Goal: Transaction & Acquisition: Purchase product/service

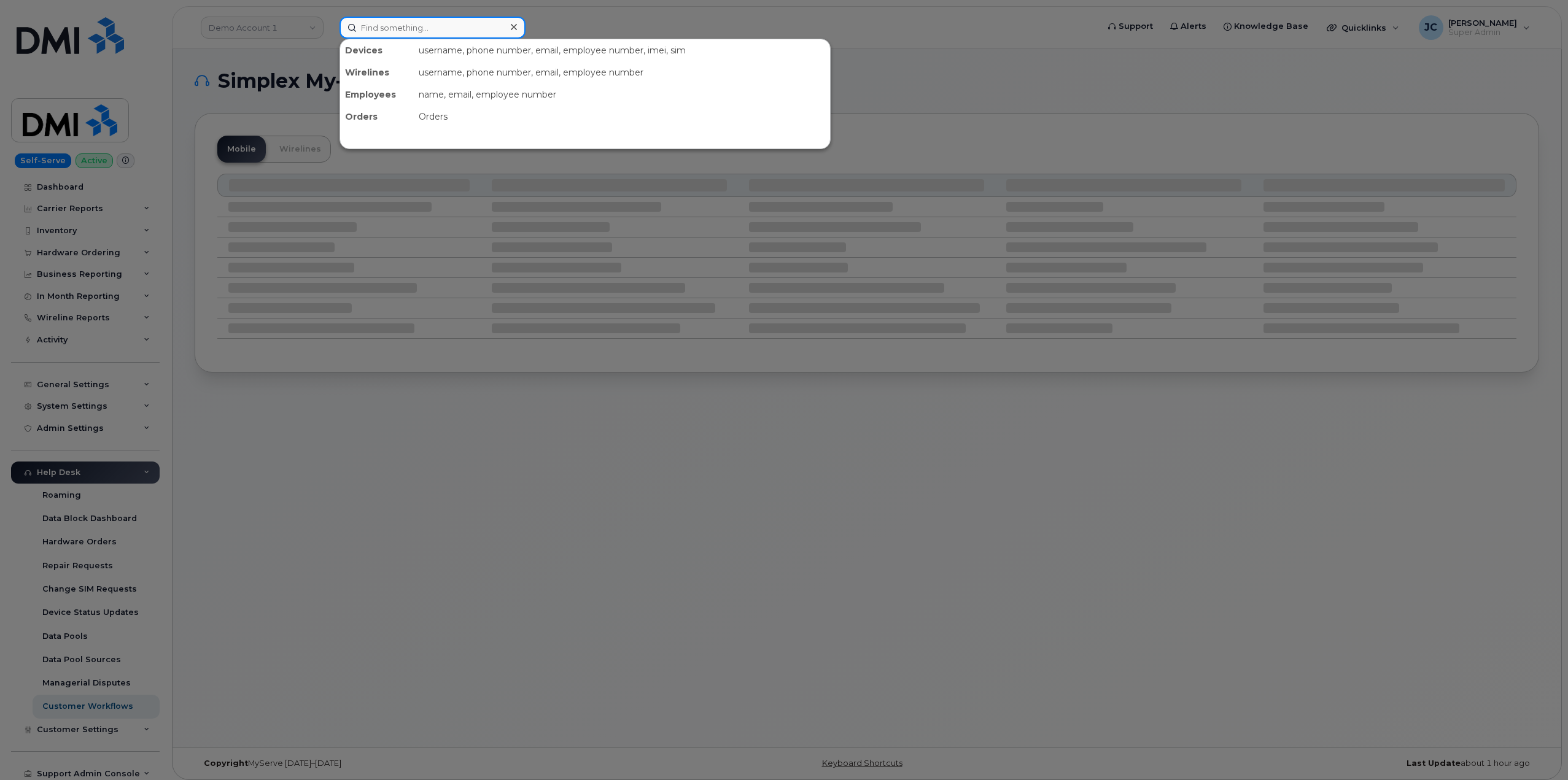
click at [389, 27] on input at bounding box center [433, 27] width 186 height 22
click at [394, 29] on input at bounding box center [433, 27] width 186 height 22
paste input "337.244.4449"
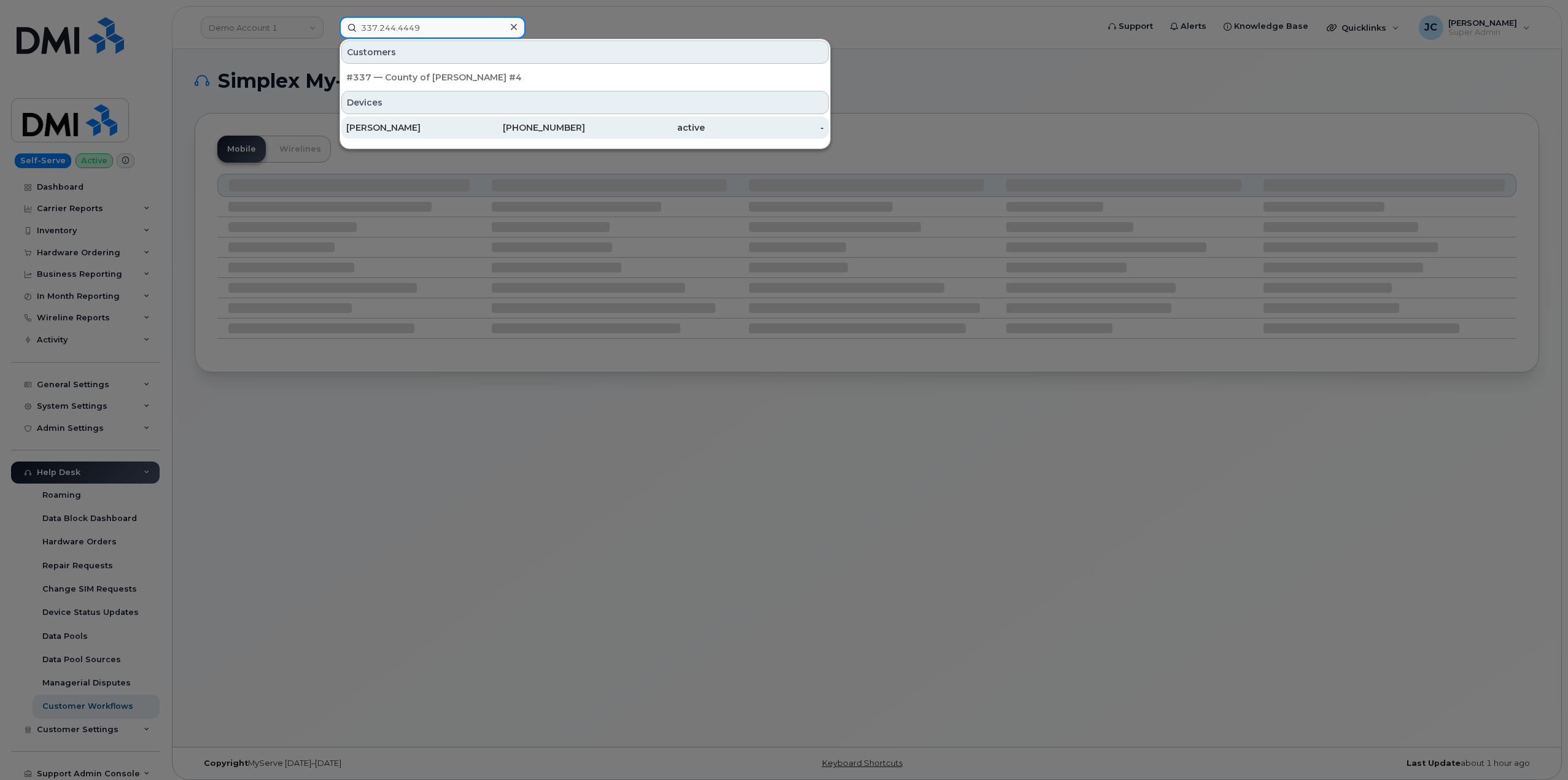
type input "337.244.4449"
click at [428, 124] on div "[PERSON_NAME]" at bounding box center [406, 128] width 120 height 12
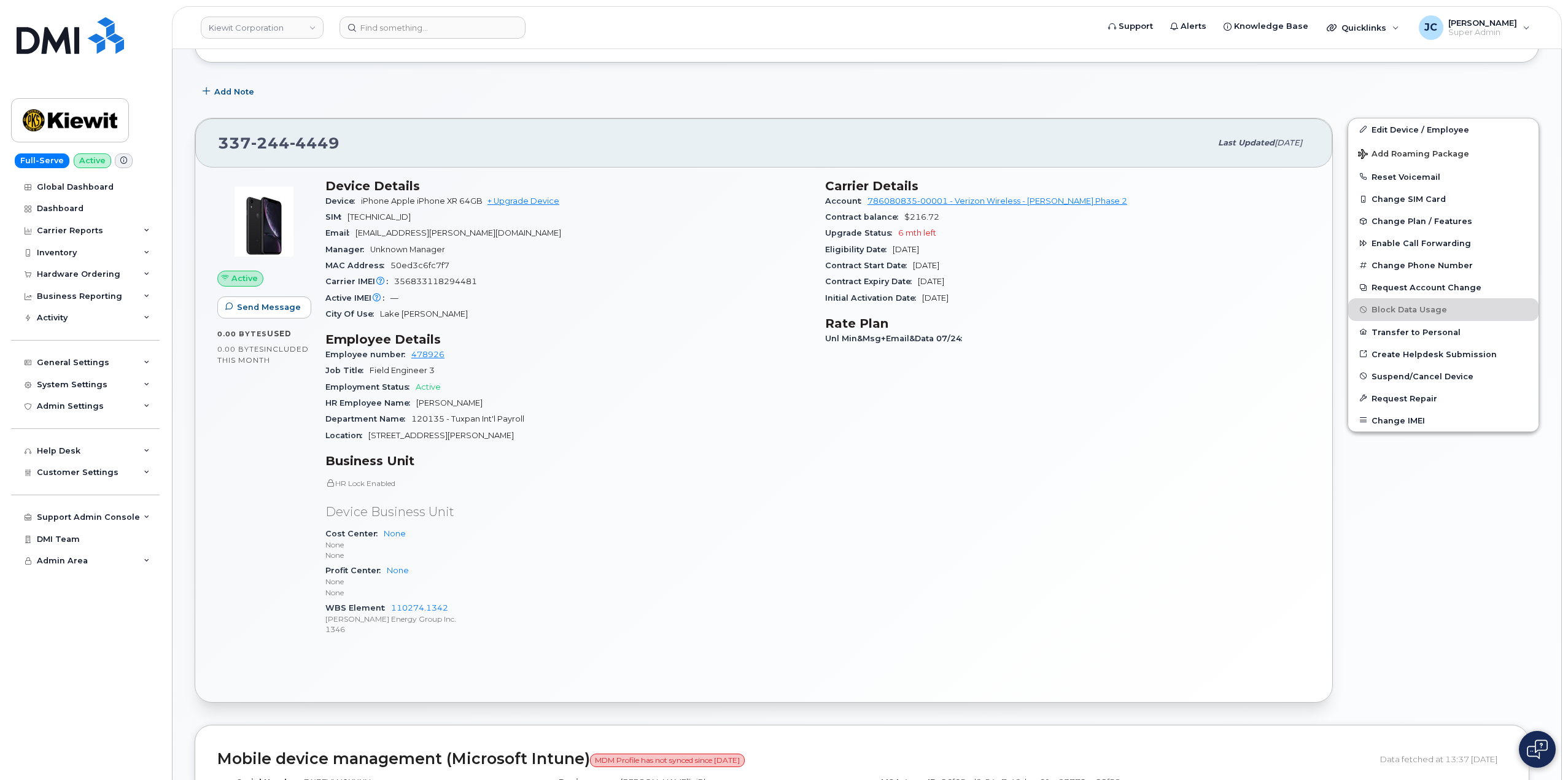
scroll to position [246, 0]
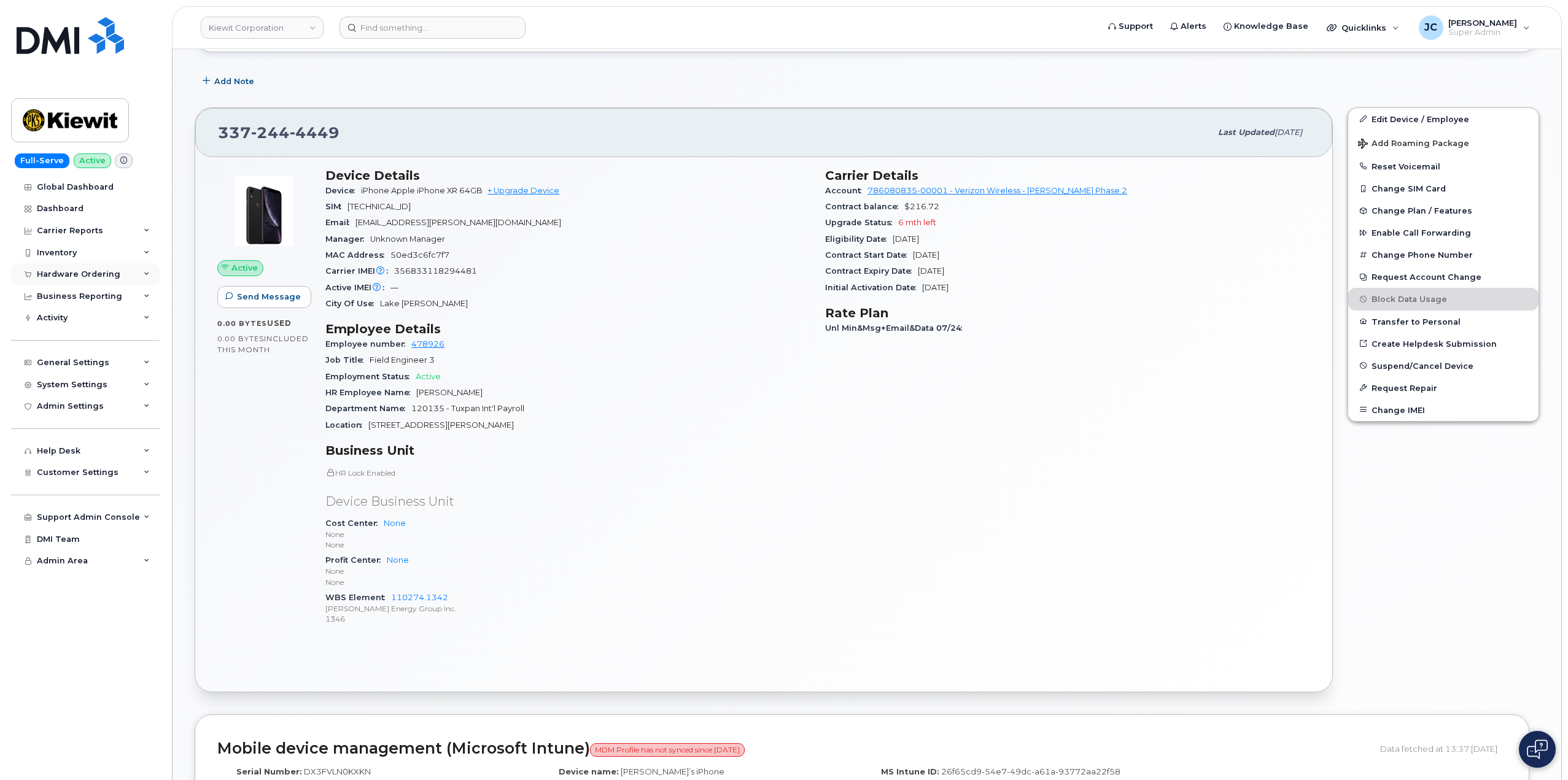
click at [149, 269] on div "Hardware Ordering" at bounding box center [85, 273] width 149 height 22
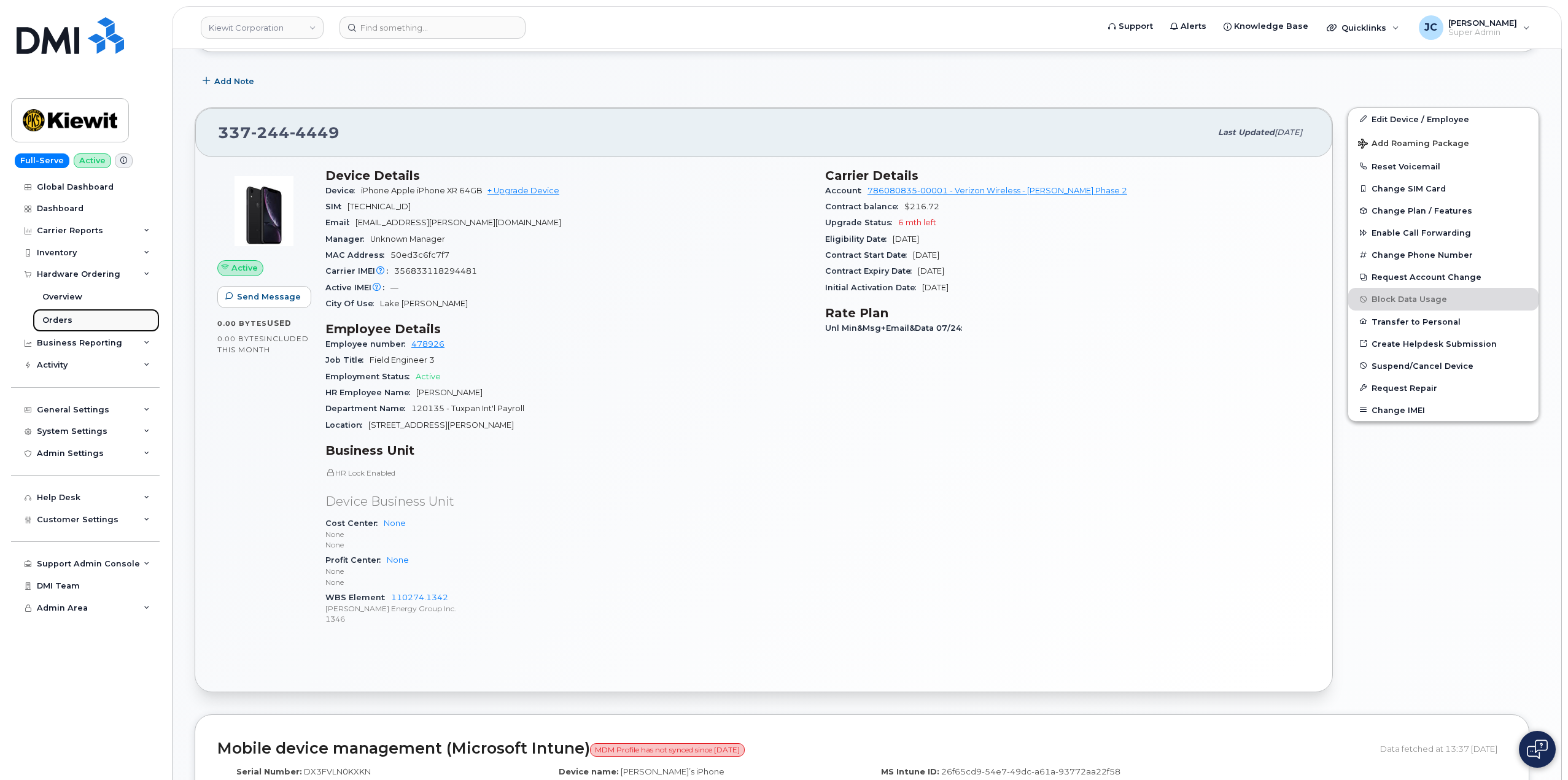
click at [56, 319] on div "Orders" at bounding box center [57, 320] width 30 height 12
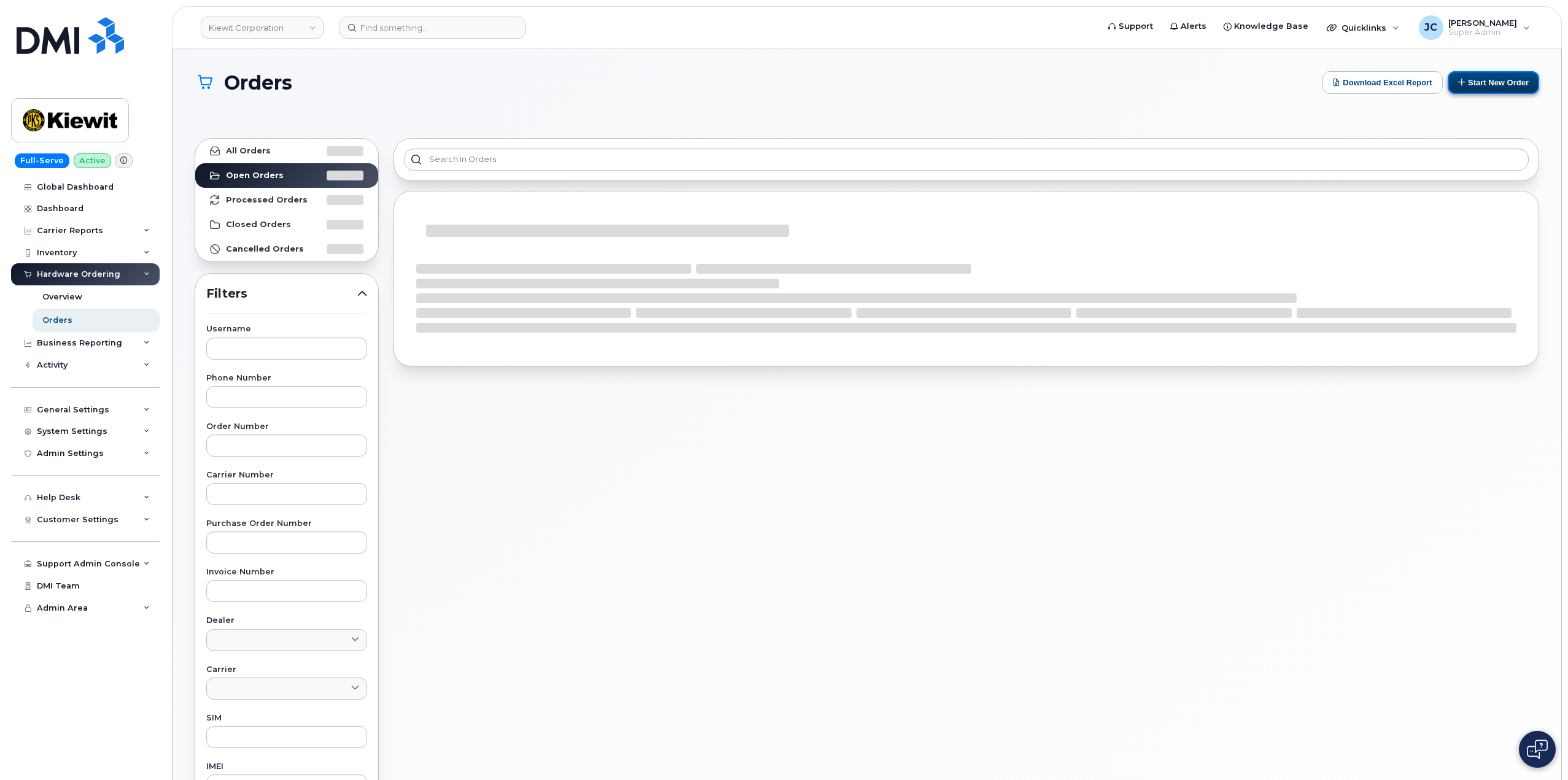
click at [1510, 74] on button "Start New Order" at bounding box center [1493, 83] width 91 height 23
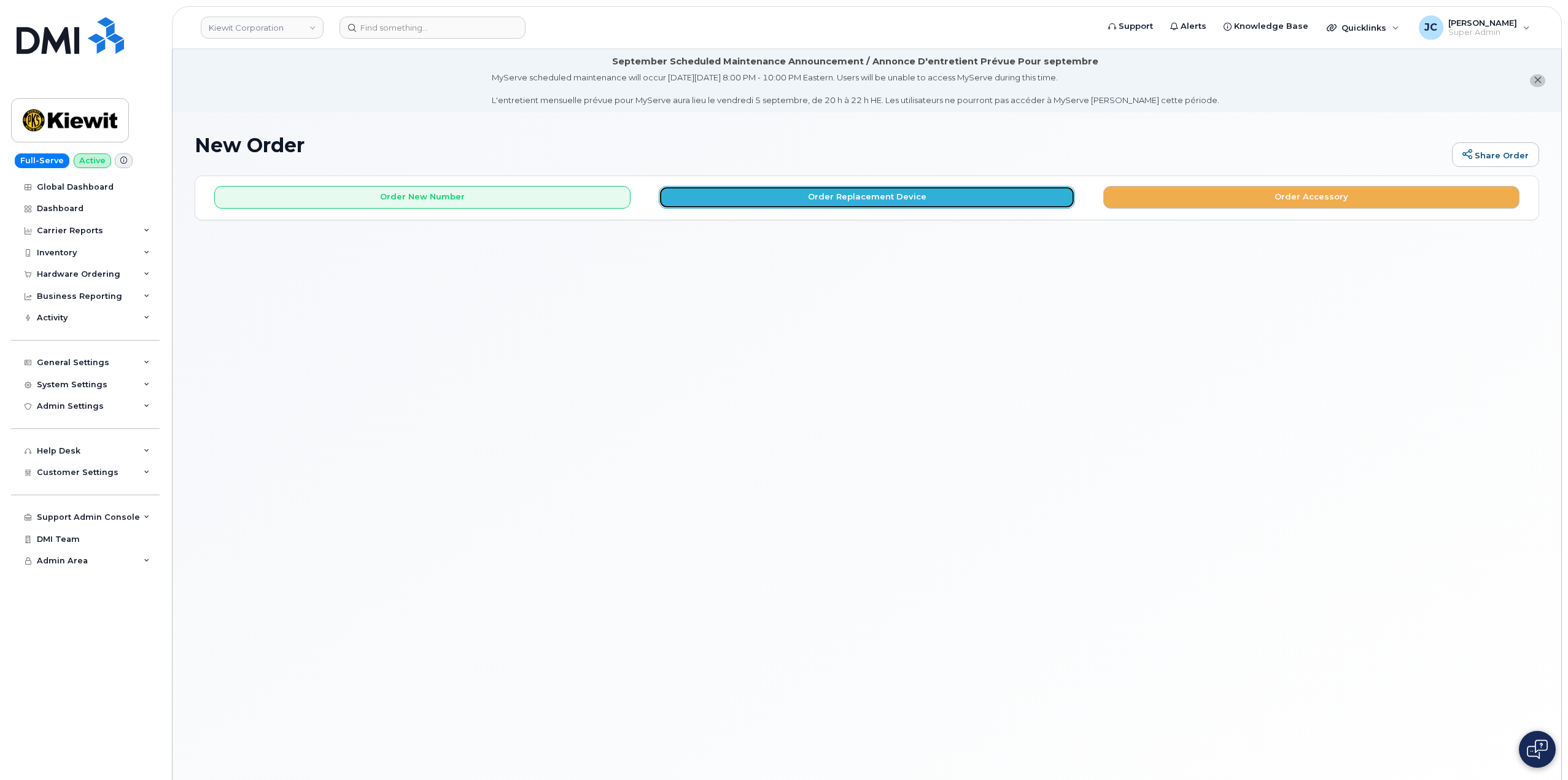
click at [861, 197] on button "Order Replacement Device" at bounding box center [867, 198] width 416 height 23
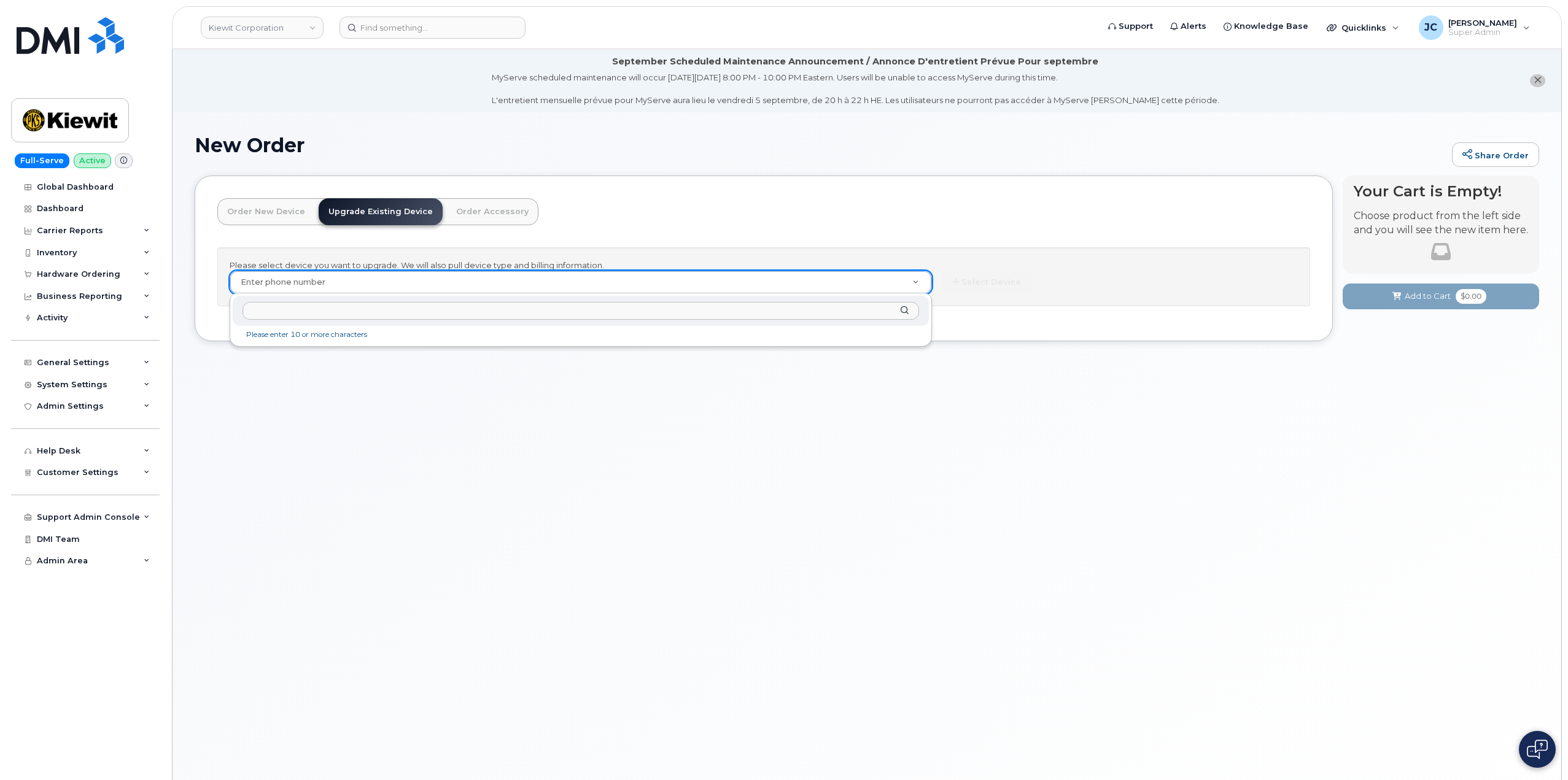
drag, startPoint x: 316, startPoint y: 280, endPoint x: 40, endPoint y: 369, distance: 290.0
click at [306, 306] on input "text" at bounding box center [581, 311] width 677 height 18
paste input "337.244.4449"
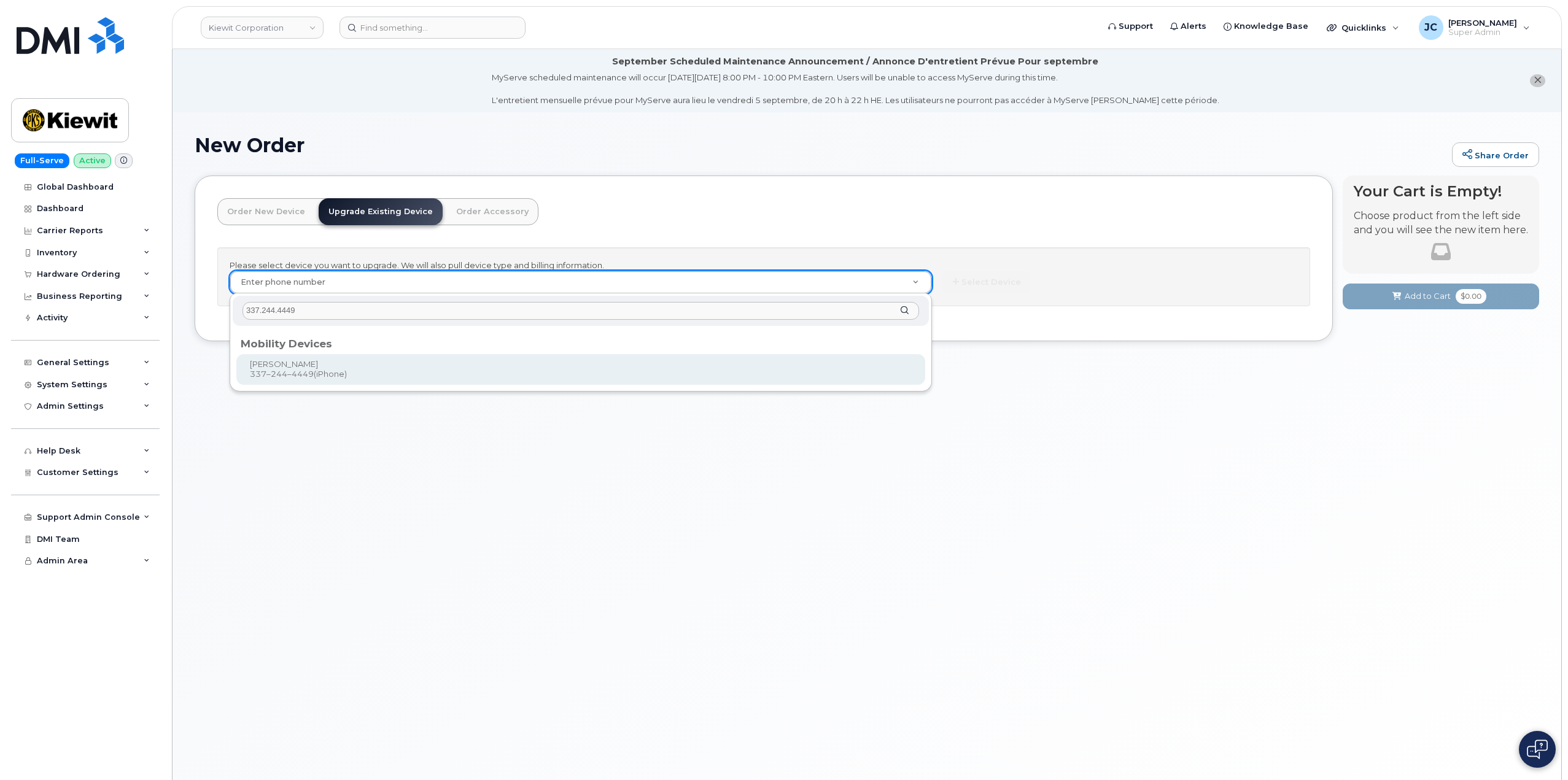
type input "337.244.4449"
type input "1175612"
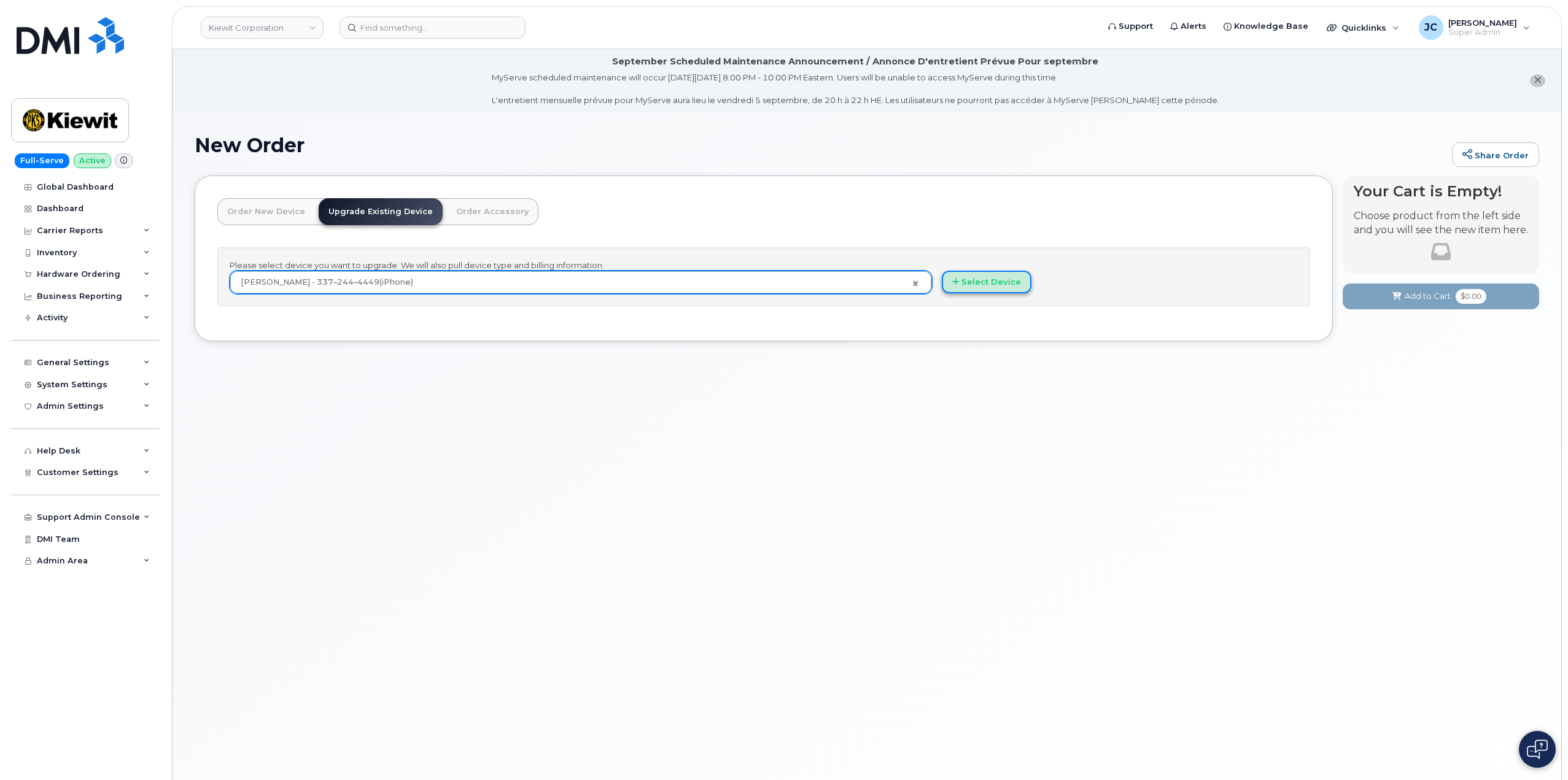
click at [1002, 283] on button "Select Device" at bounding box center [986, 282] width 89 height 23
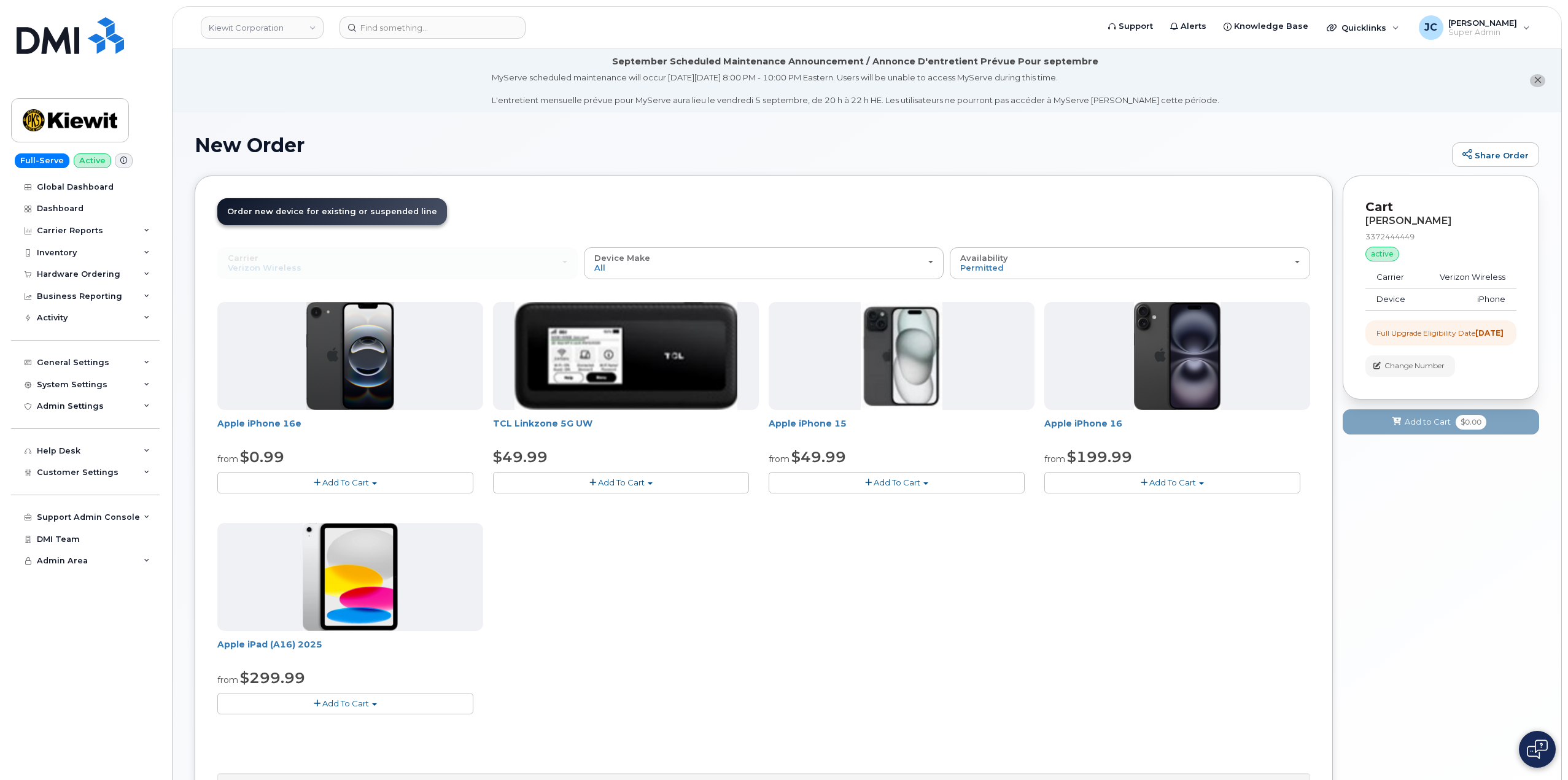
click at [352, 484] on span "Add To Cart" at bounding box center [345, 483] width 47 height 10
click at [320, 503] on link "$0.99 - 2 Year Upgrade (128GB)" at bounding box center [297, 506] width 154 height 15
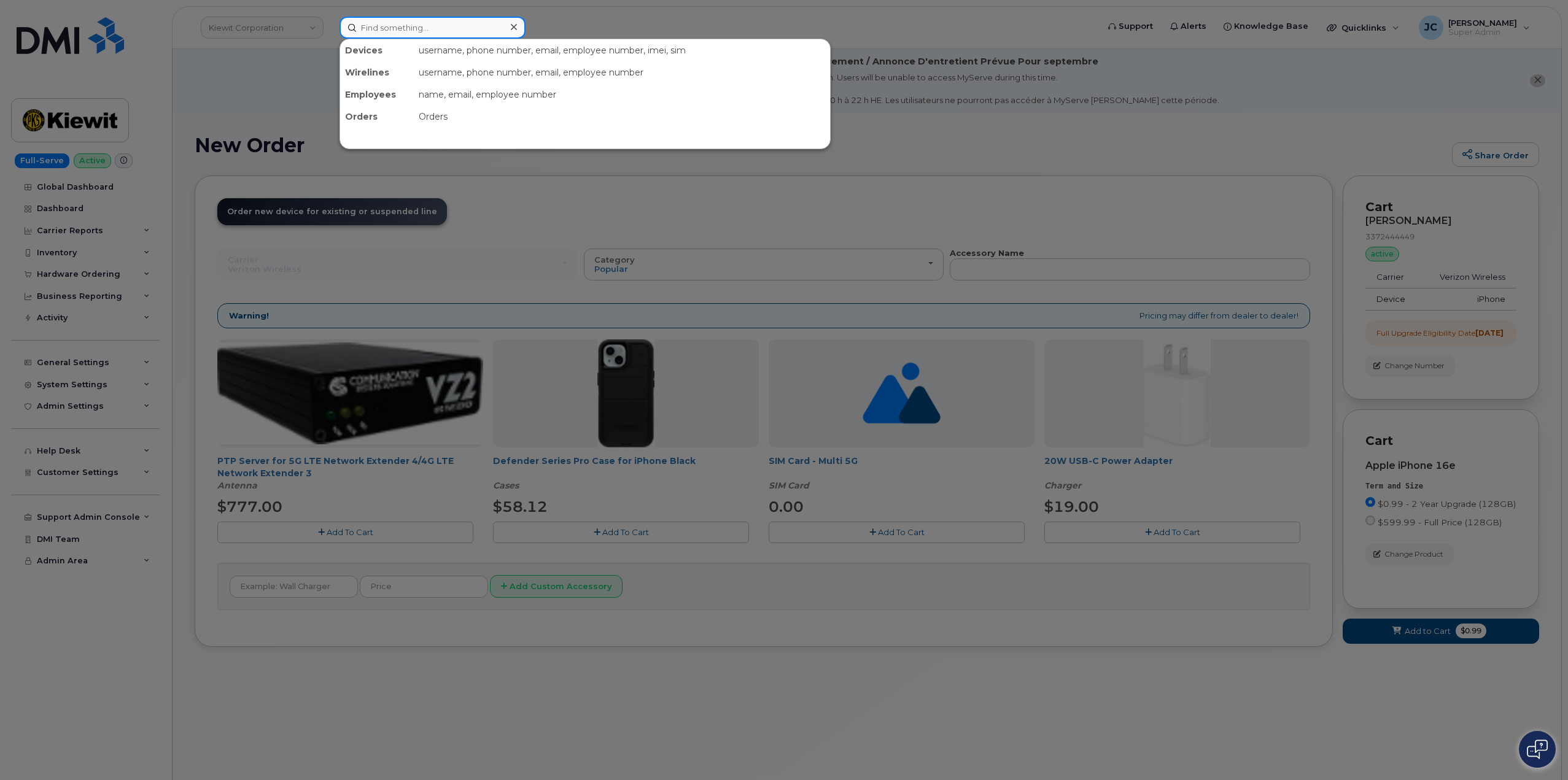
click at [426, 34] on input at bounding box center [433, 27] width 186 height 22
drag, startPoint x: 416, startPoint y: 34, endPoint x: 346, endPoint y: 14, distance: 72.8
click at [343, 25] on input "gr" at bounding box center [433, 27] width 186 height 22
paste input "337.244.4449"
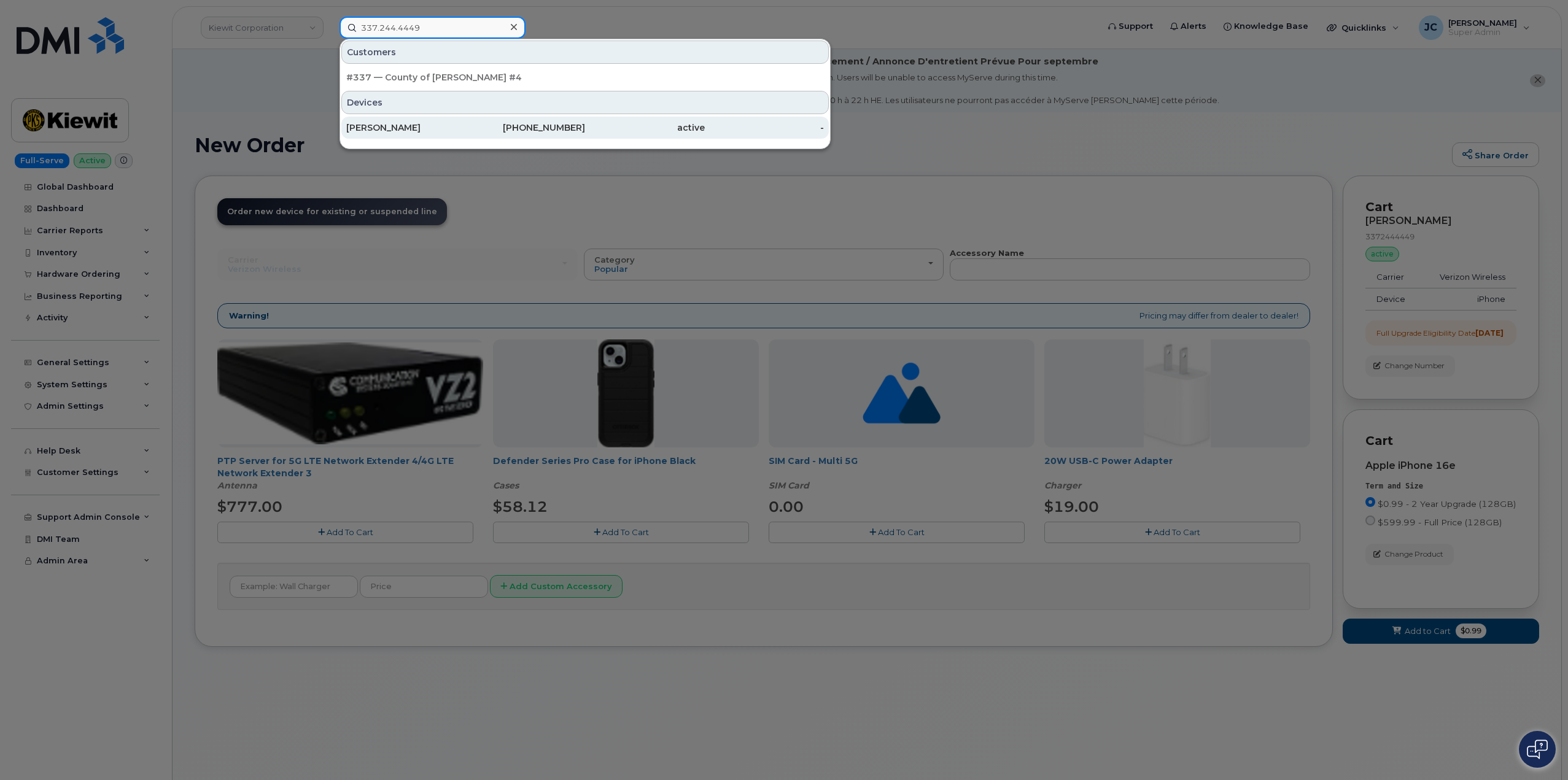
type input "337.244.4449"
click at [392, 122] on div "[PERSON_NAME]" at bounding box center [406, 128] width 120 height 12
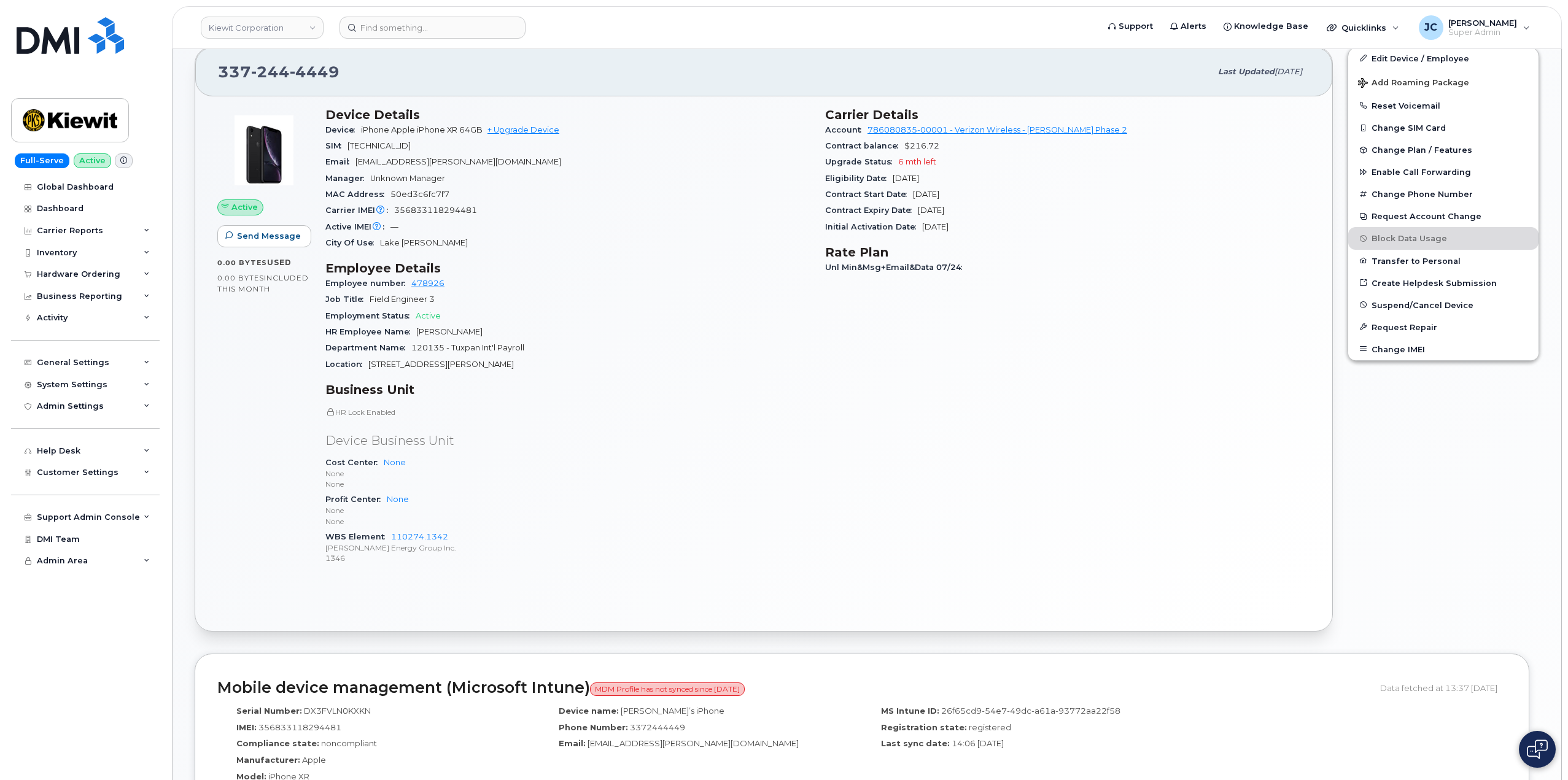
scroll to position [307, 0]
drag, startPoint x: 477, startPoint y: 537, endPoint x: 390, endPoint y: 536, distance: 87.0
click at [390, 536] on div "WBS Element 110274.1342 Kiewit Energy Group Inc. 1346" at bounding box center [567, 547] width 485 height 37
copy link "110274.1342"
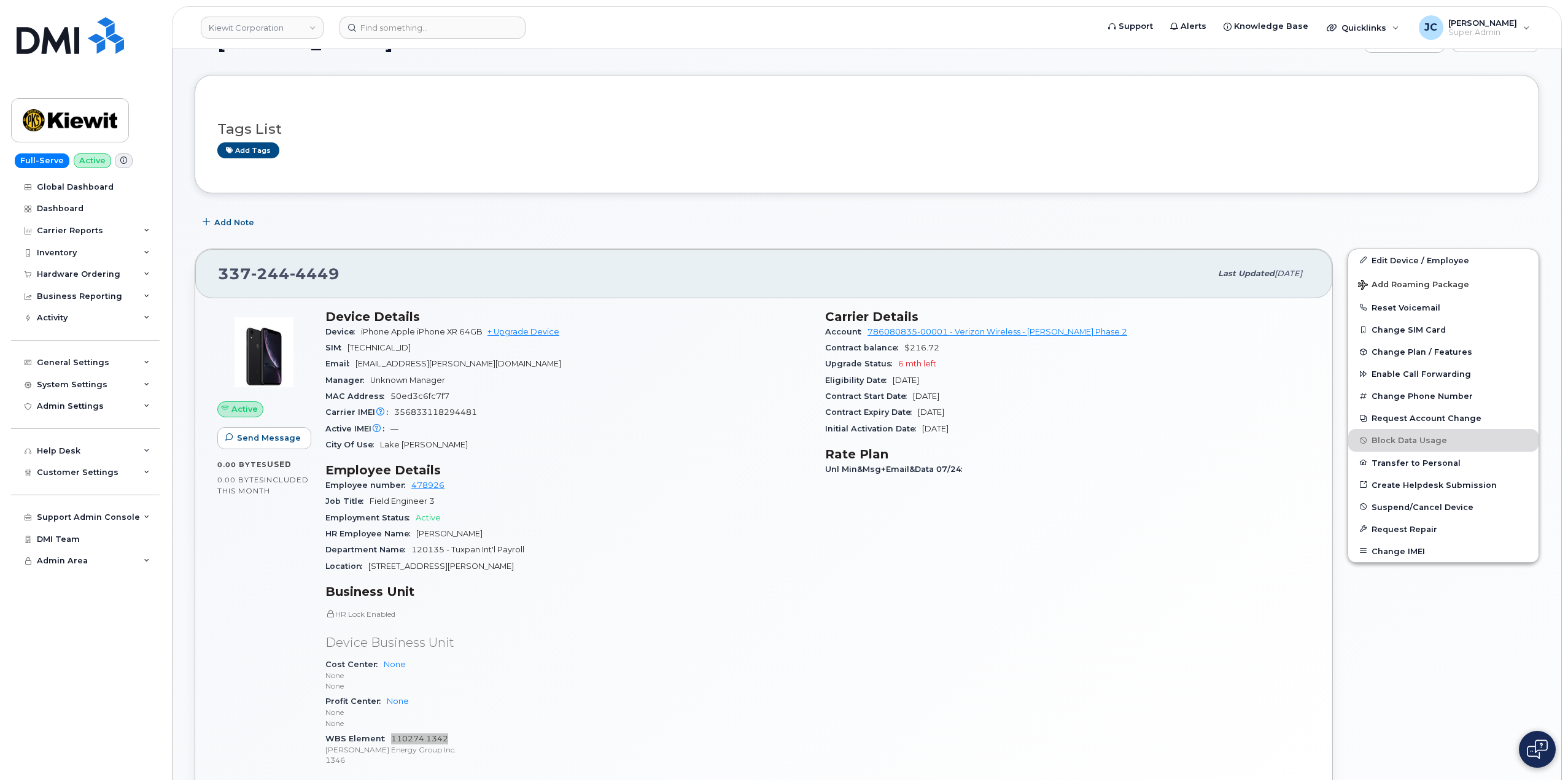
scroll to position [0, 0]
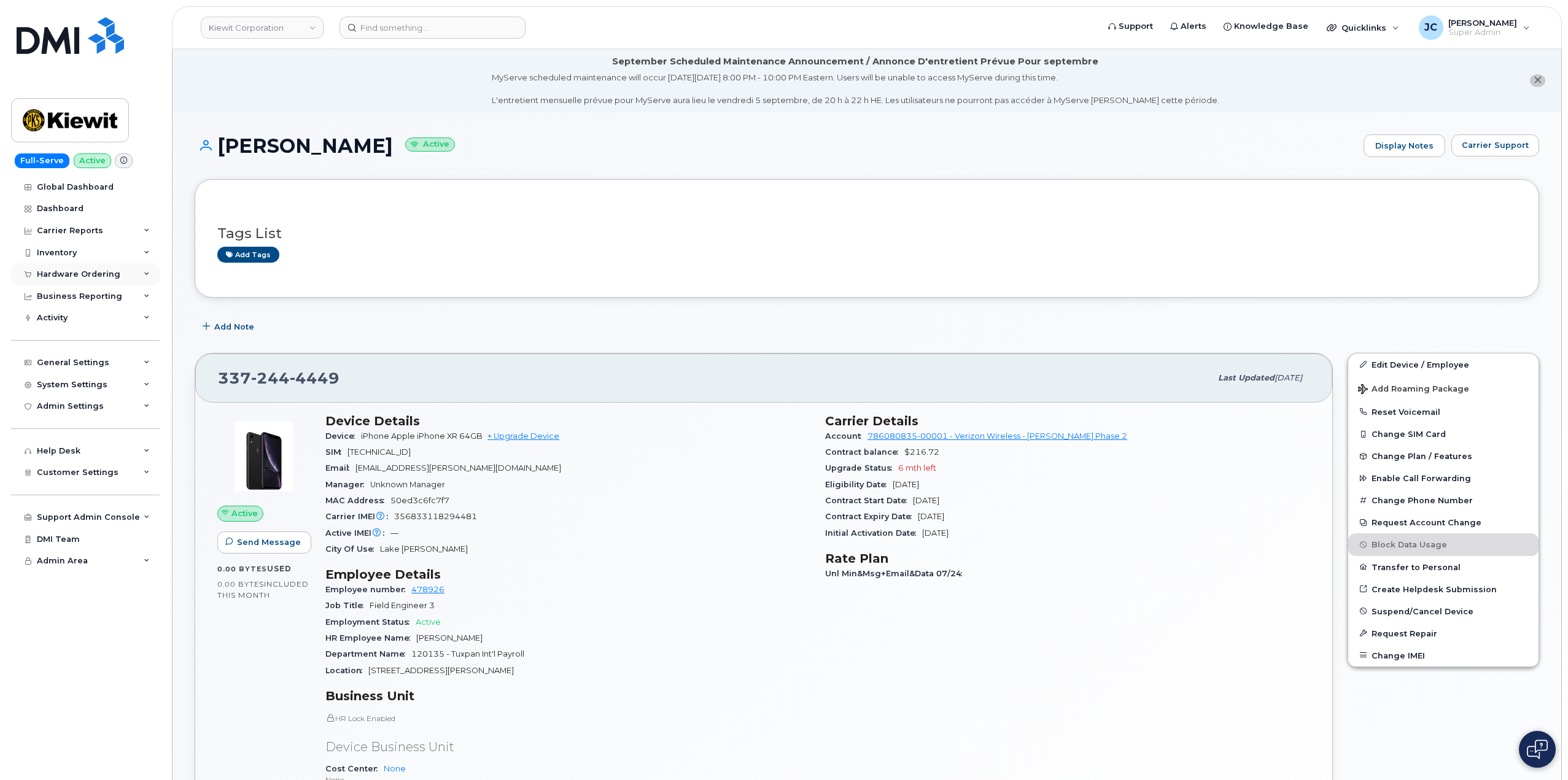
click at [144, 272] on icon at bounding box center [147, 274] width 6 height 6
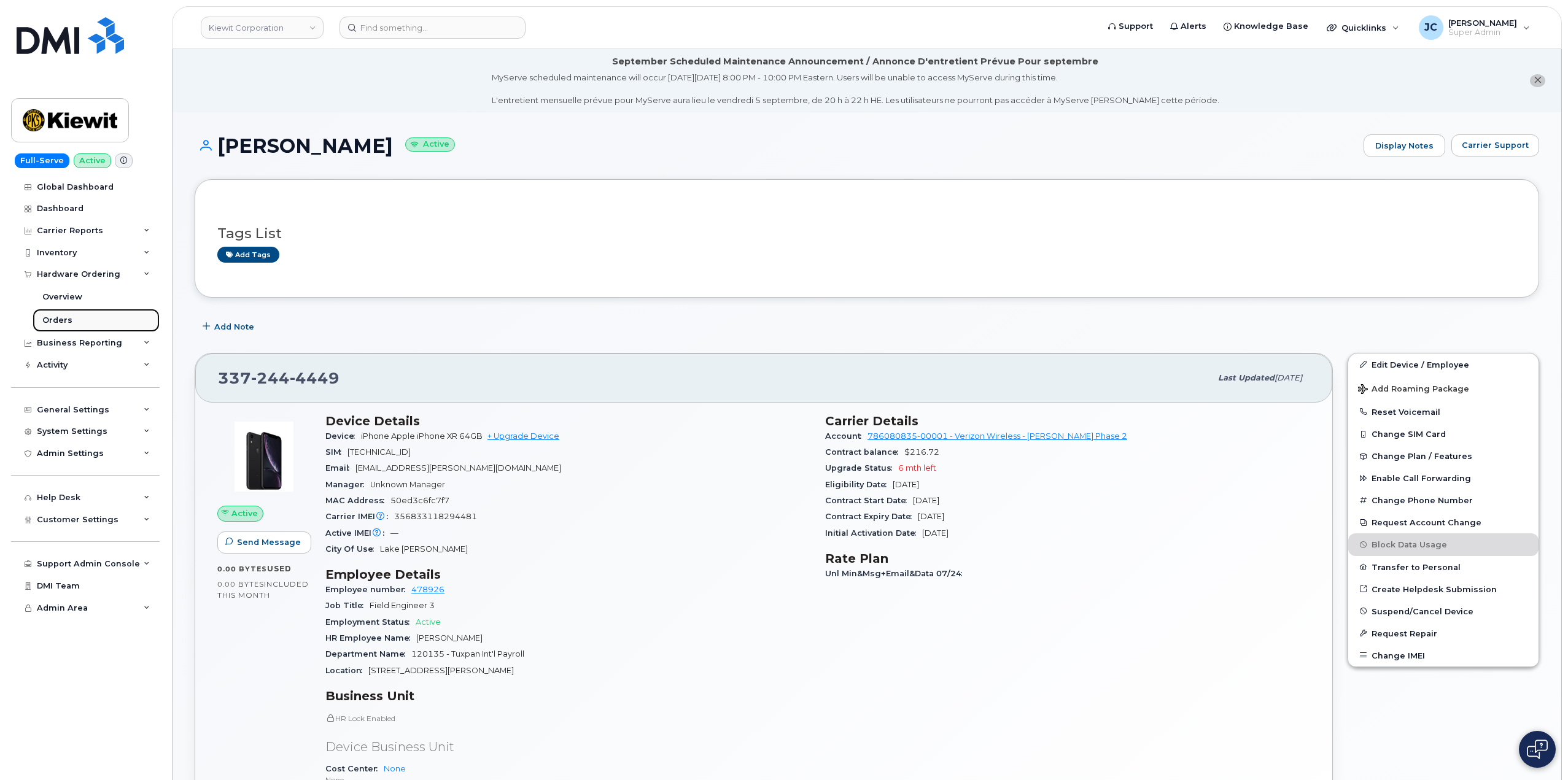
click at [69, 320] on div "Orders" at bounding box center [57, 320] width 30 height 12
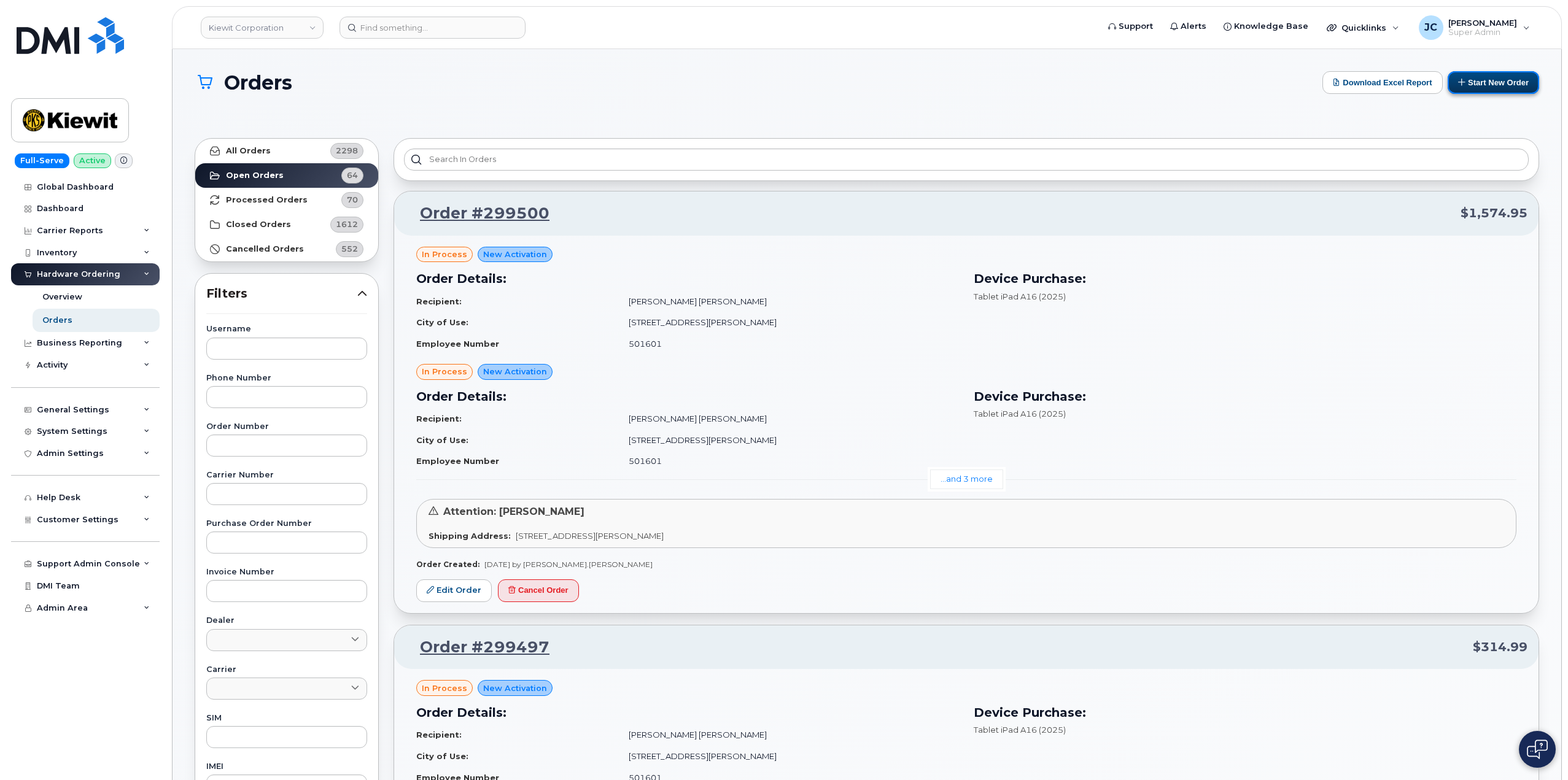
click at [1487, 87] on button "Start New Order" at bounding box center [1493, 83] width 91 height 23
click at [1487, 81] on button "Start New Order" at bounding box center [1493, 83] width 91 height 23
click at [1483, 77] on button "Start New Order" at bounding box center [1493, 83] width 91 height 23
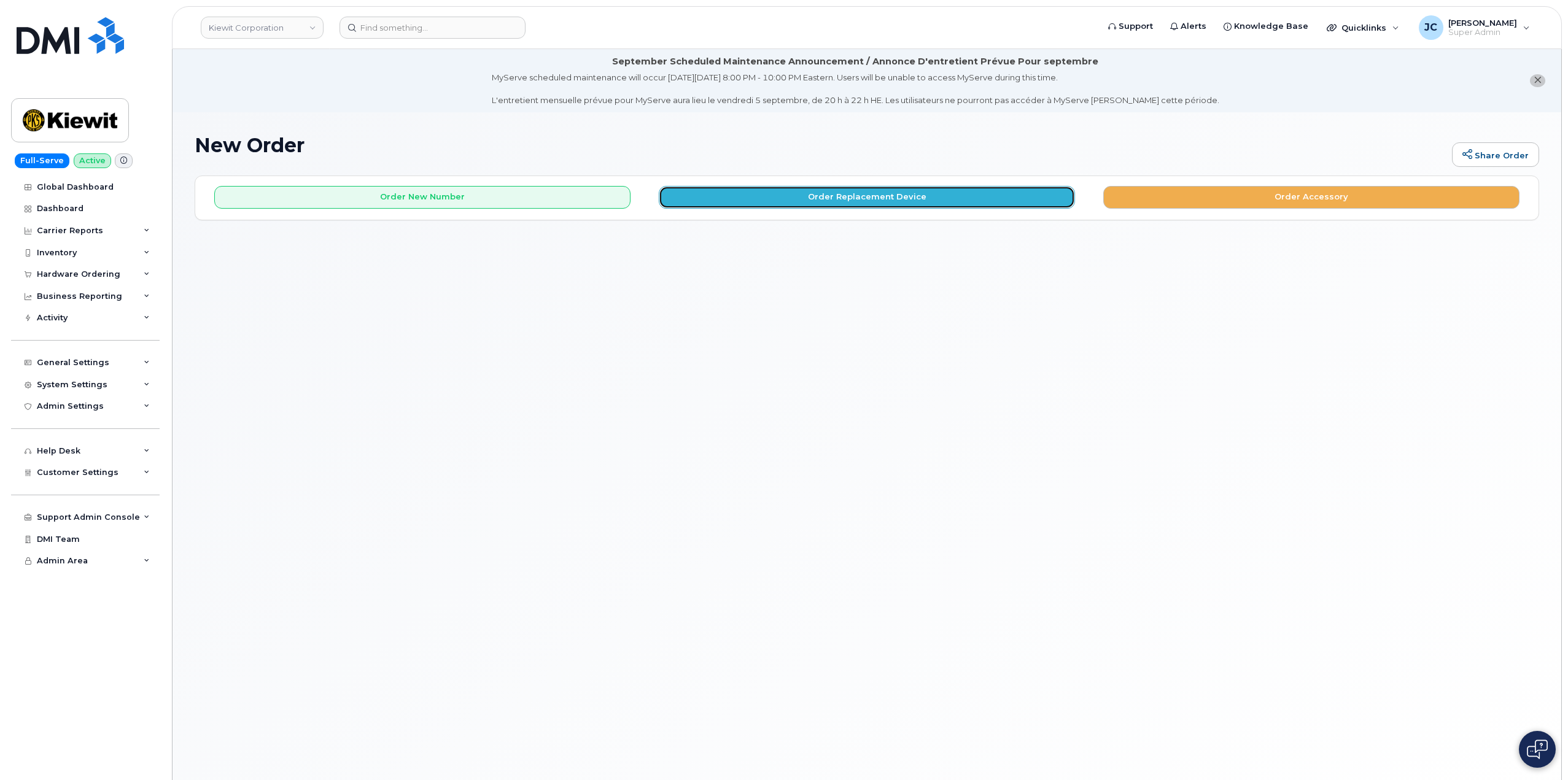
click at [864, 187] on button "Order Replacement Device" at bounding box center [867, 198] width 416 height 23
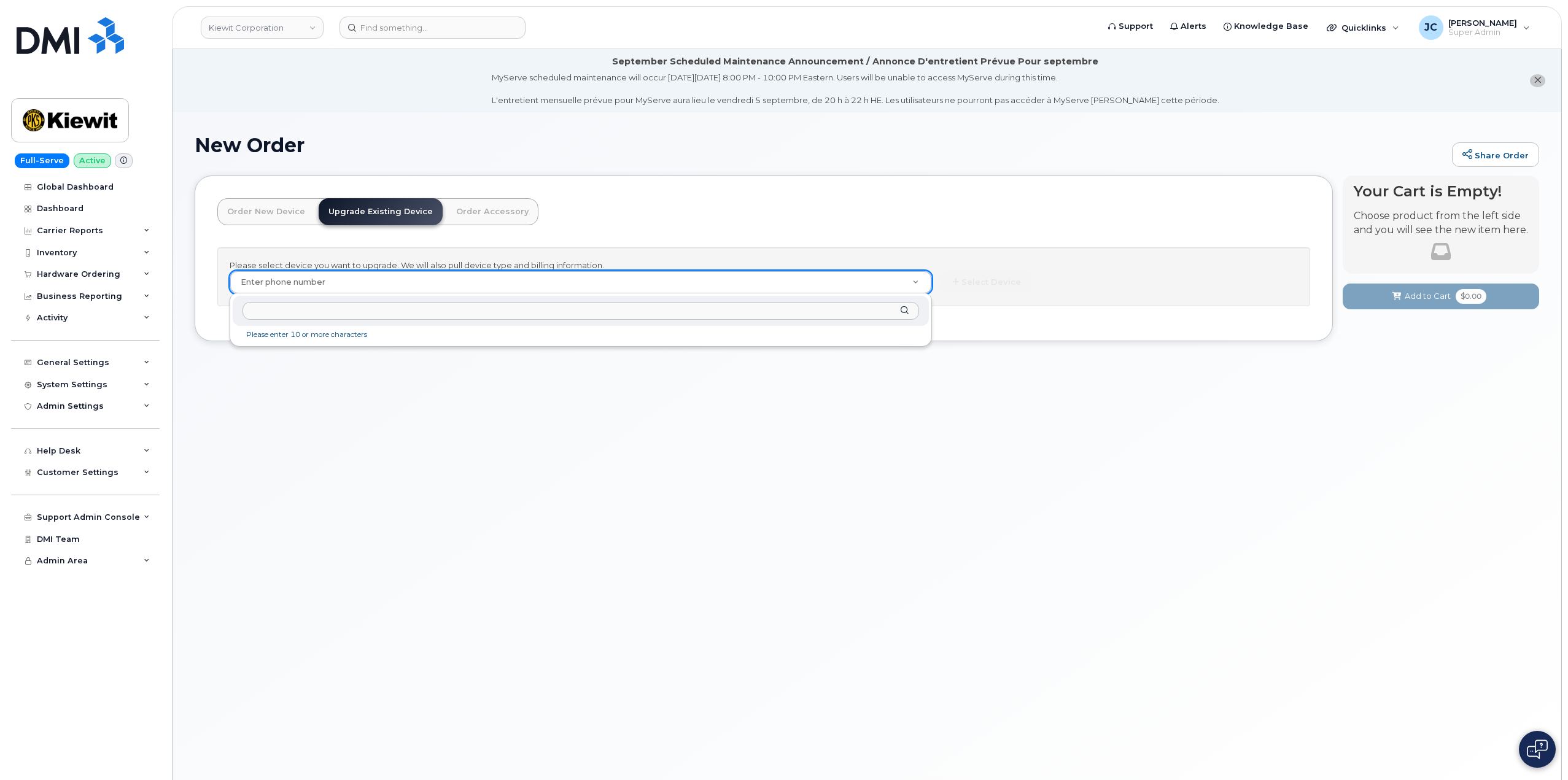
click at [264, 314] on input "text" at bounding box center [581, 311] width 677 height 18
paste input "337.244.4449"
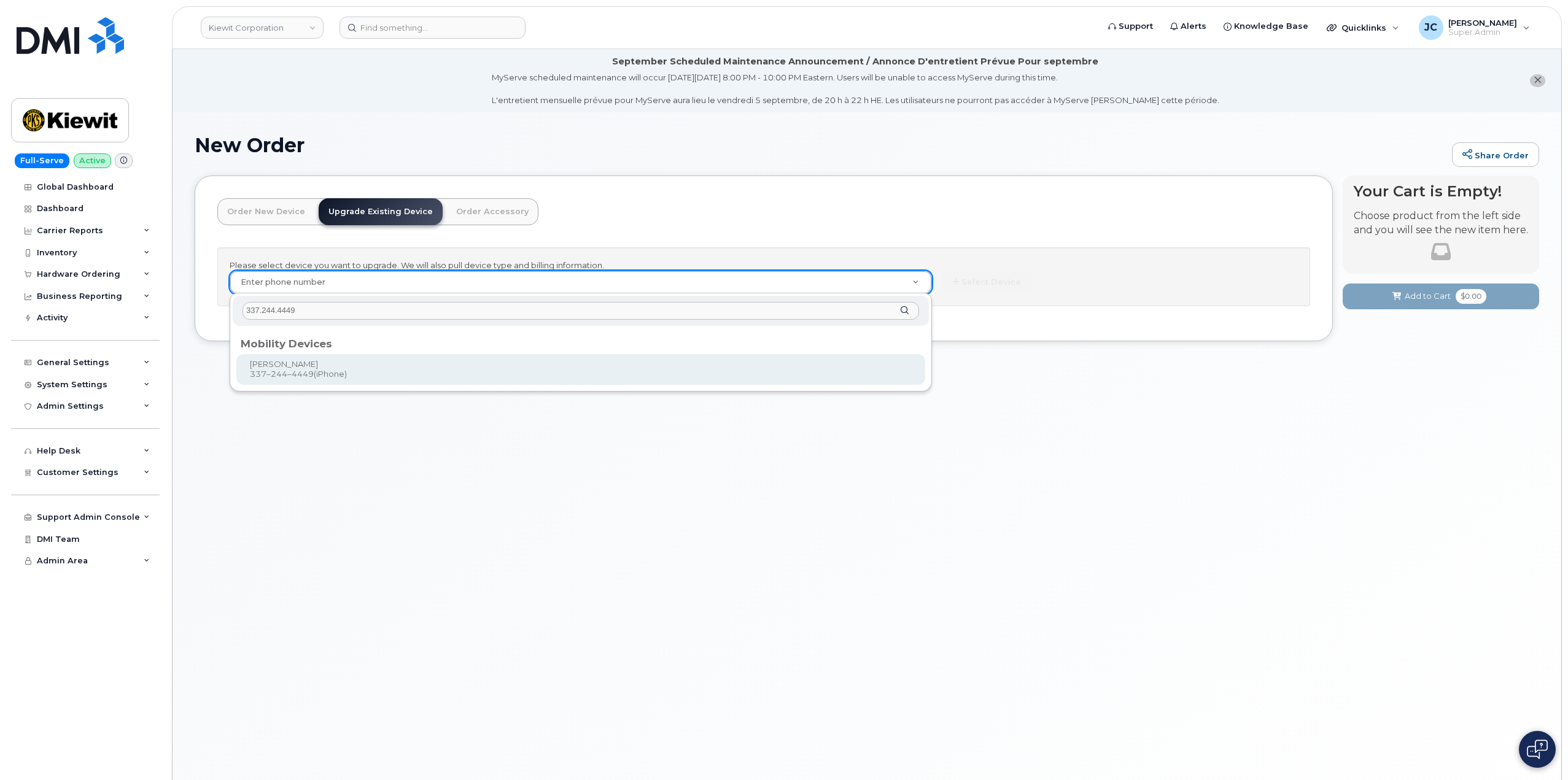
type input "337.244.4449"
type input "1175612"
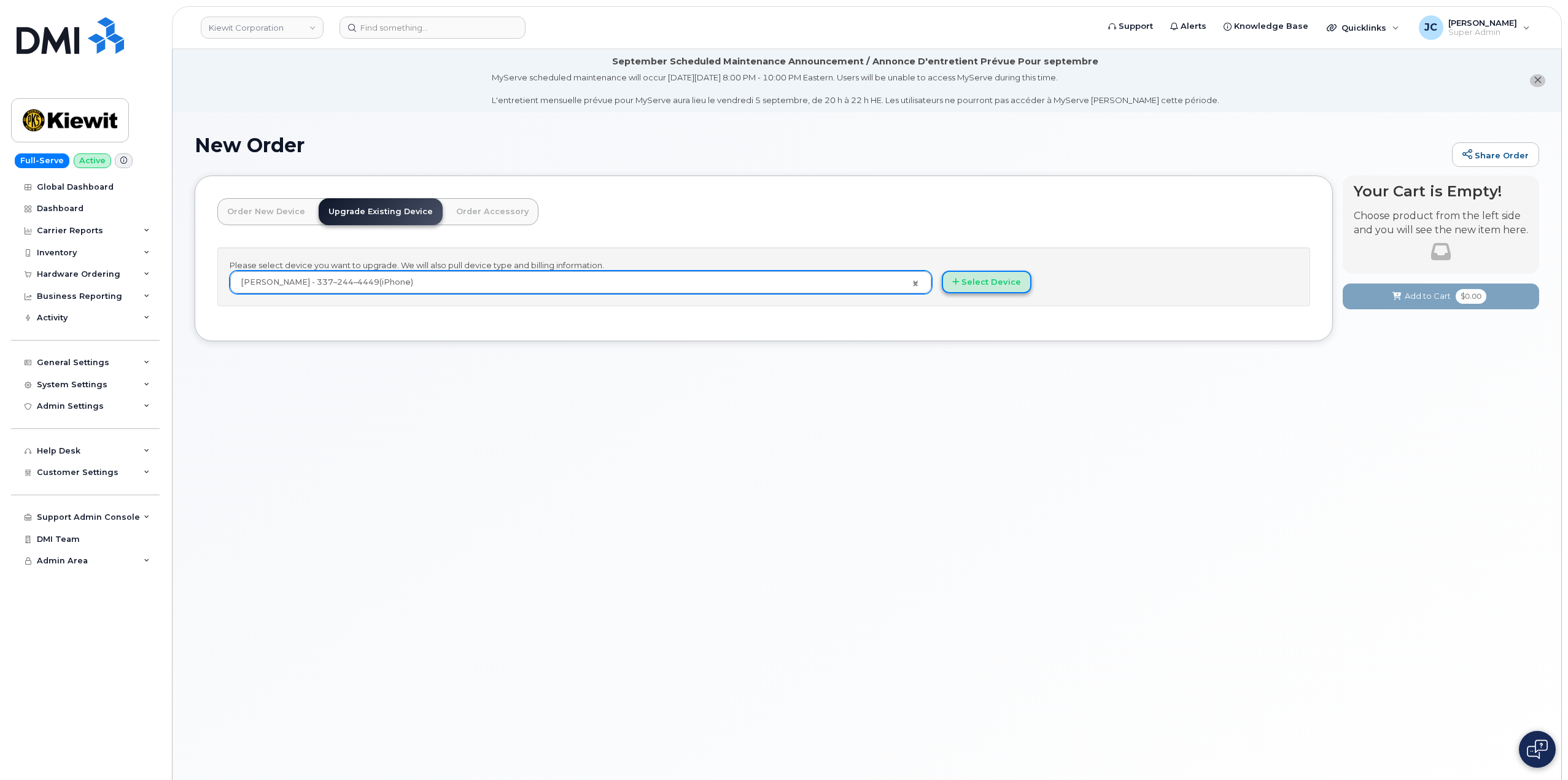
click at [977, 275] on button "Select Device" at bounding box center [986, 282] width 89 height 23
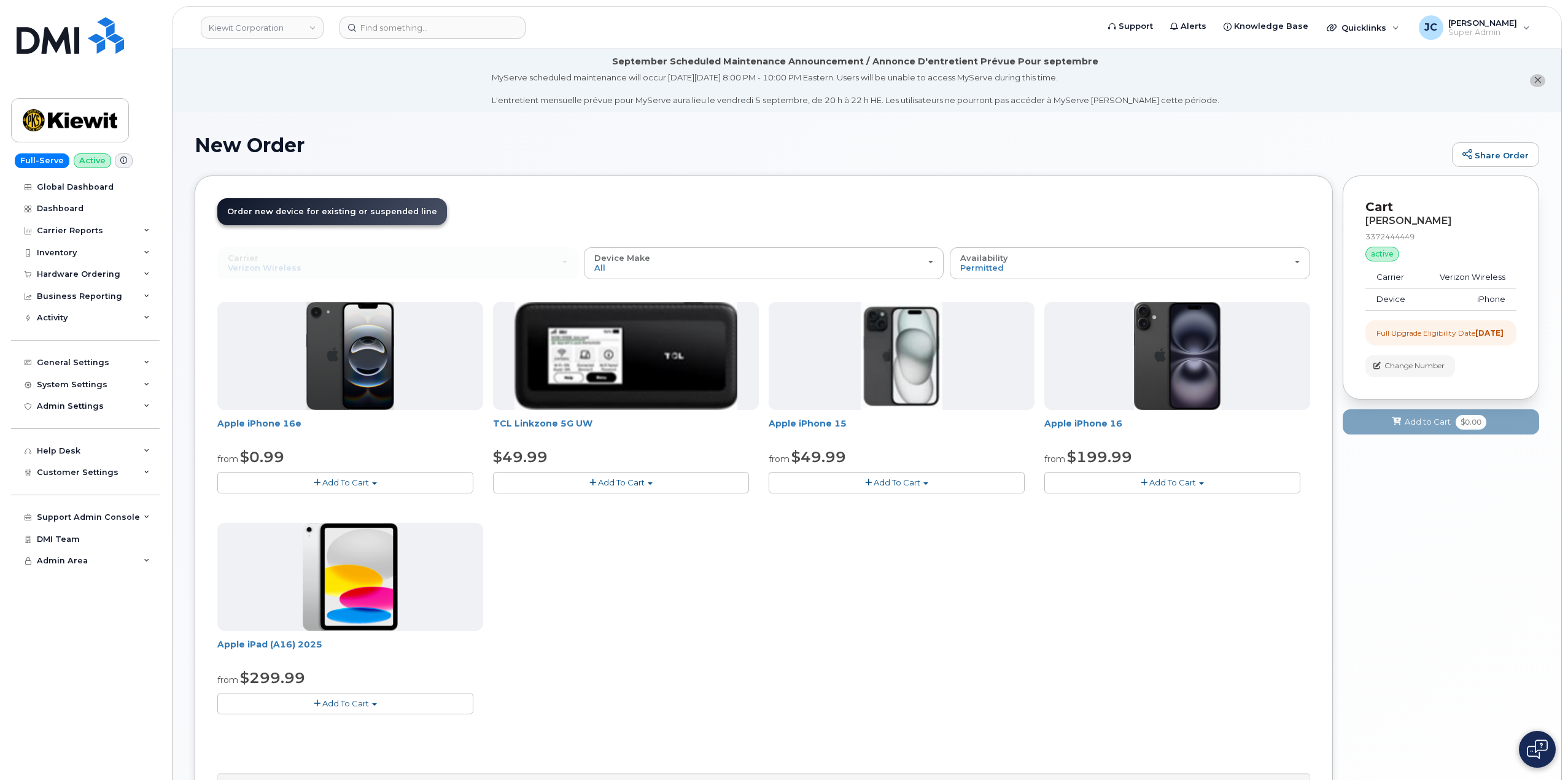
click at [372, 480] on button "Add To Cart" at bounding box center [344, 483] width 256 height 21
click at [345, 499] on link "$0.99 - 2 Year Upgrade (128GB)" at bounding box center [297, 506] width 154 height 15
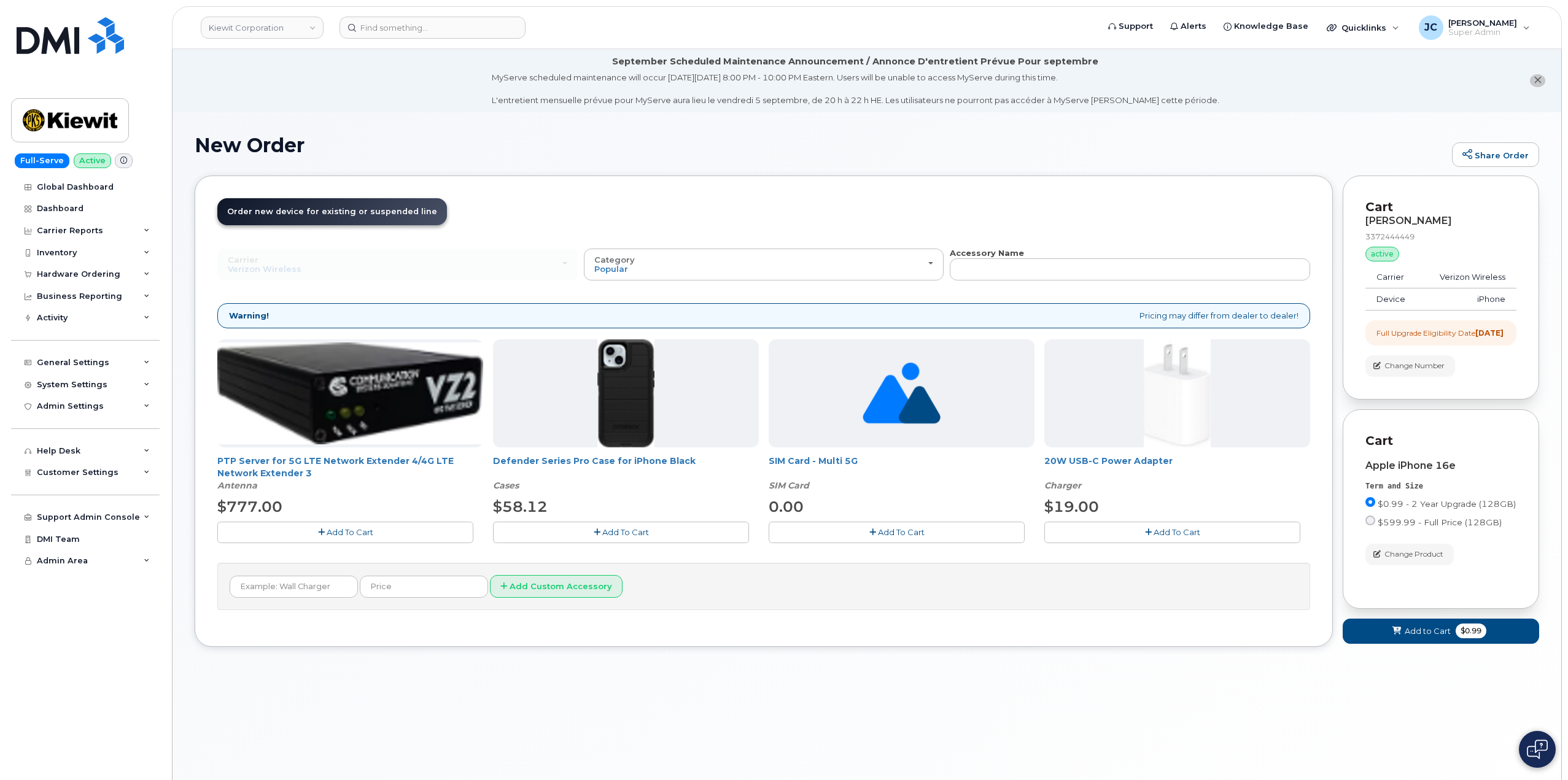
drag, startPoint x: 669, startPoint y: 531, endPoint x: 689, endPoint y: 536, distance: 20.6
click at [670, 531] on button "Add To Cart" at bounding box center [621, 532] width 256 height 21
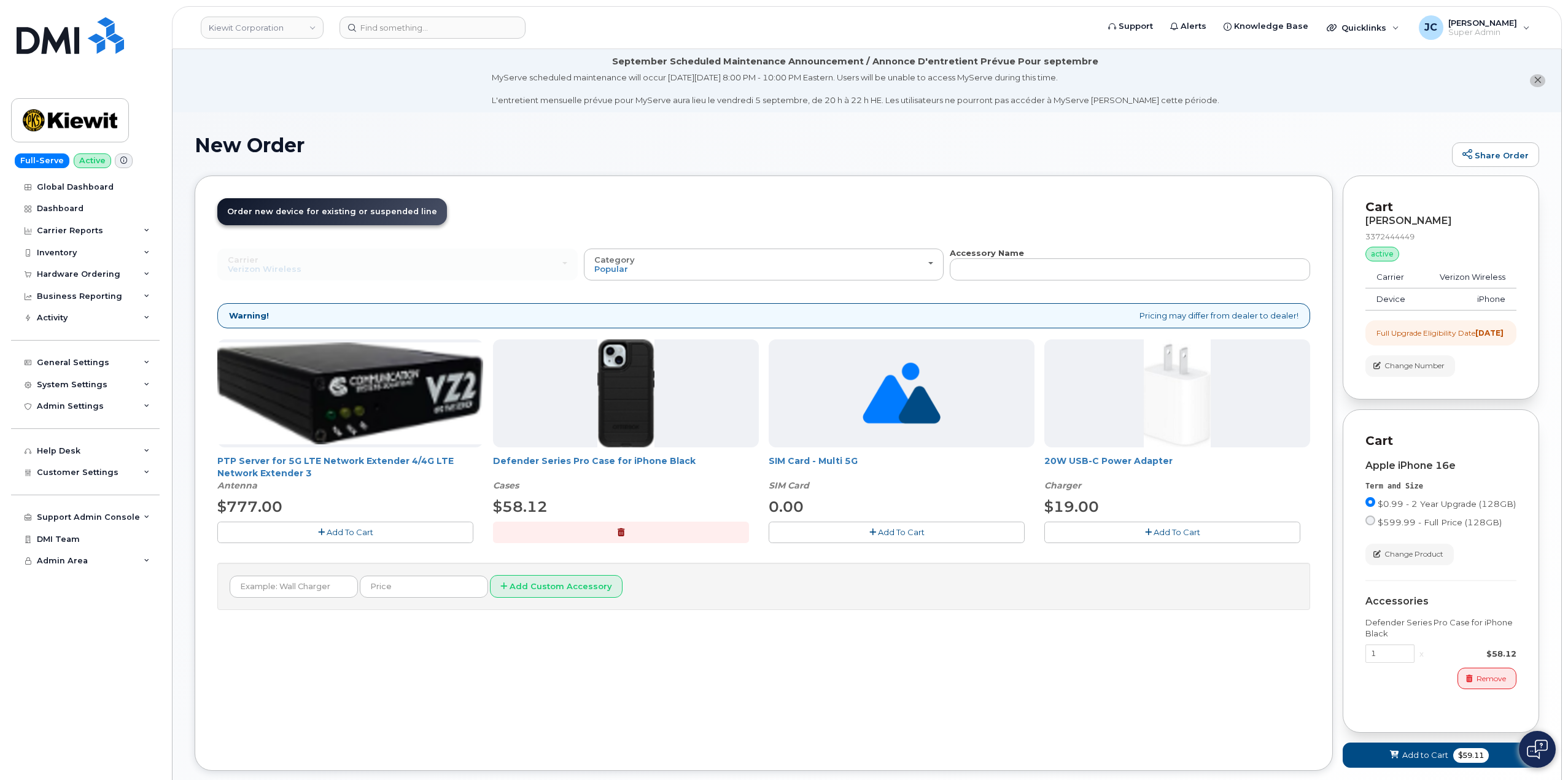
click at [1134, 529] on button "Add To Cart" at bounding box center [1172, 532] width 256 height 21
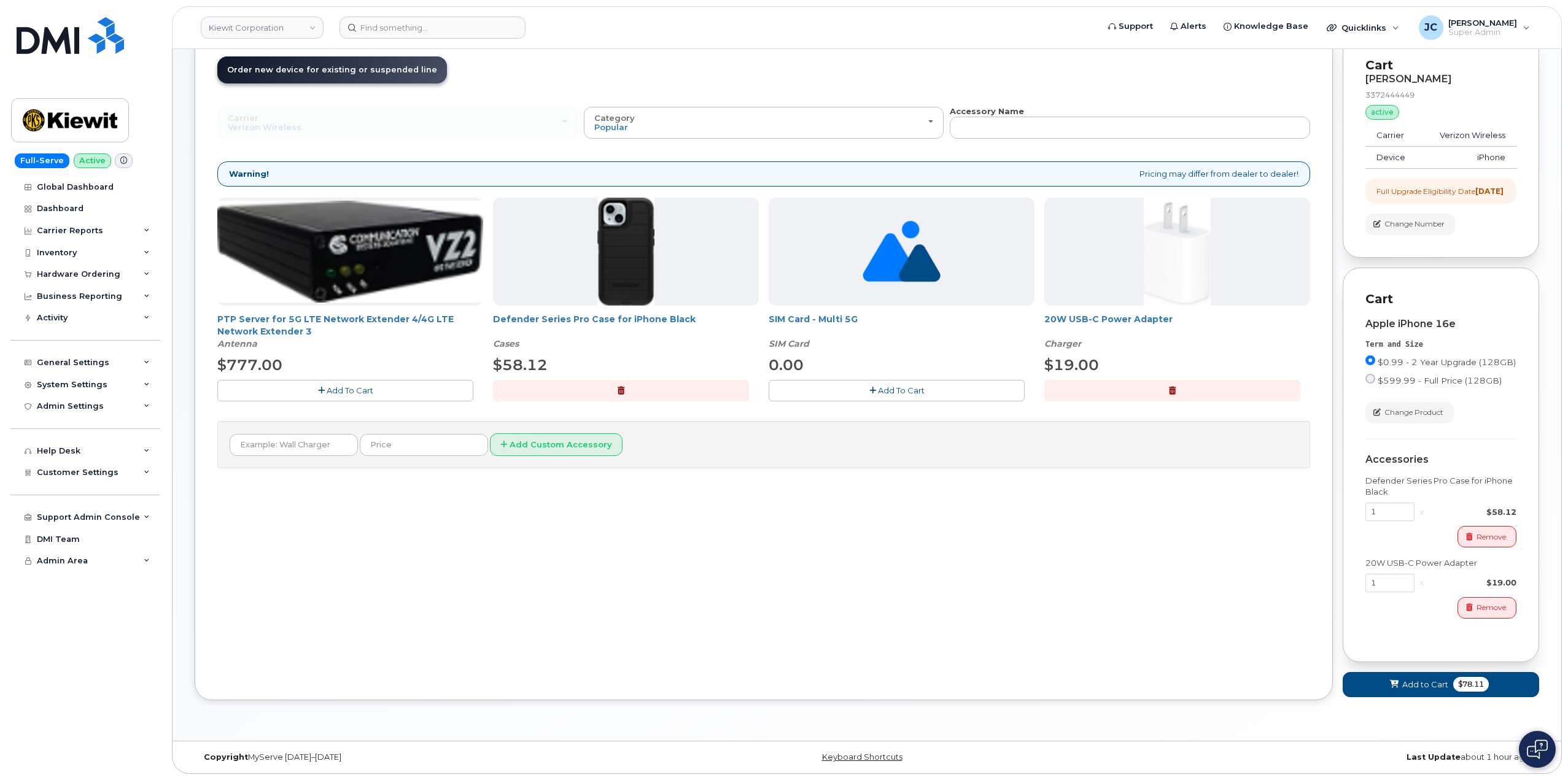
scroll to position [153, 0]
click at [1430, 688] on span "Add to Cart" at bounding box center [1425, 685] width 46 height 12
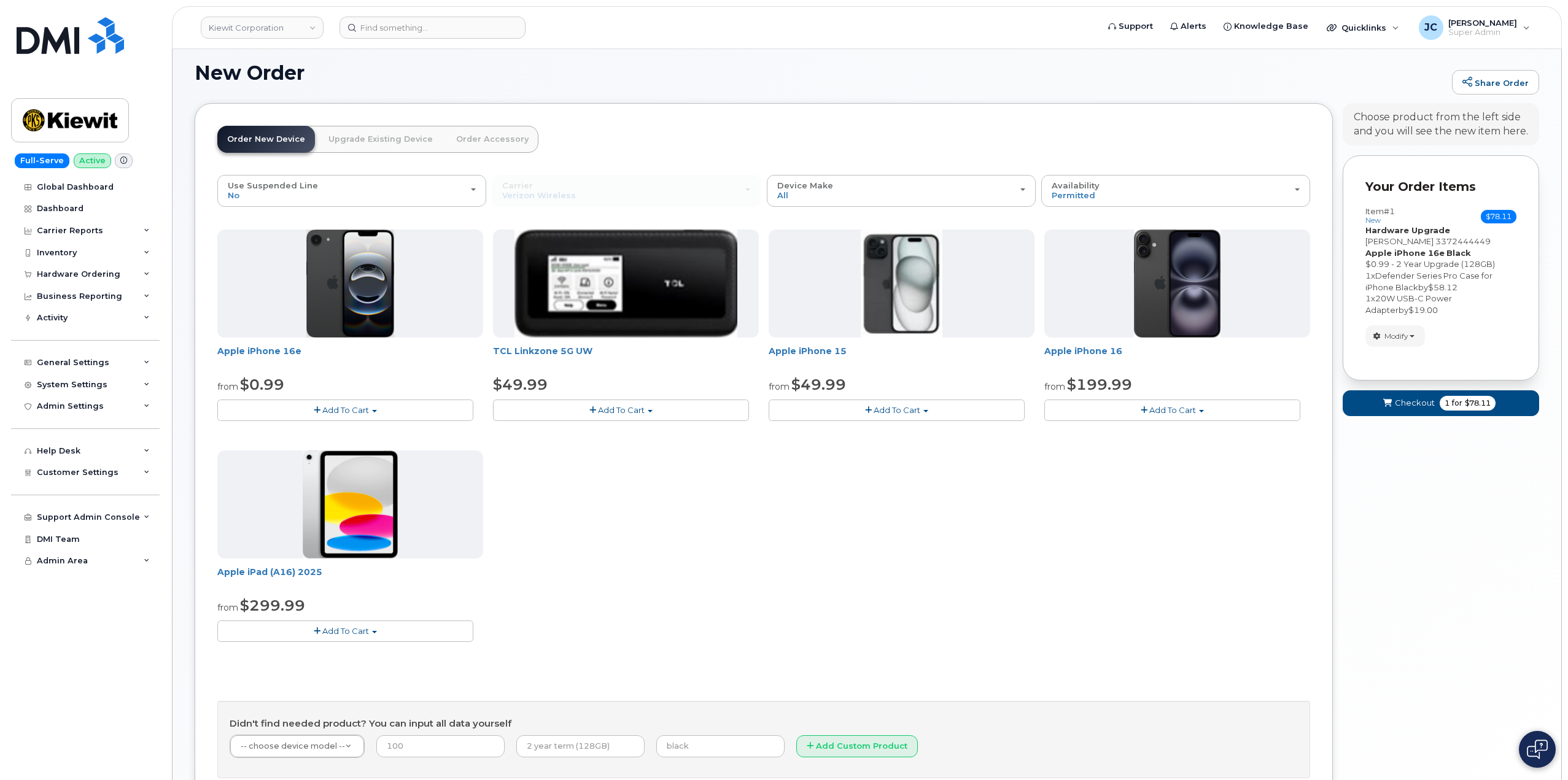
scroll to position [0, 0]
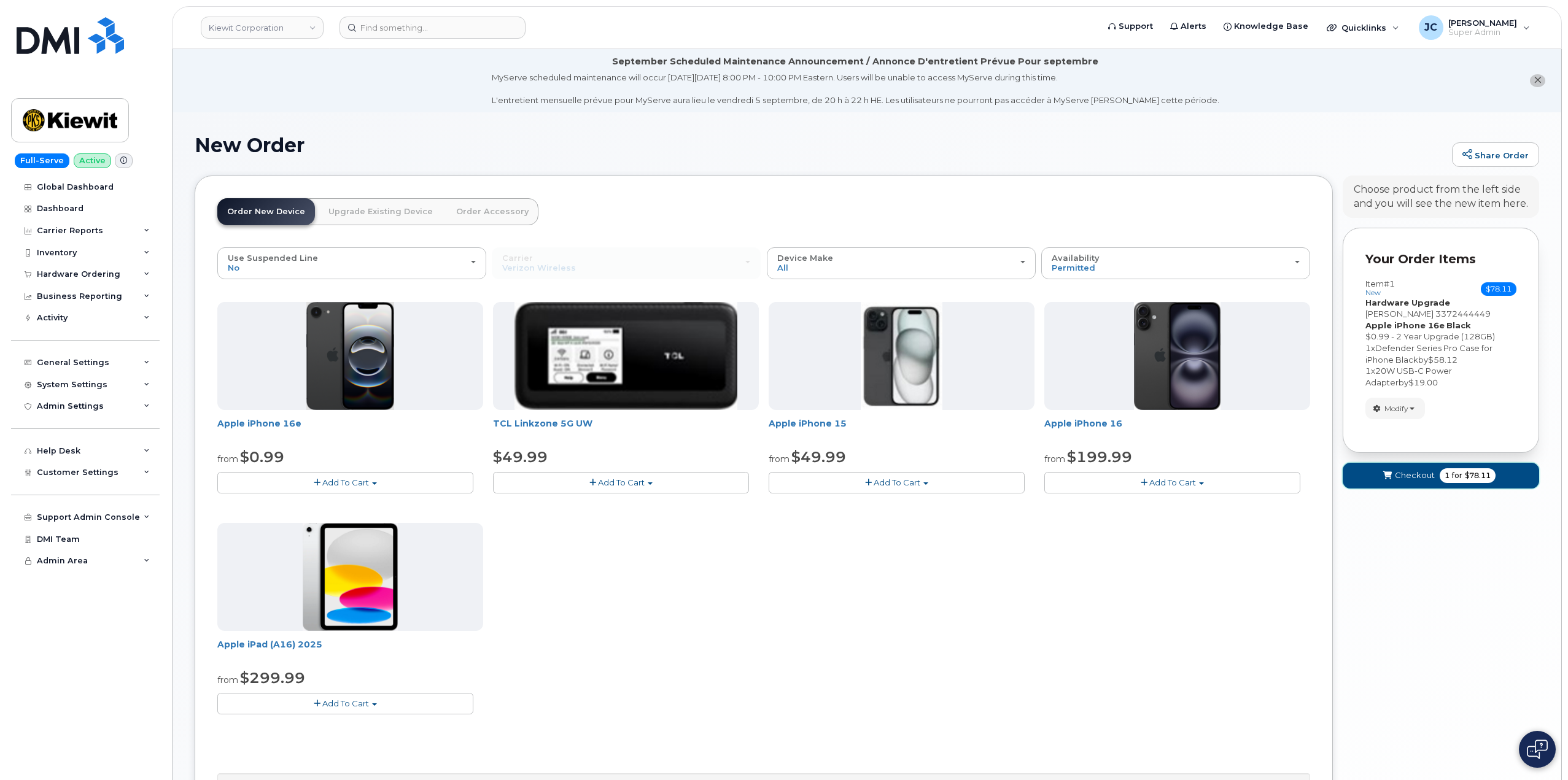
click at [1426, 475] on span "Checkout" at bounding box center [1415, 475] width 40 height 12
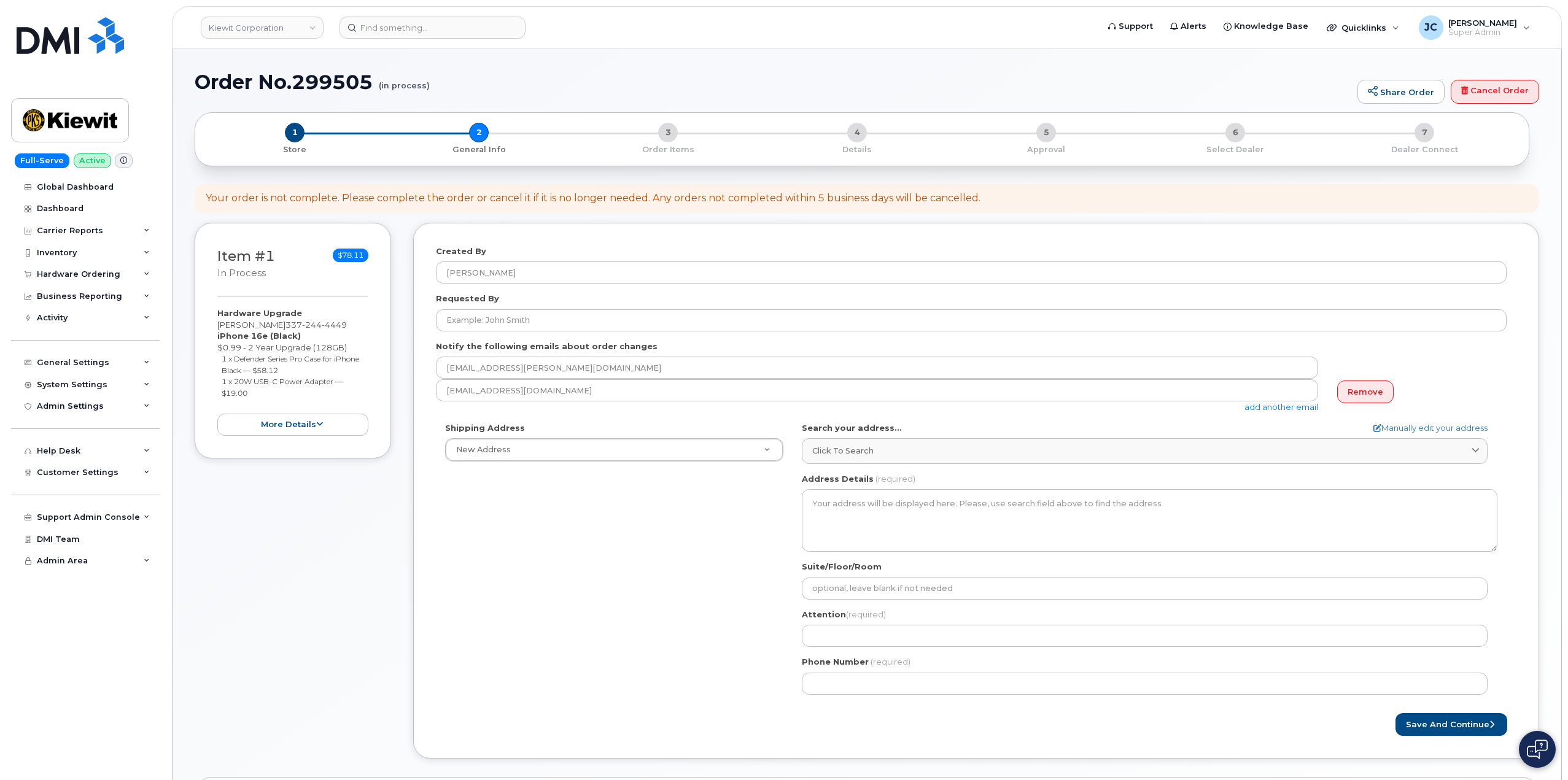
select select
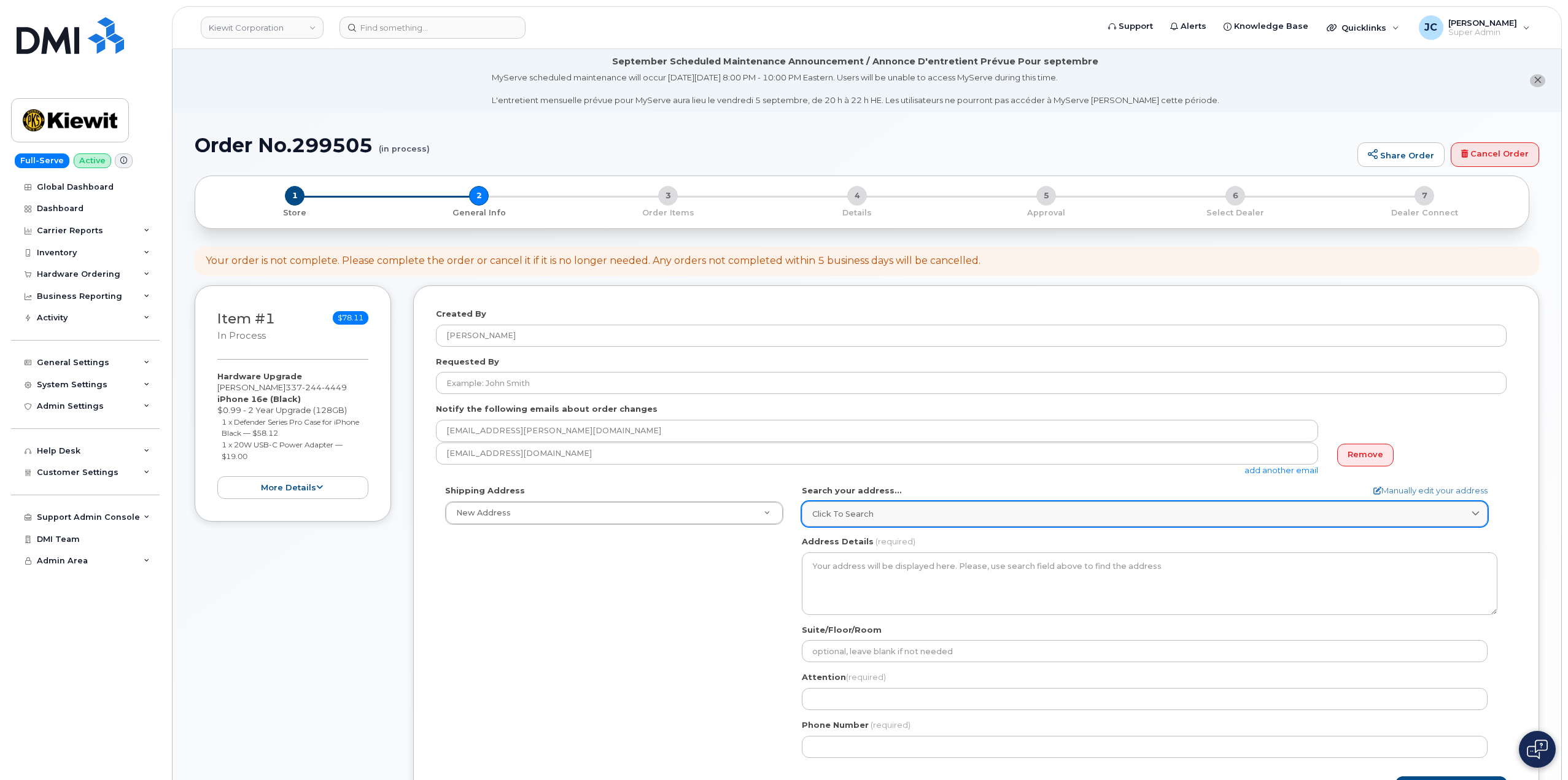
drag, startPoint x: 862, startPoint y: 522, endPoint x: 855, endPoint y: 514, distance: 10.6
click at [858, 519] on link "Click to search" at bounding box center [1145, 514] width 686 height 25
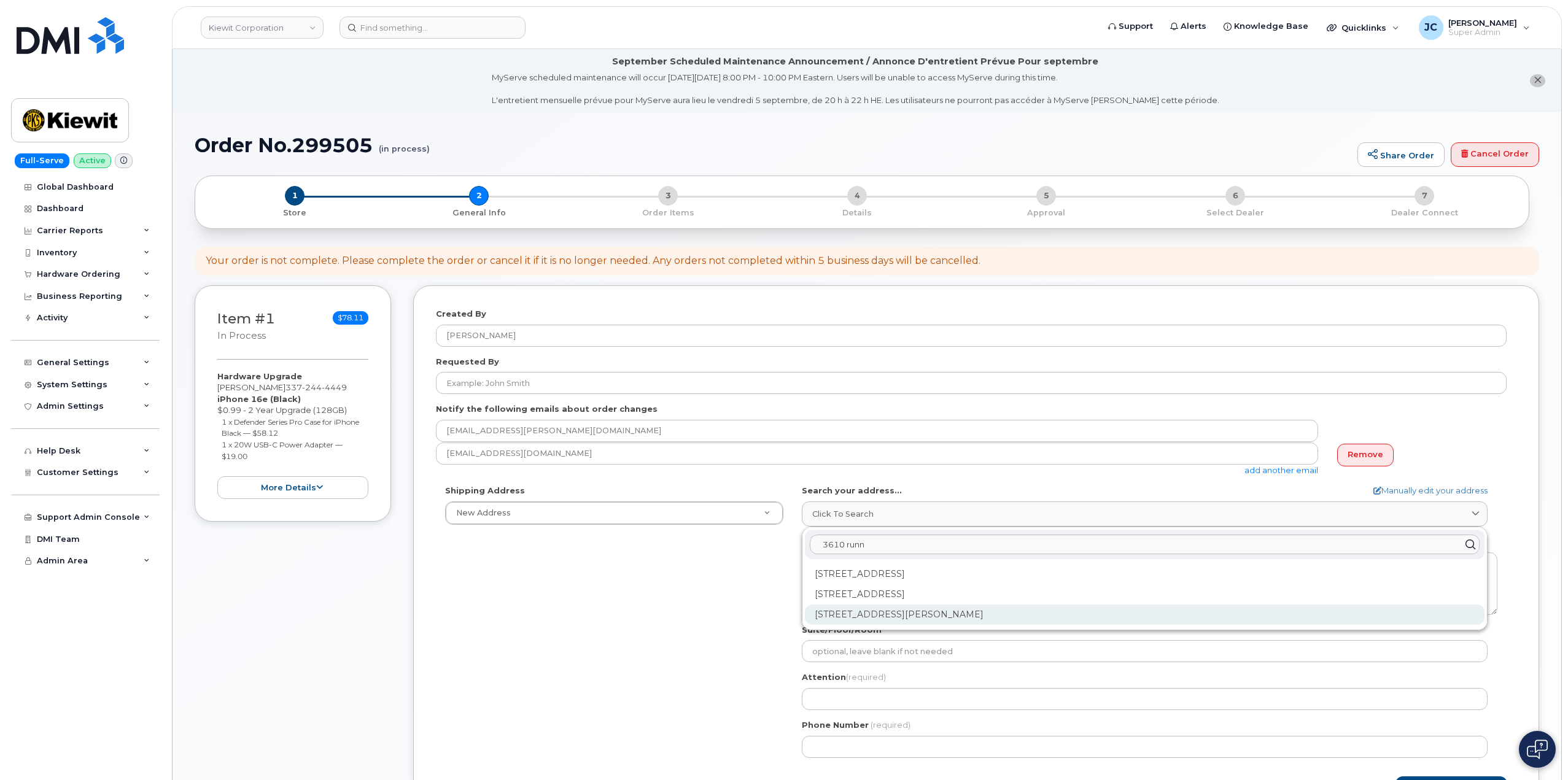
type input "3610 runn"
click at [941, 615] on div "3610 Runnels St Houston TX 77003-1737" at bounding box center [1145, 614] width 679 height 20
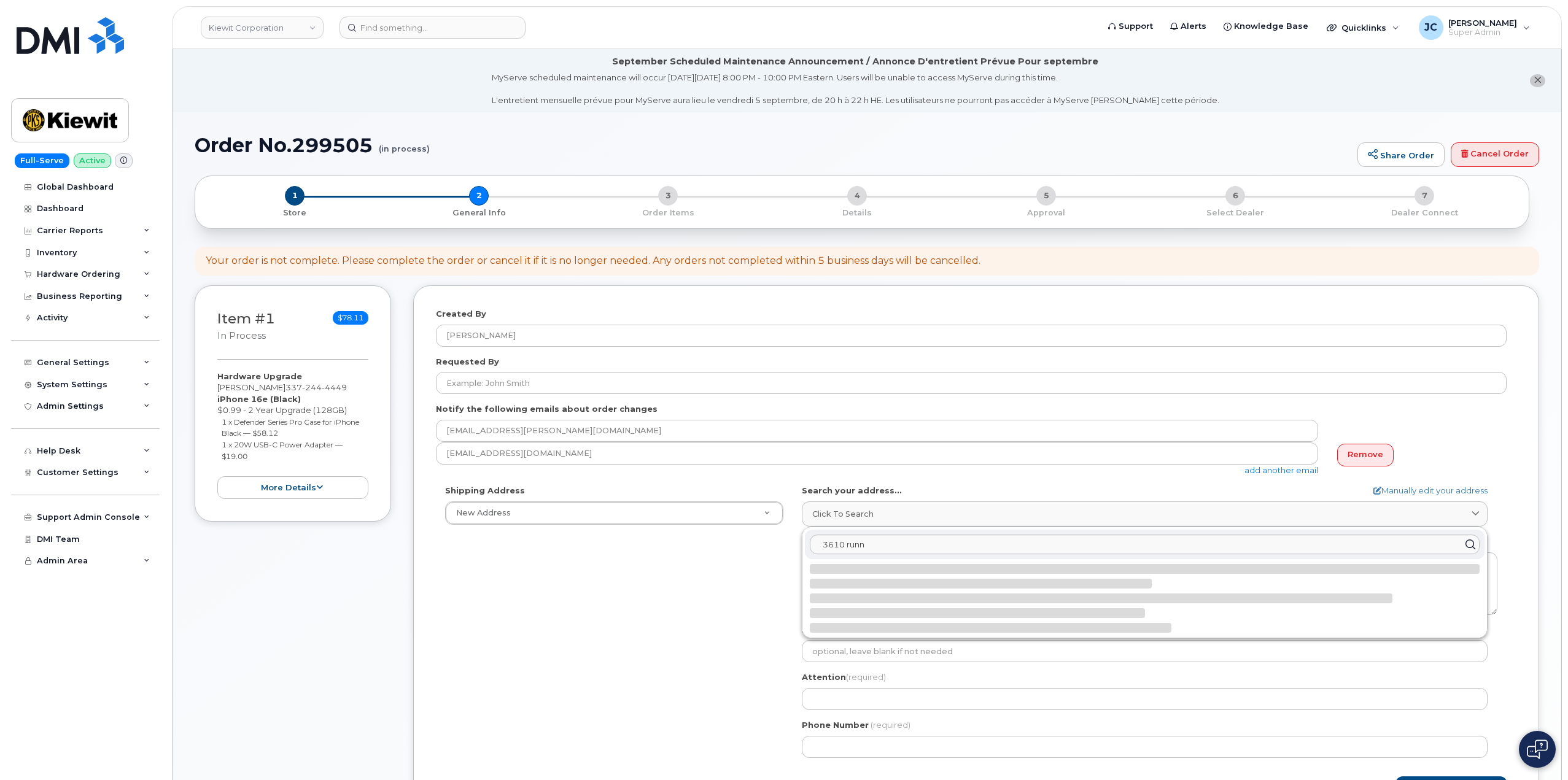
select select
type textarea "3610 Runnels St HOUSTON TX 77003-1737 UNITED STATES"
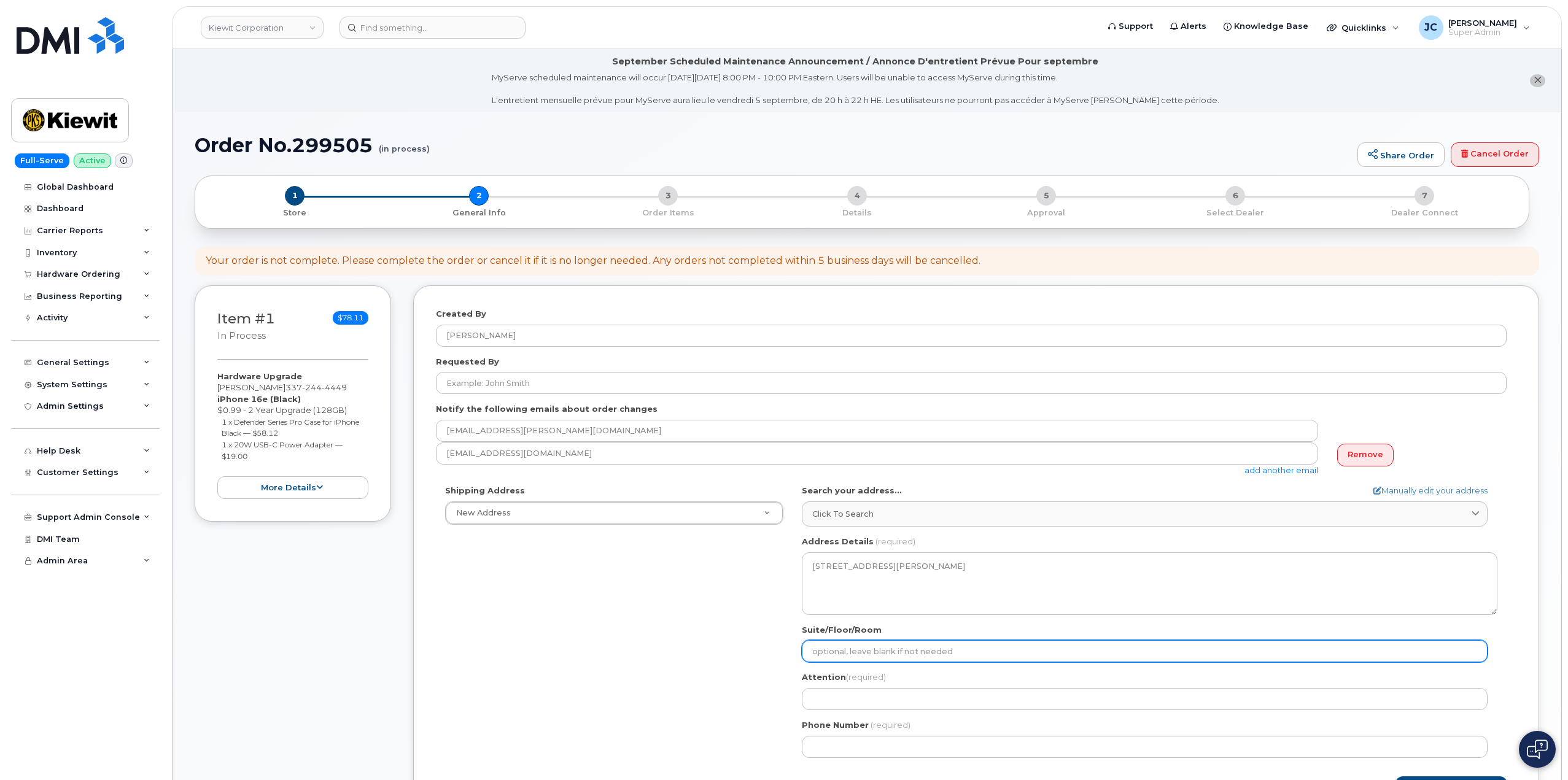
click at [860, 652] on input "Suite/Floor/Room" at bounding box center [1145, 650] width 686 height 22
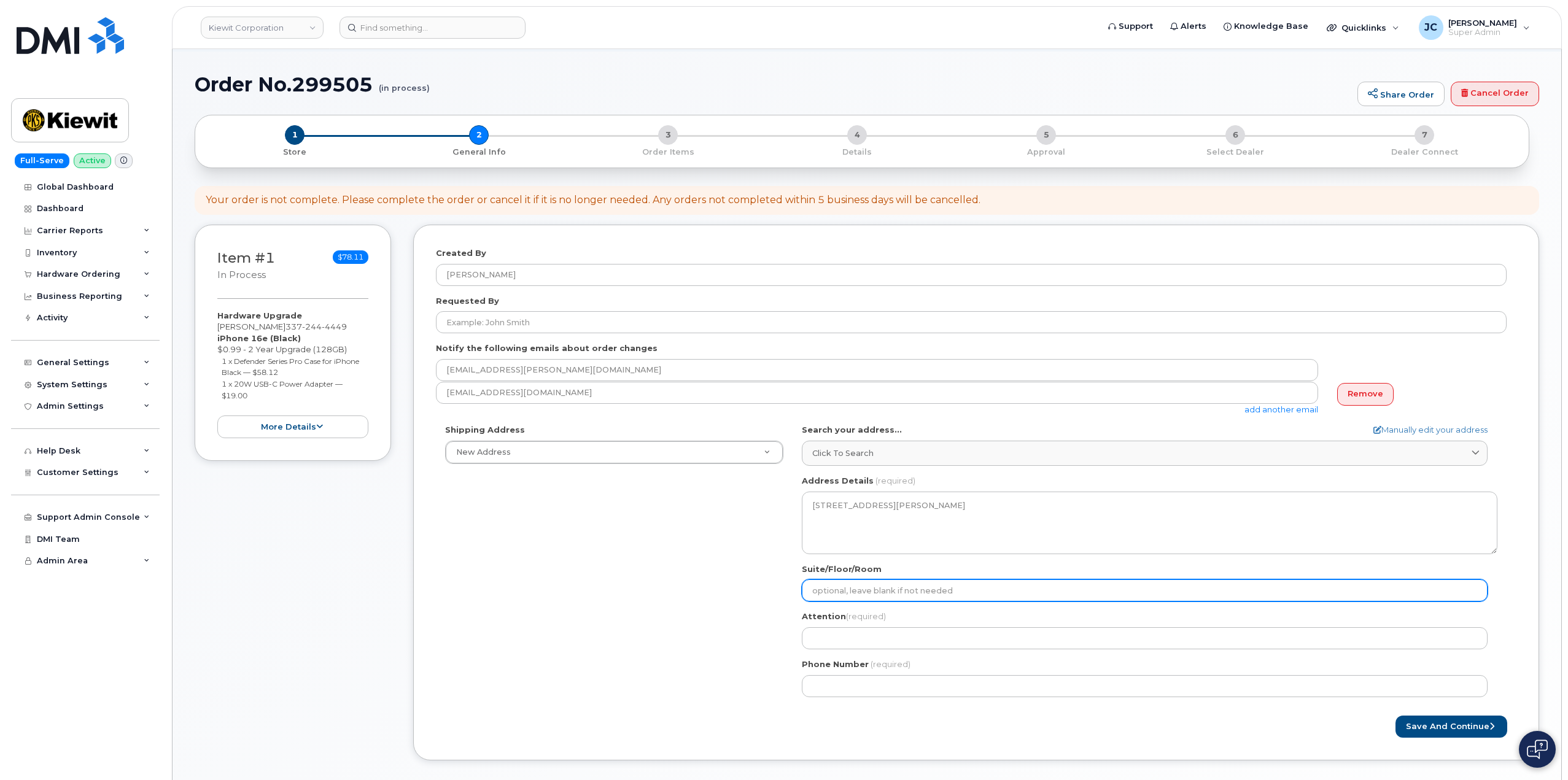
scroll to position [61, 0]
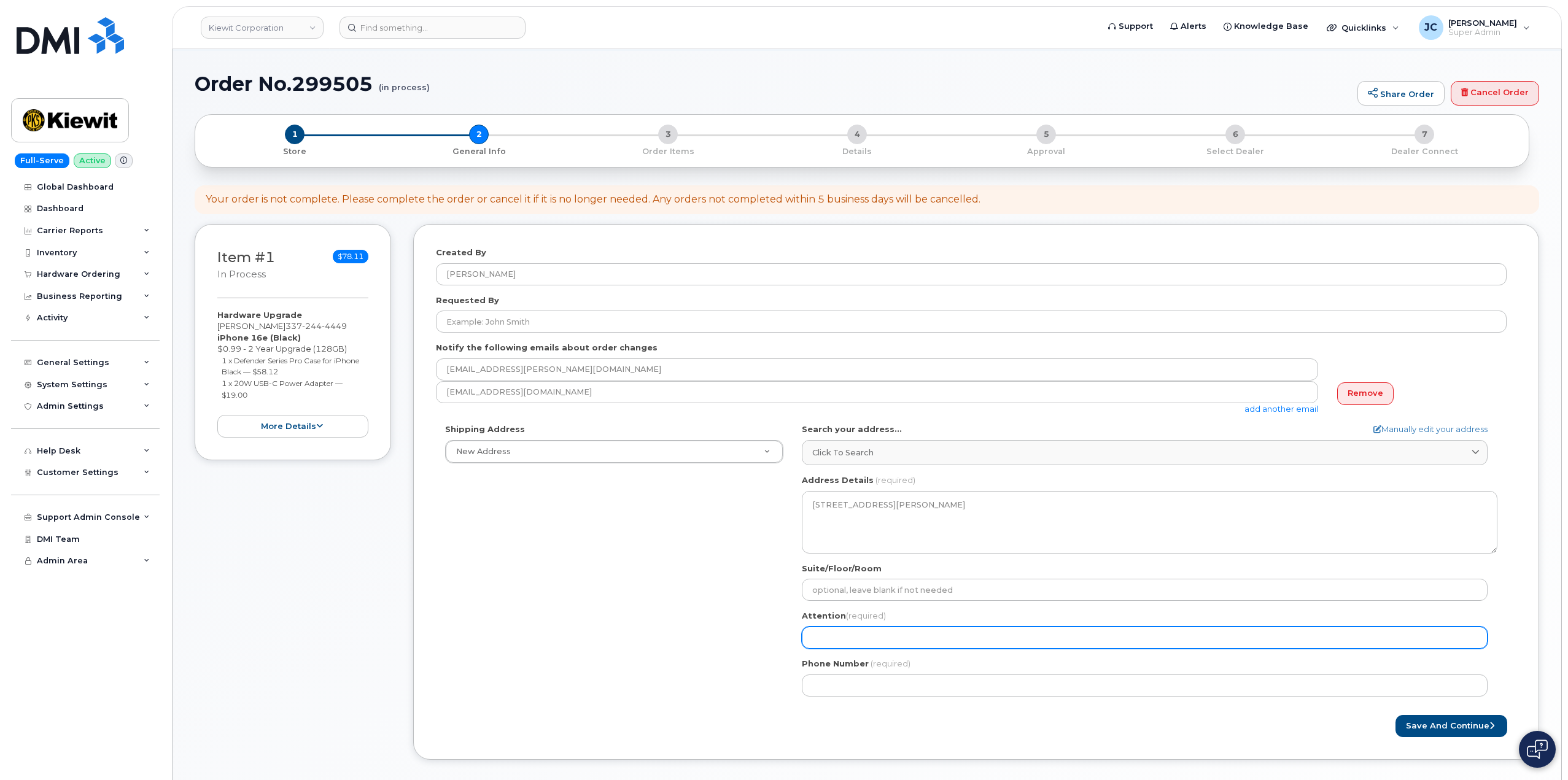
click at [856, 637] on input "Attention (required)" at bounding box center [1145, 637] width 686 height 22
select select
type input "A"
select select
type input "AT"
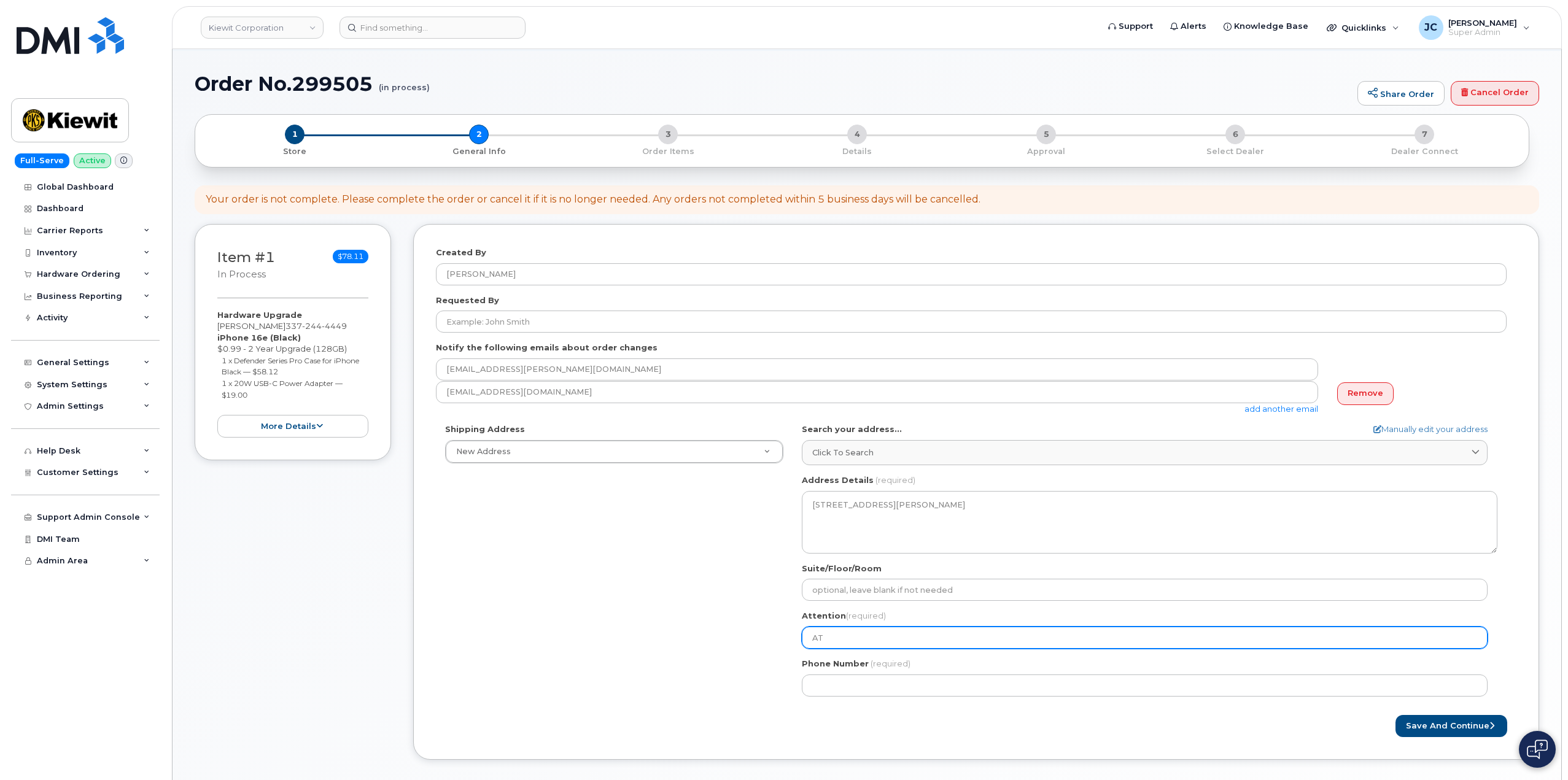
select select
type input "ATT"
select select
type input "ATTN"
select select
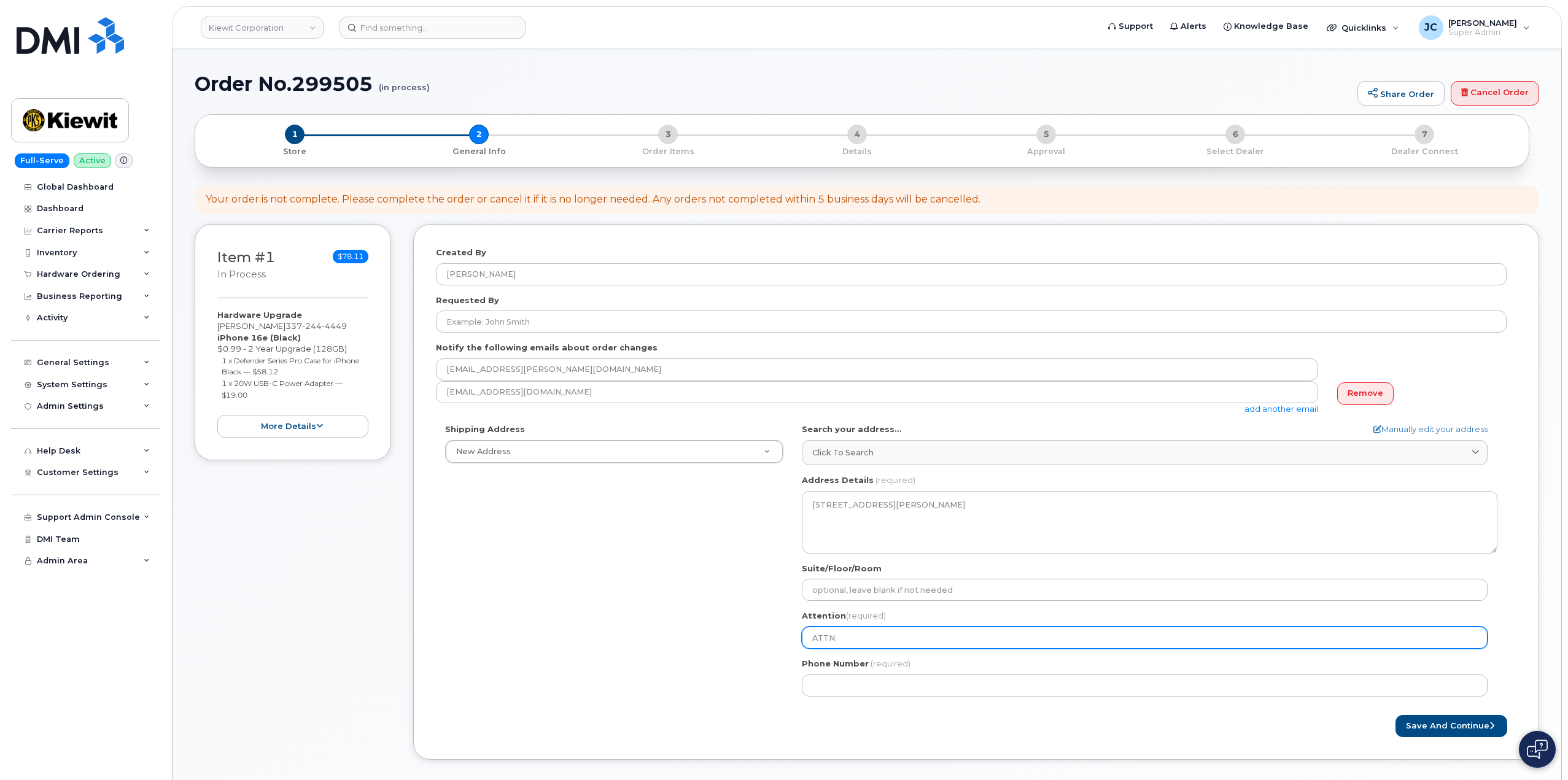
type input "ATTN:"
select select
type input "ATTN: G"
select select
type input "ATTN: Ga"
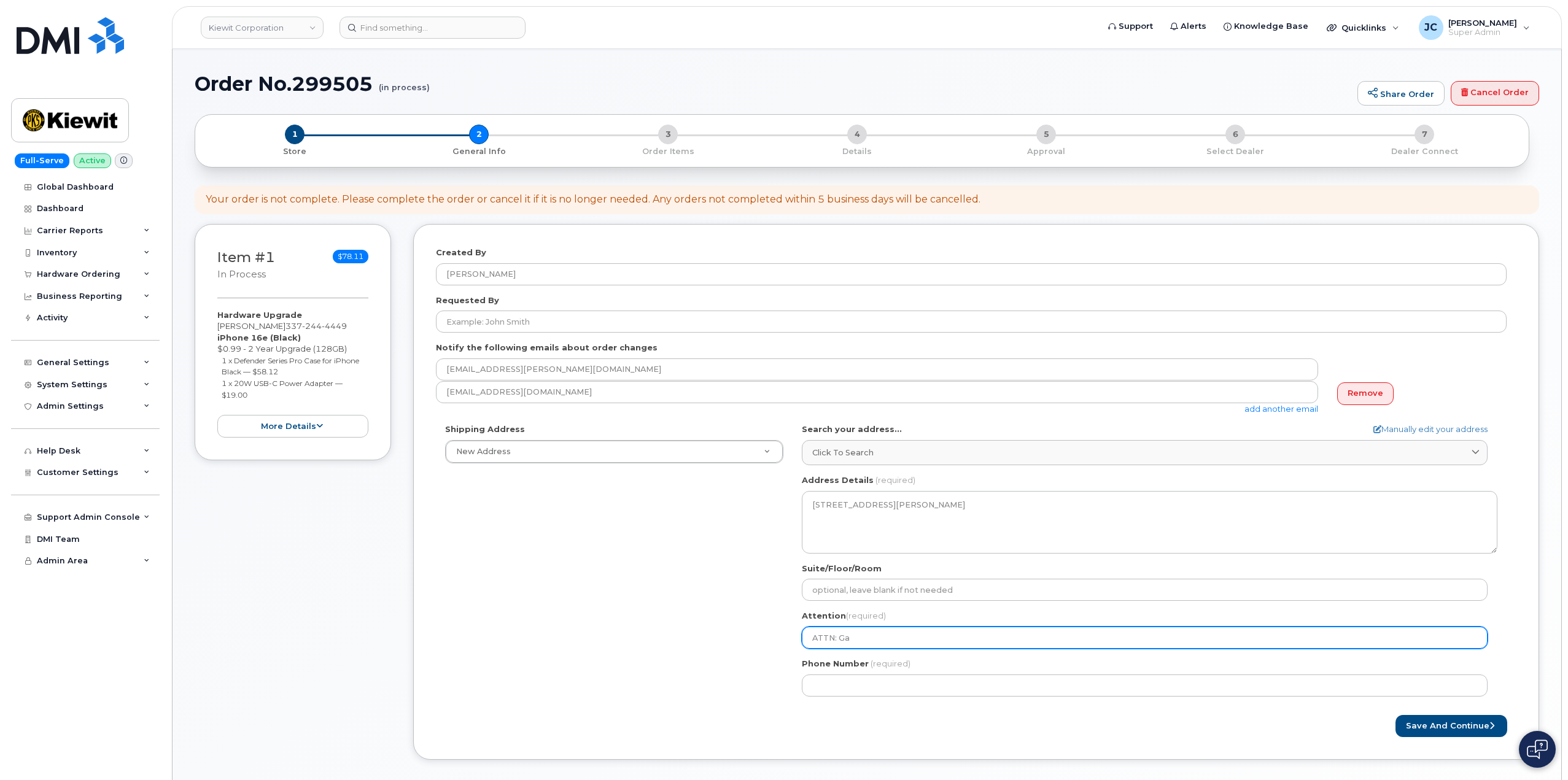
select select
type input "ATTN: Gab"
select select
type input "ATTN: Gabb"
select select
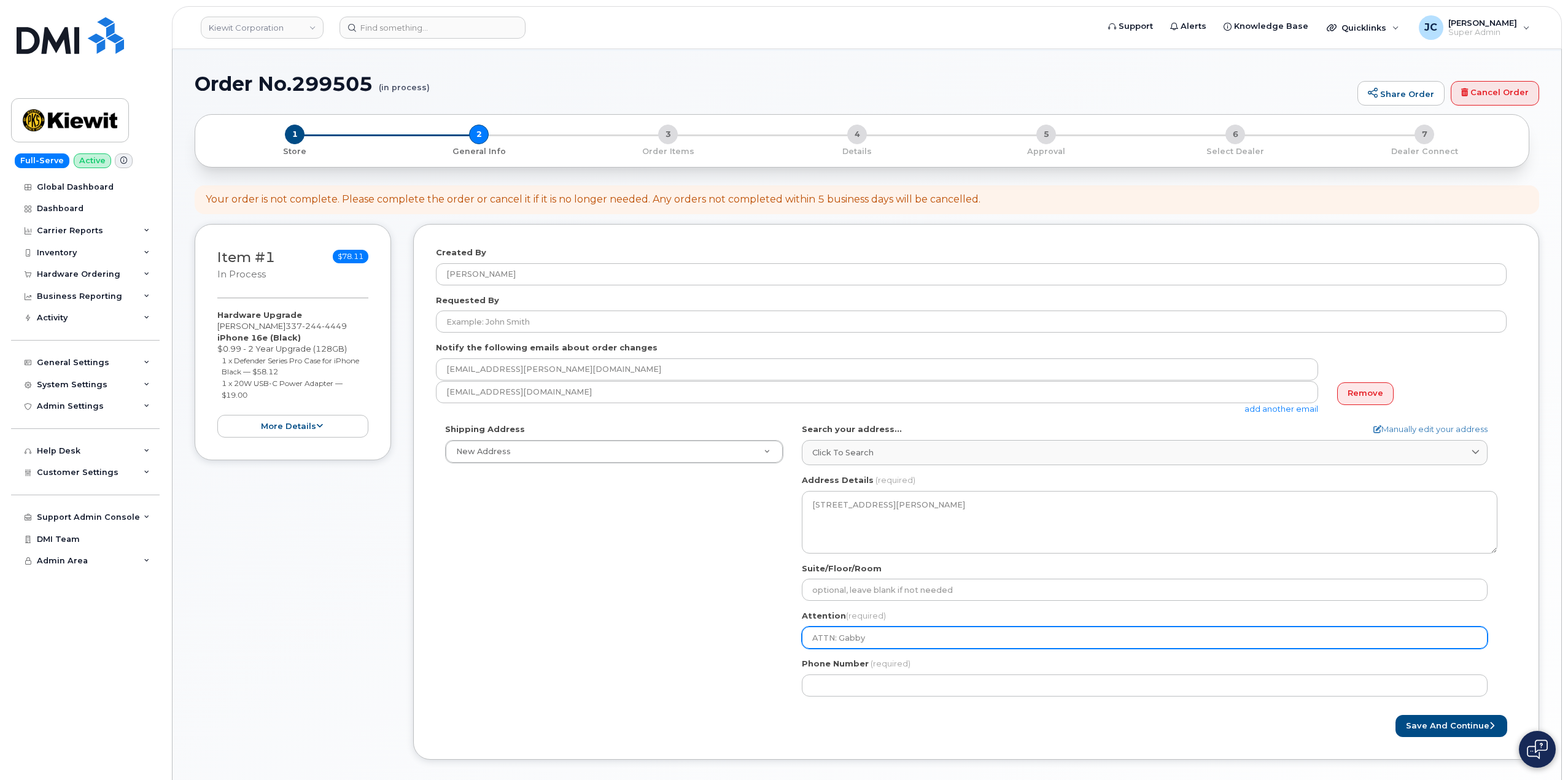
type input "ATTN: Gabby"
select select
type input "ATTN: Gabby S"
select select
type input "ATTN: Gabby Sa"
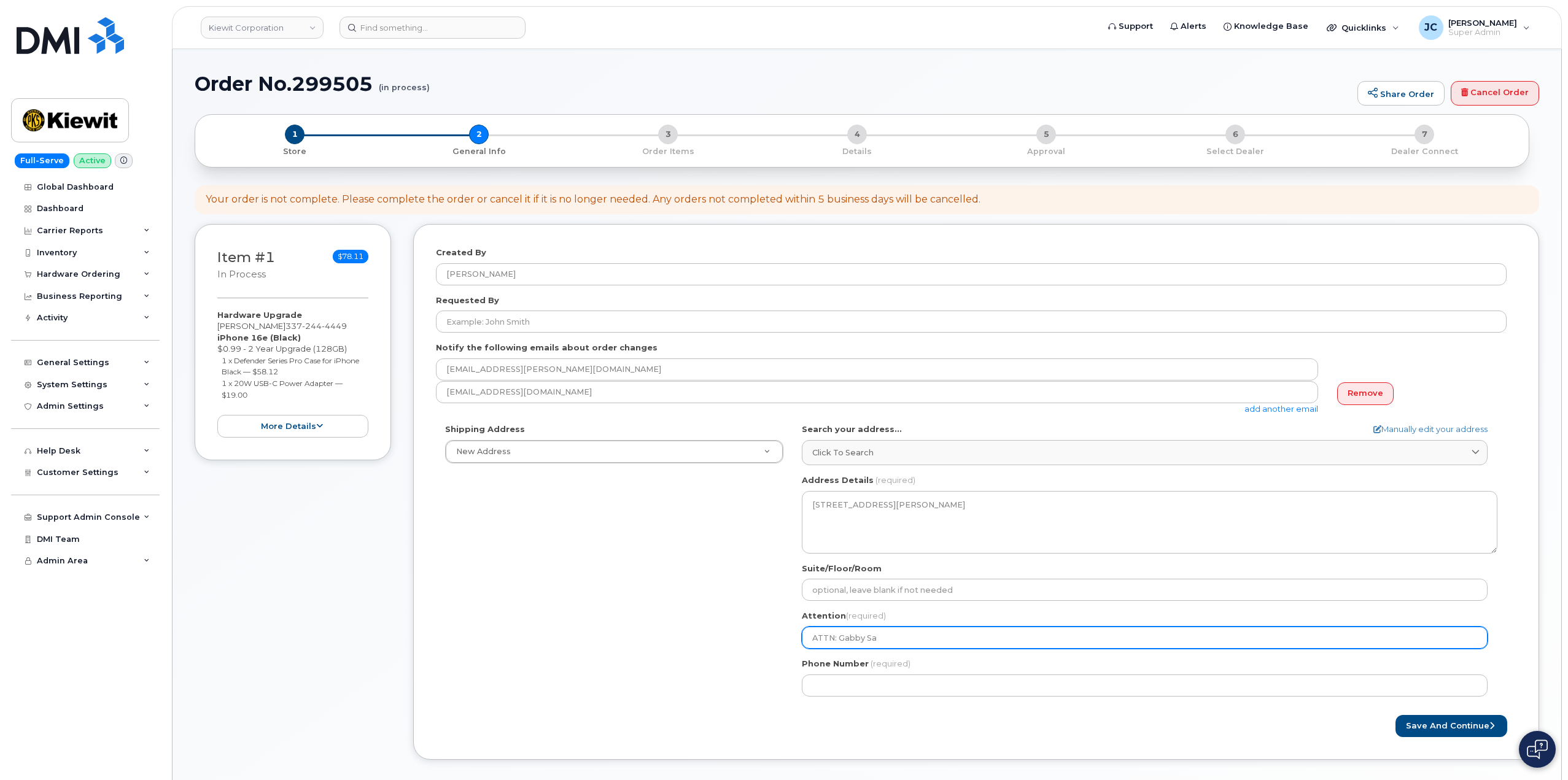
select select
type input "ATTN: Gabby Sal"
select select
type input "ATTN: Gabby Sal;"
select select
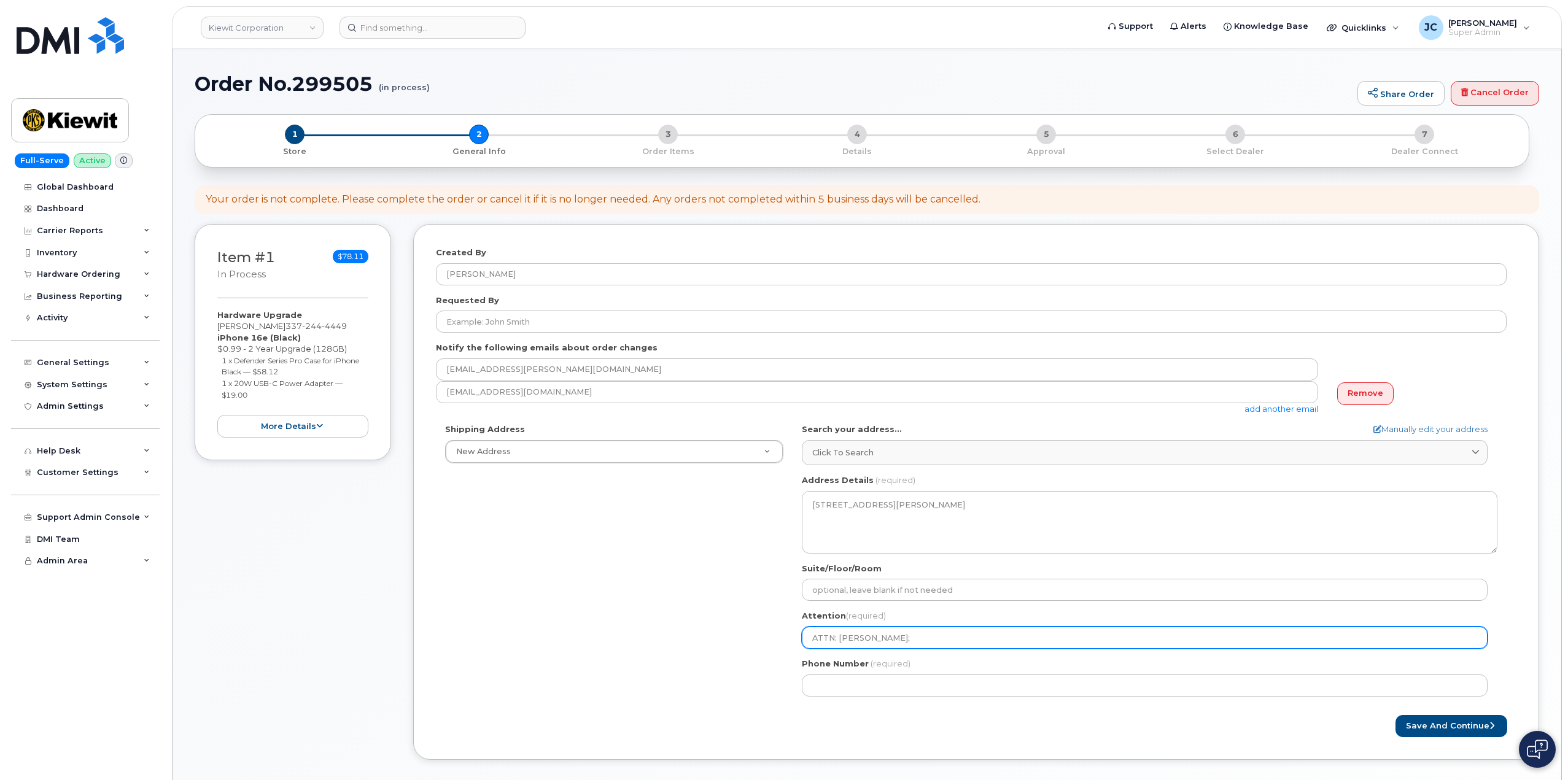
type input "ATTN: Gabby Sal;a"
select select
type input "ATTN: Gabby Sal;az"
select select
type input "ATTN: Gabby Sal;aza"
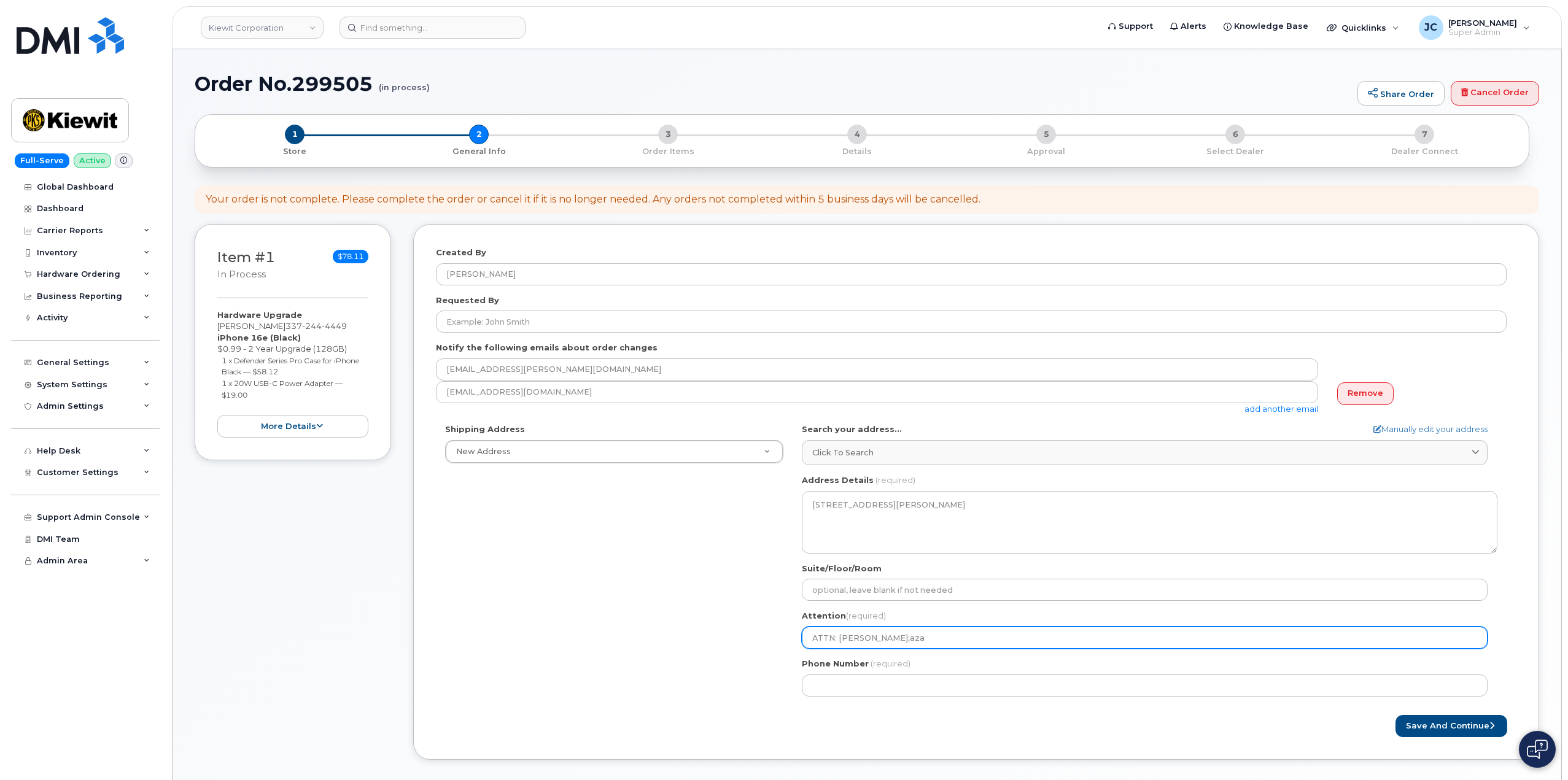
select select
type input "ATTN: Gabby Sal;azar"
drag, startPoint x: 878, startPoint y: 640, endPoint x: 885, endPoint y: 642, distance: 7.3
click at [879, 640] on input "ATTN: Gabby Sal;azar" at bounding box center [1145, 637] width 686 height 22
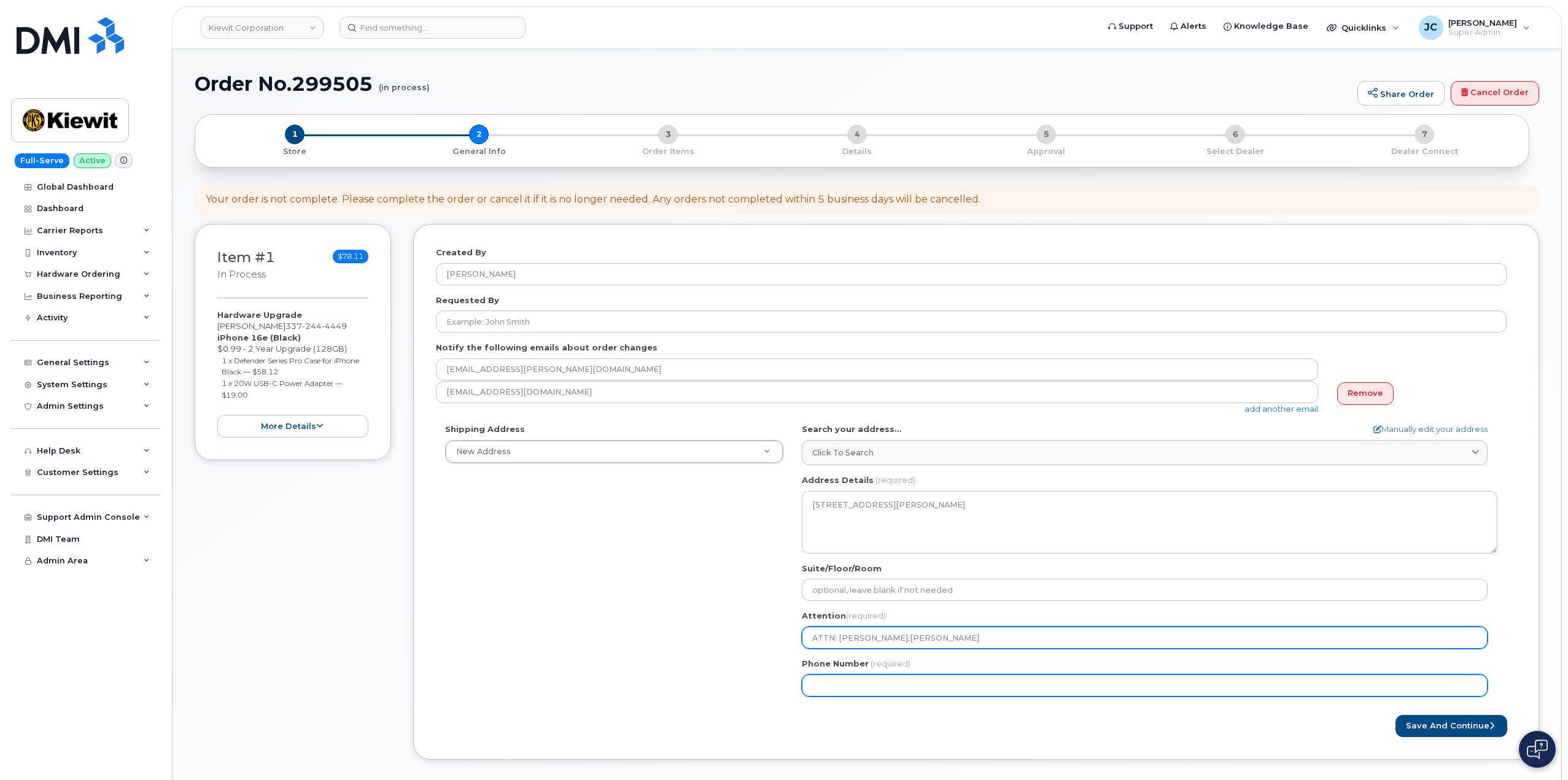
select select
type input "ATTN: Gabby Salaazar"
select select
type input "ATTN: [PERSON_NAME]"
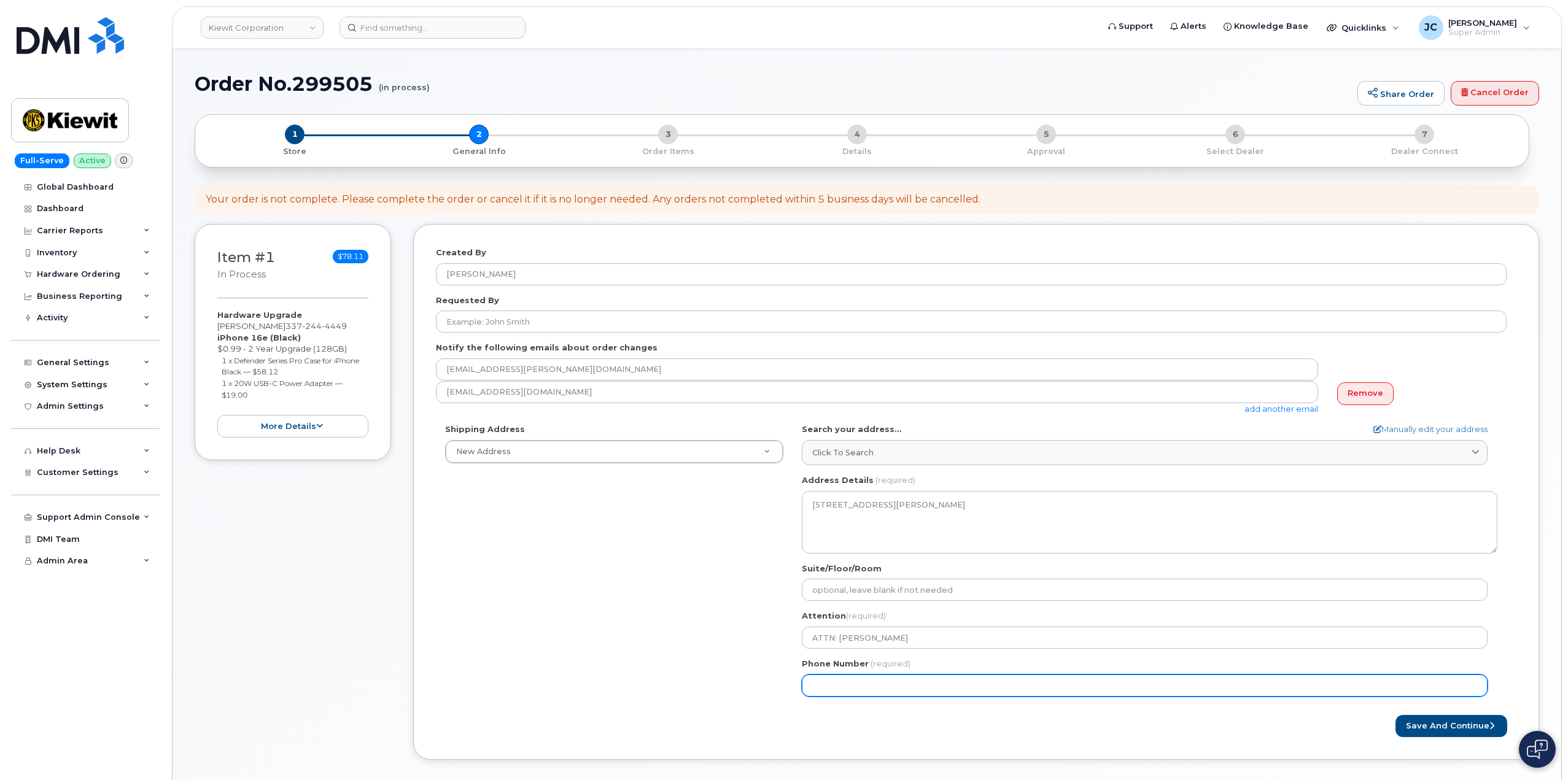
drag, startPoint x: 923, startPoint y: 682, endPoint x: 58, endPoint y: 762, distance: 868.7
click at [905, 679] on input "Phone Number" at bounding box center [1145, 685] width 686 height 22
click at [831, 679] on input "Phone Number" at bounding box center [1145, 685] width 686 height 22
paste input "337.2444449"
type input "337.2444449"
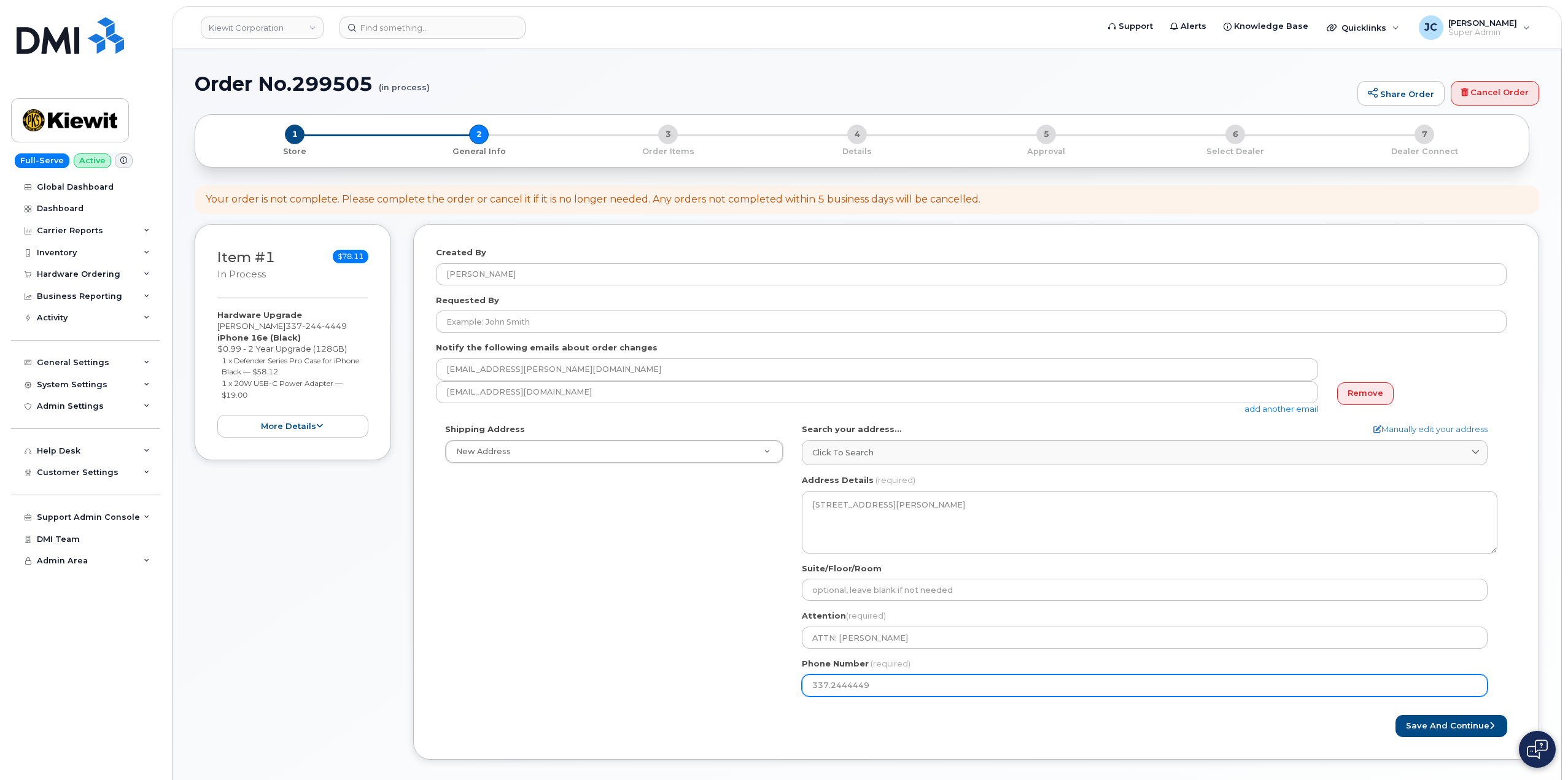
drag, startPoint x: 831, startPoint y: 683, endPoint x: 843, endPoint y: 691, distance: 14.4
click at [836, 686] on input "337.2444449" at bounding box center [1145, 685] width 686 height 22
select select
type input "337.444449"
select select
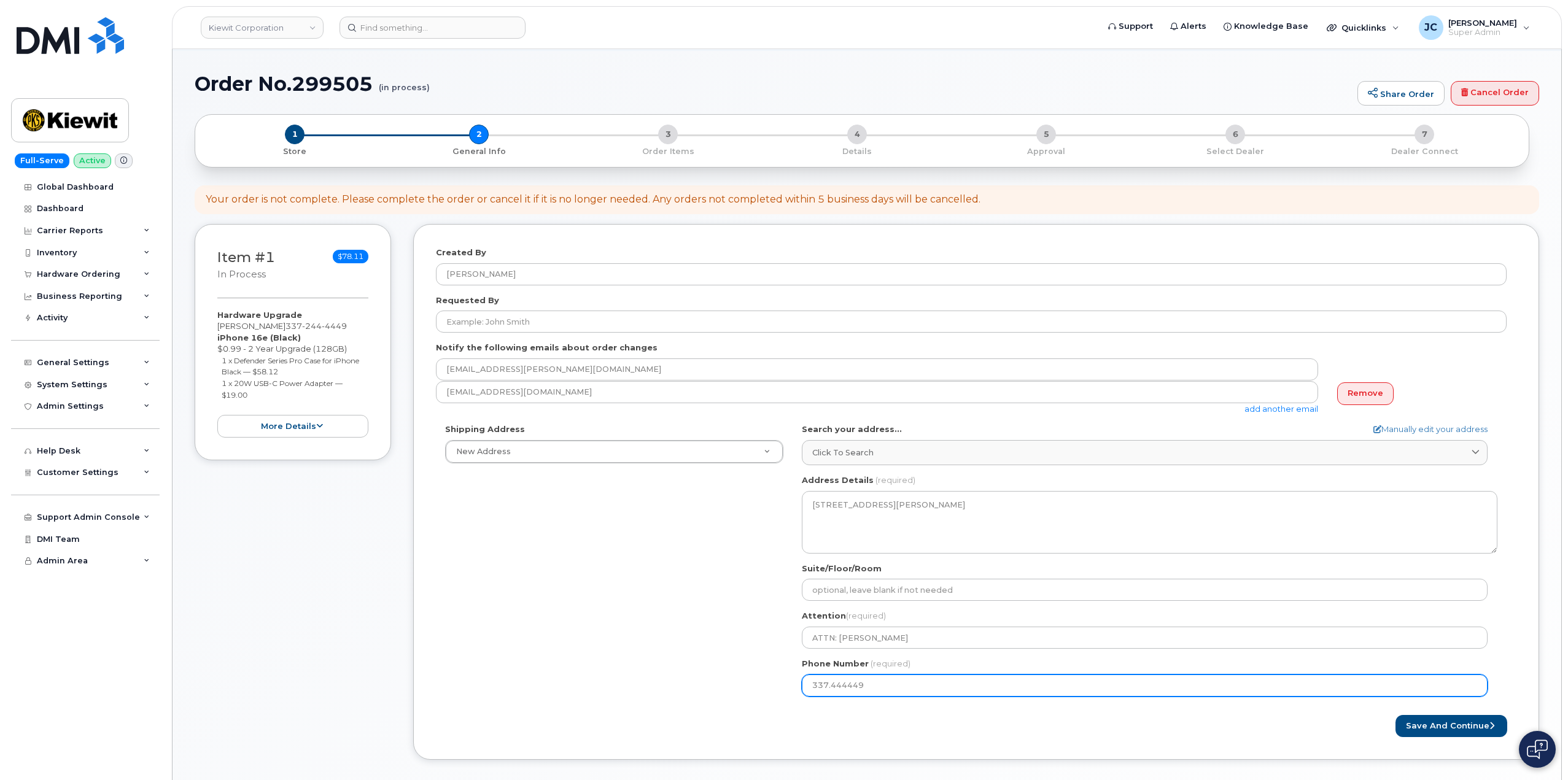
type input "337444449"
select select
type input "3372444449"
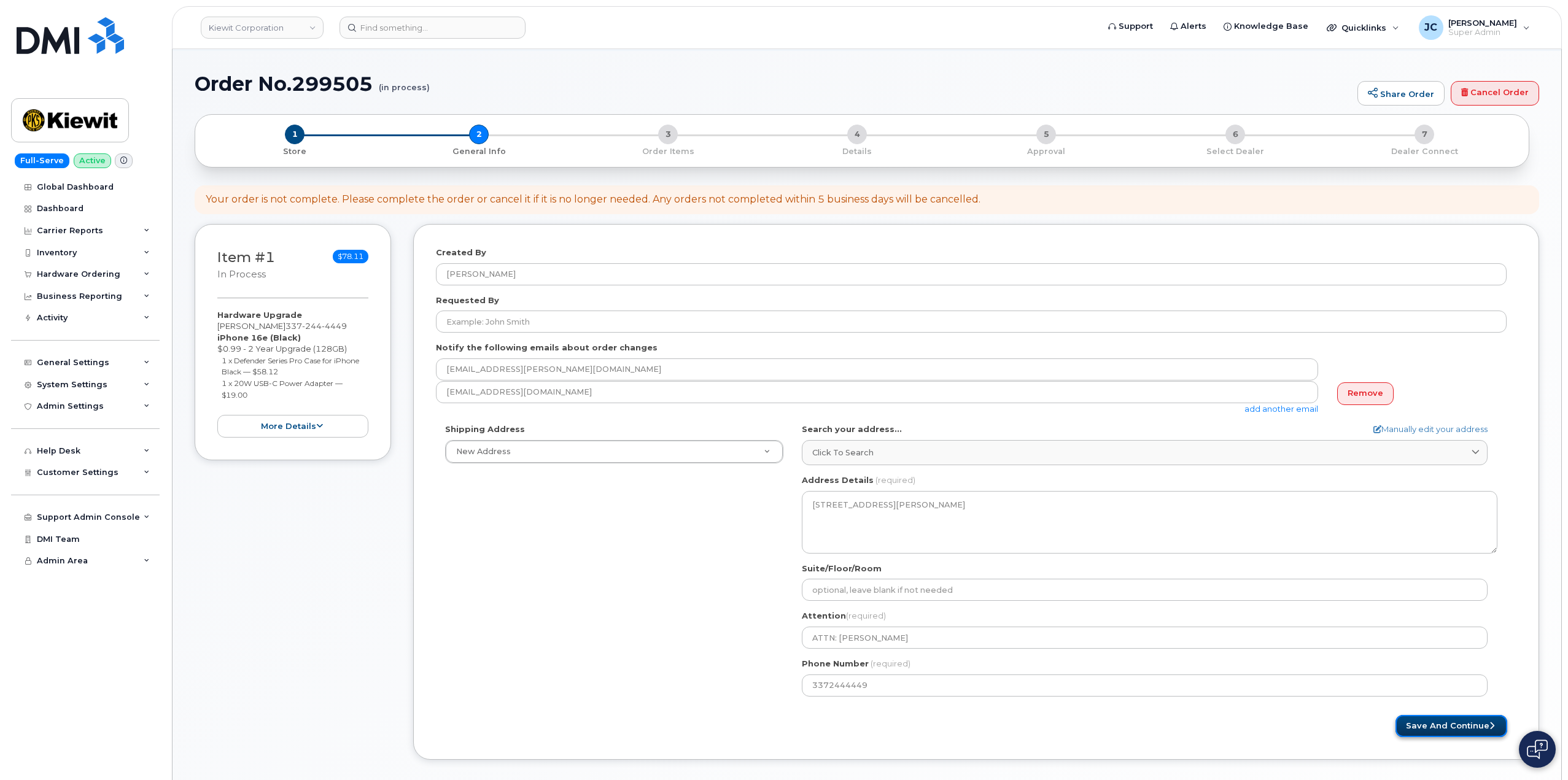
click at [1467, 728] on button "Save and Continue" at bounding box center [1451, 726] width 111 height 23
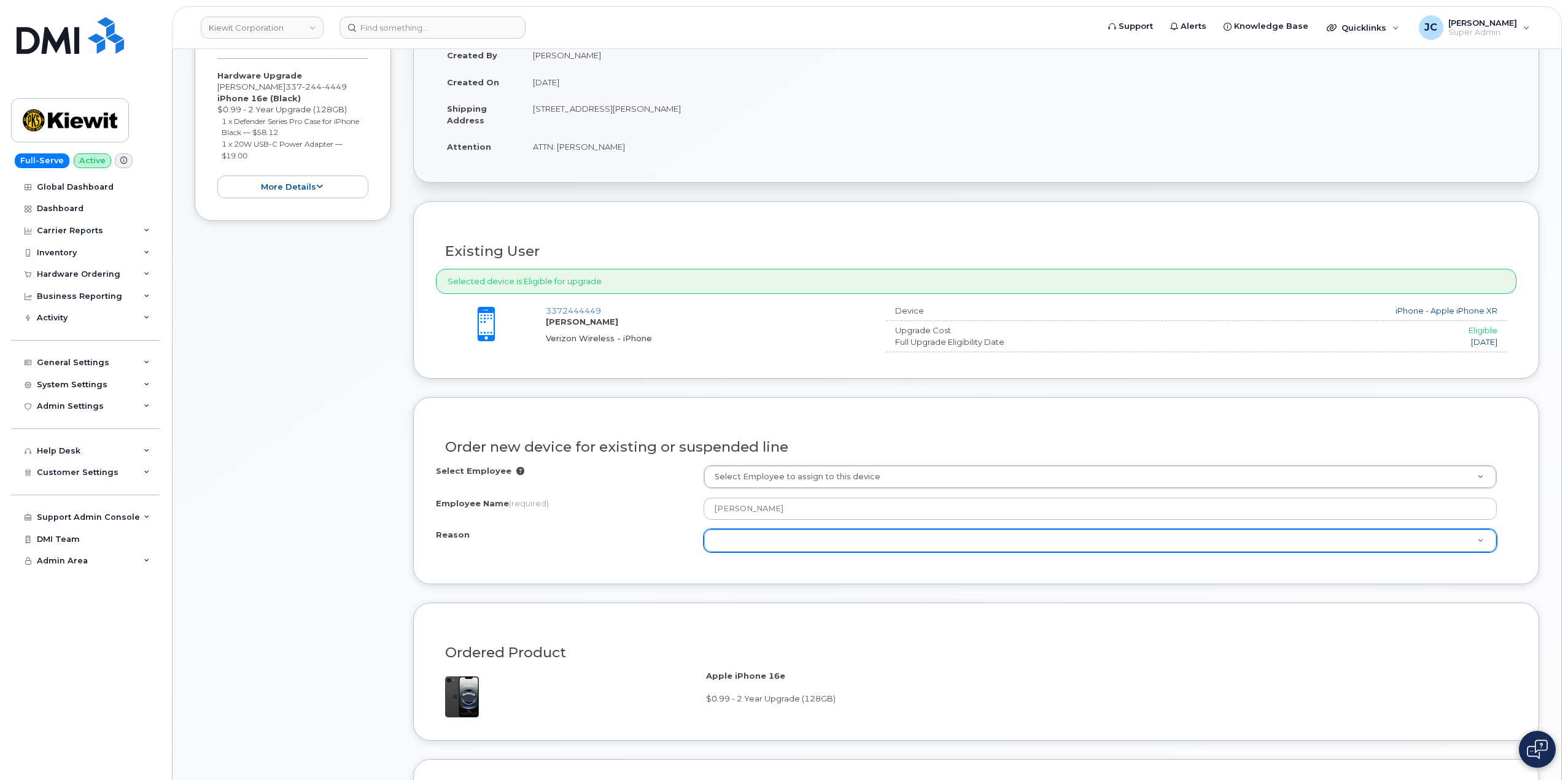
scroll to position [307, 0]
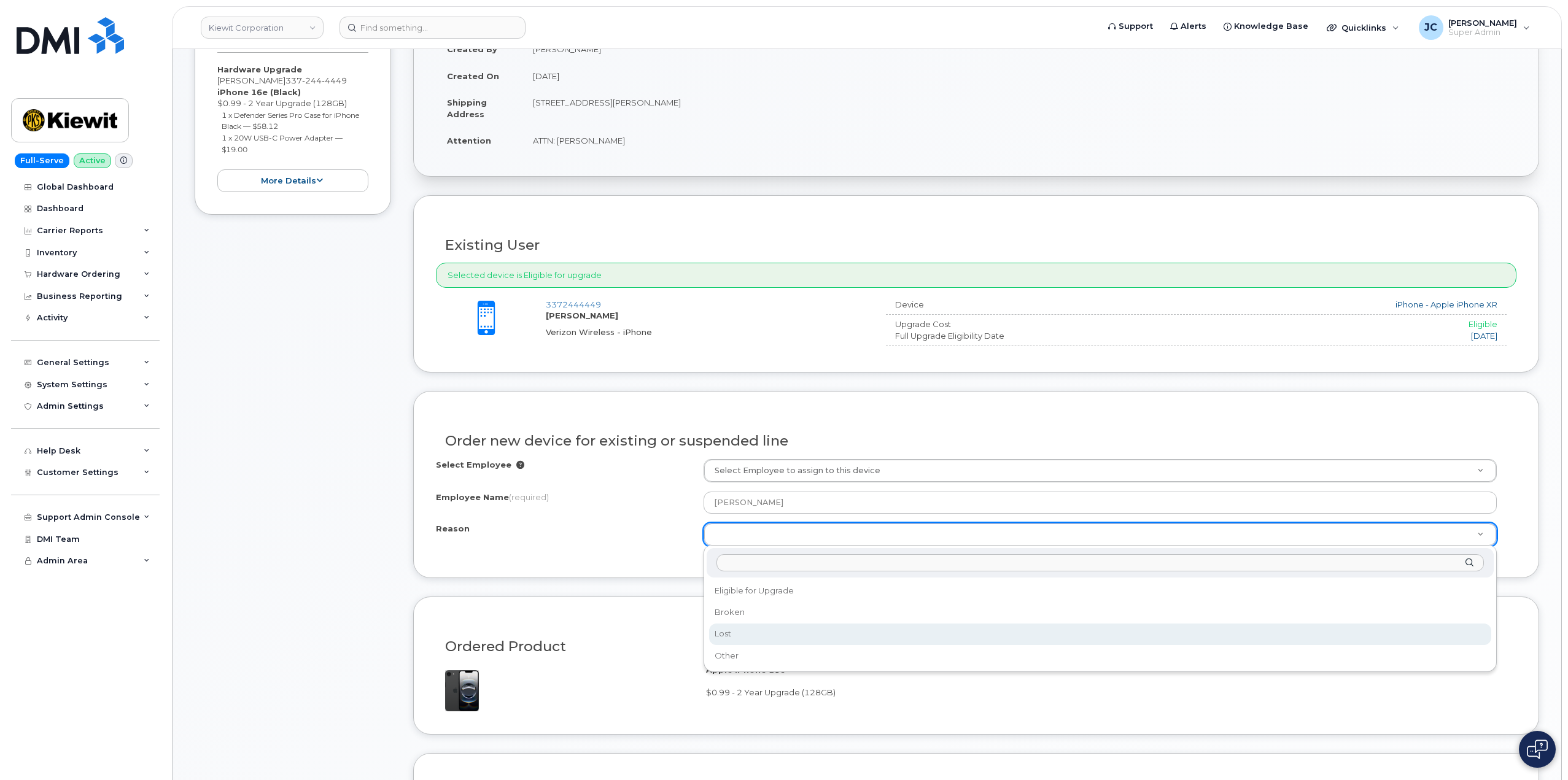
select select "lost"
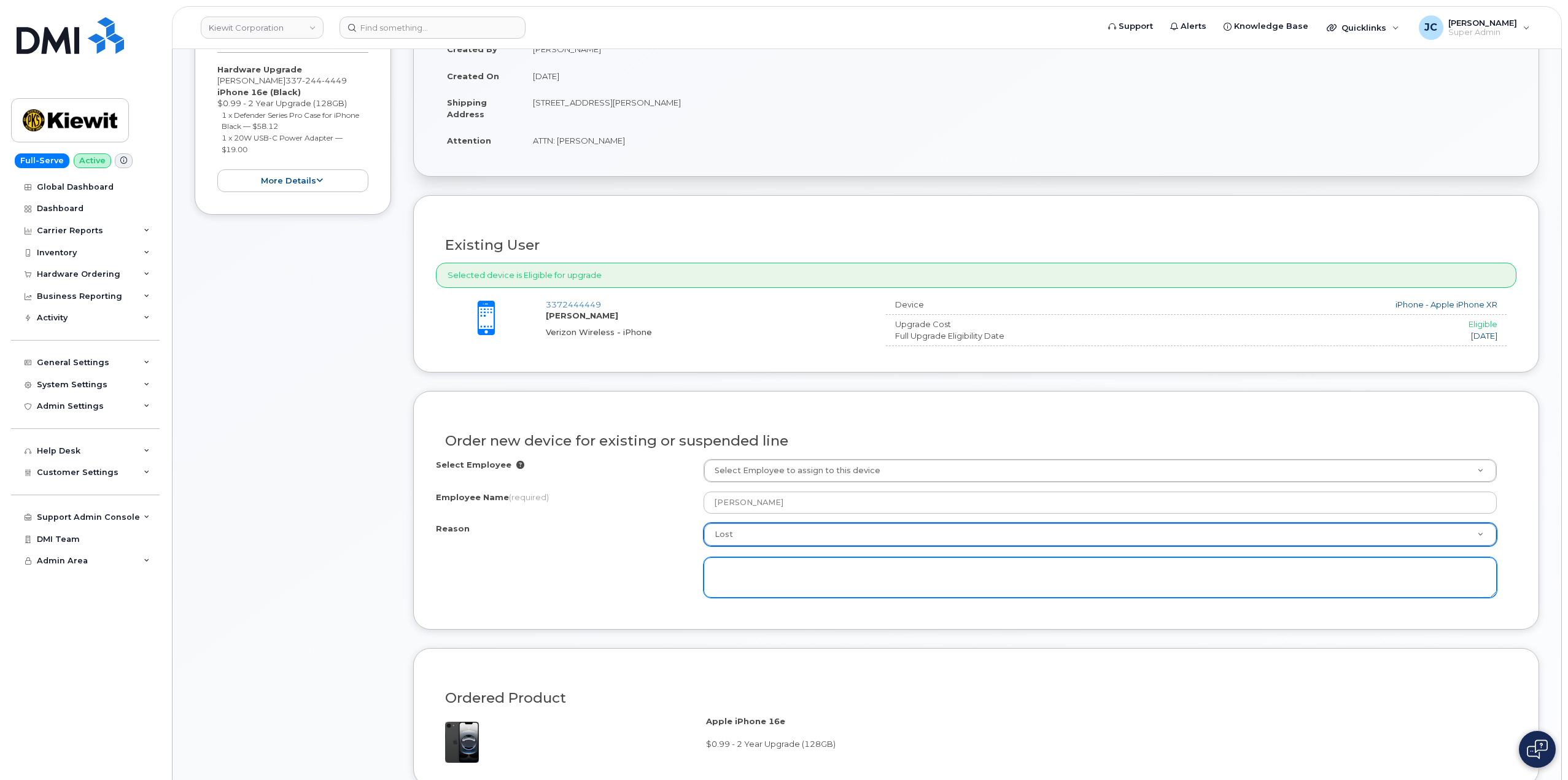
click at [755, 579] on textarea at bounding box center [1100, 578] width 794 height 40
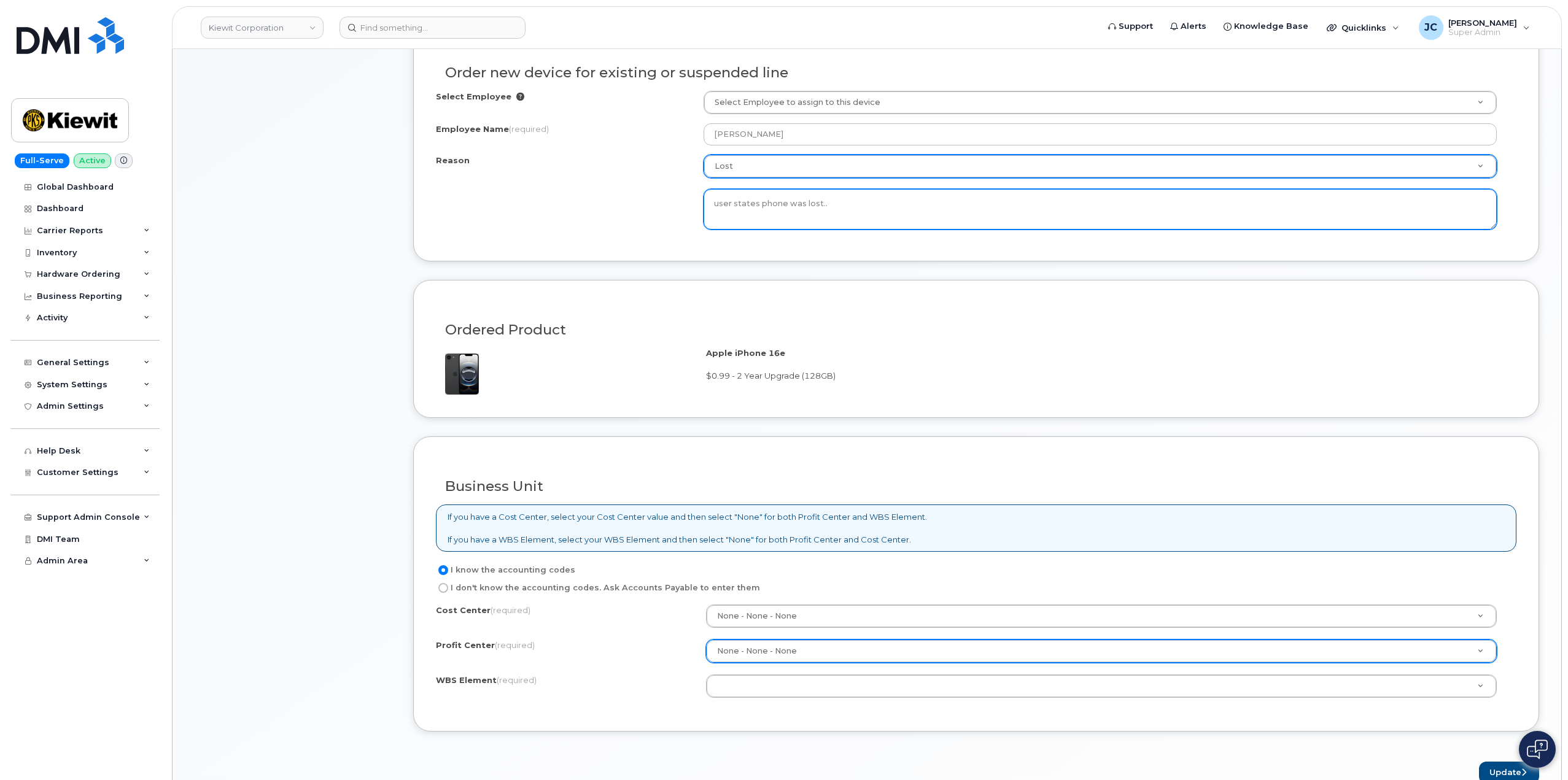
scroll to position [737, 0]
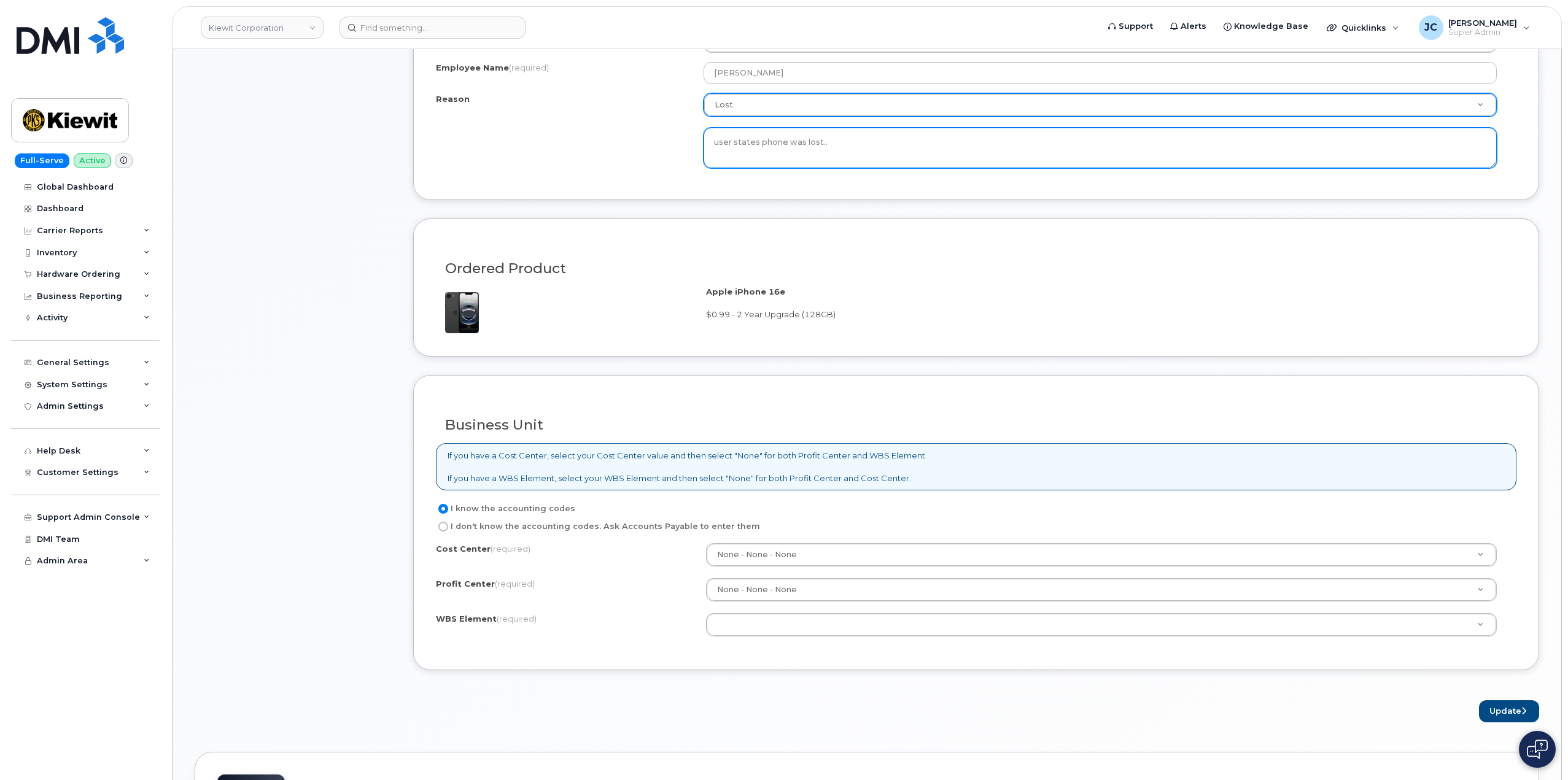
type textarea "user states phone was lost.."
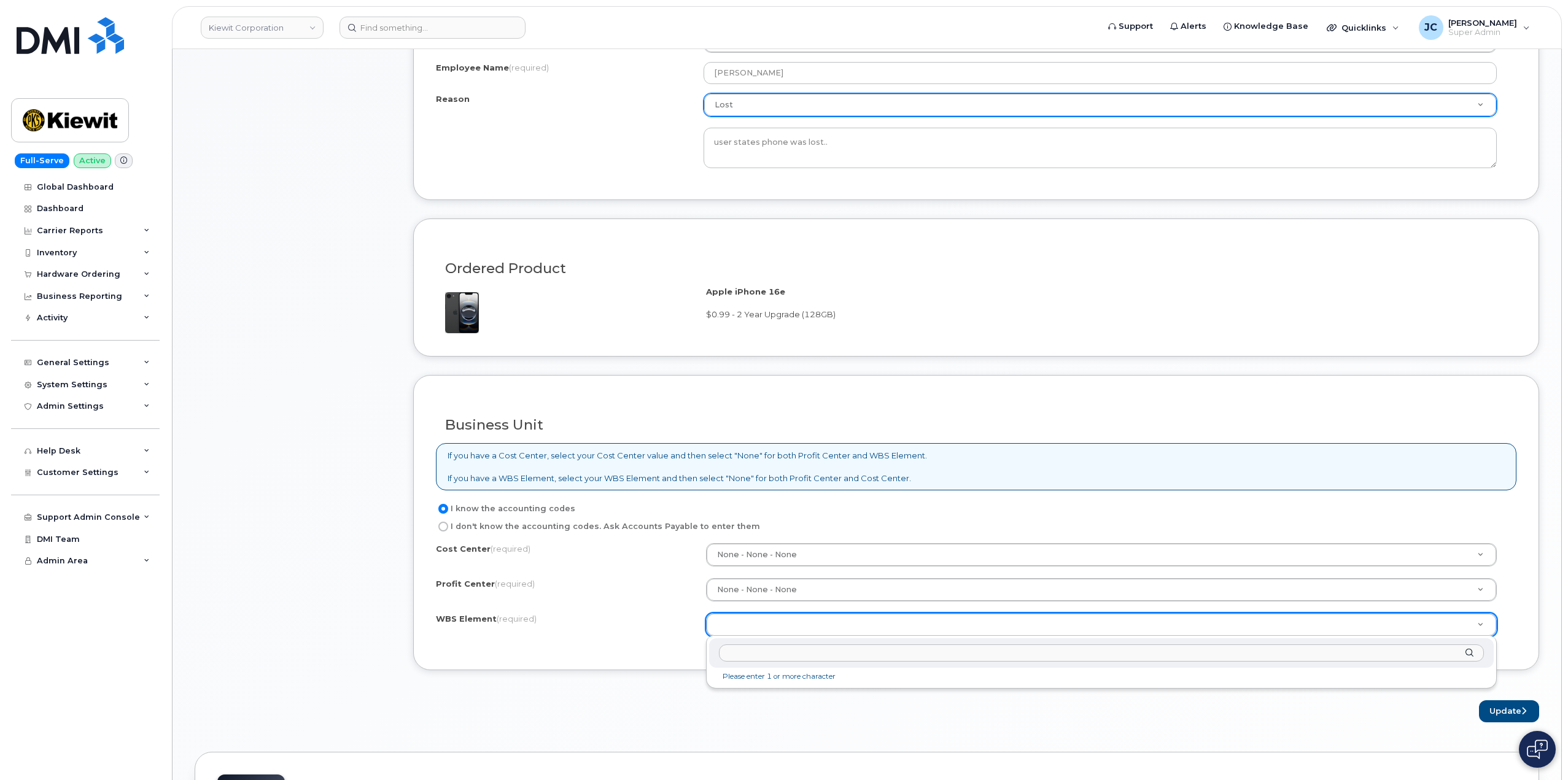
type input "110274.1342"
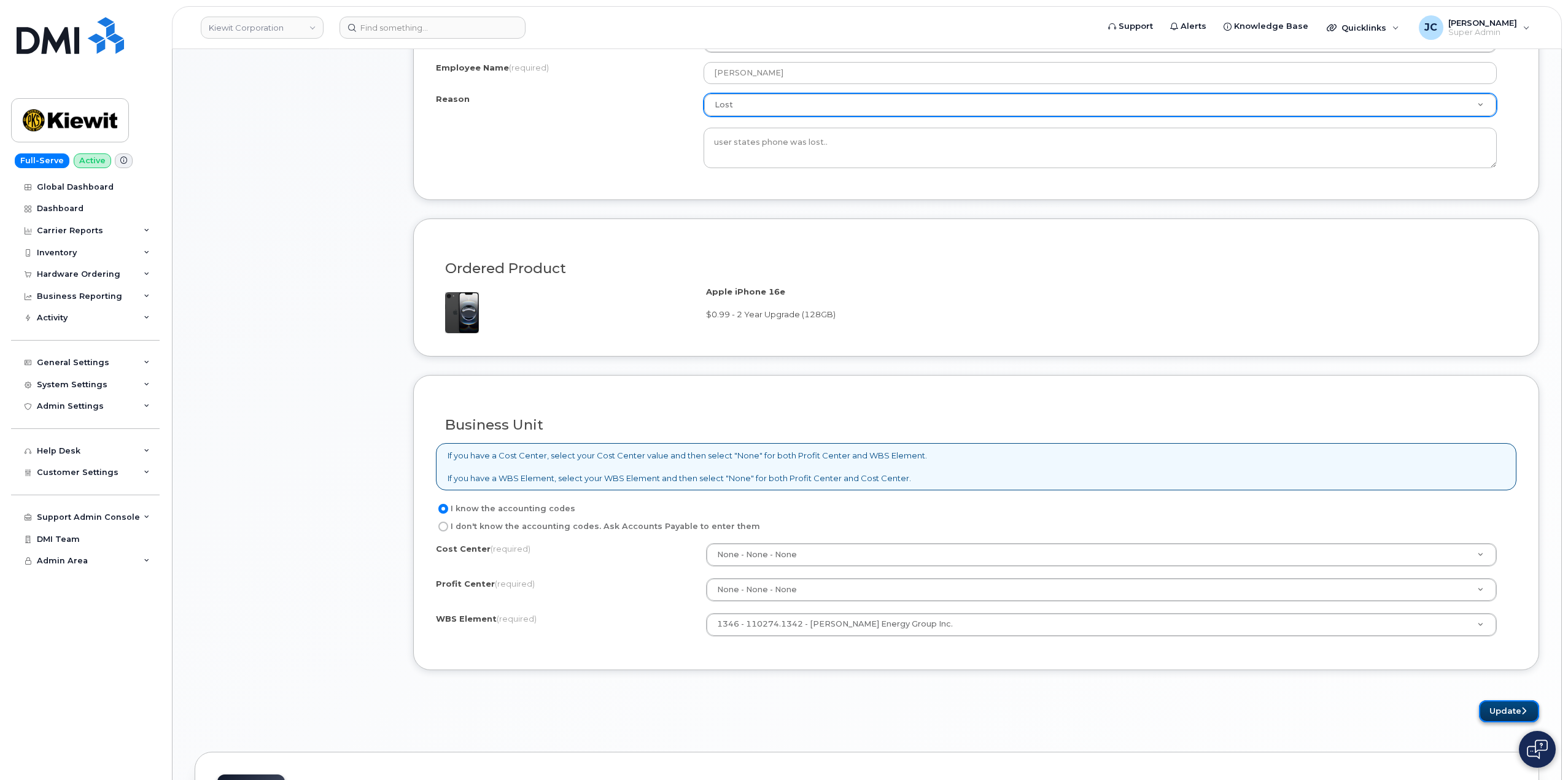
click at [1503, 711] on button "Update" at bounding box center [1509, 712] width 60 height 23
click at [1498, 718] on div "Please wait..." at bounding box center [976, 712] width 1126 height 23
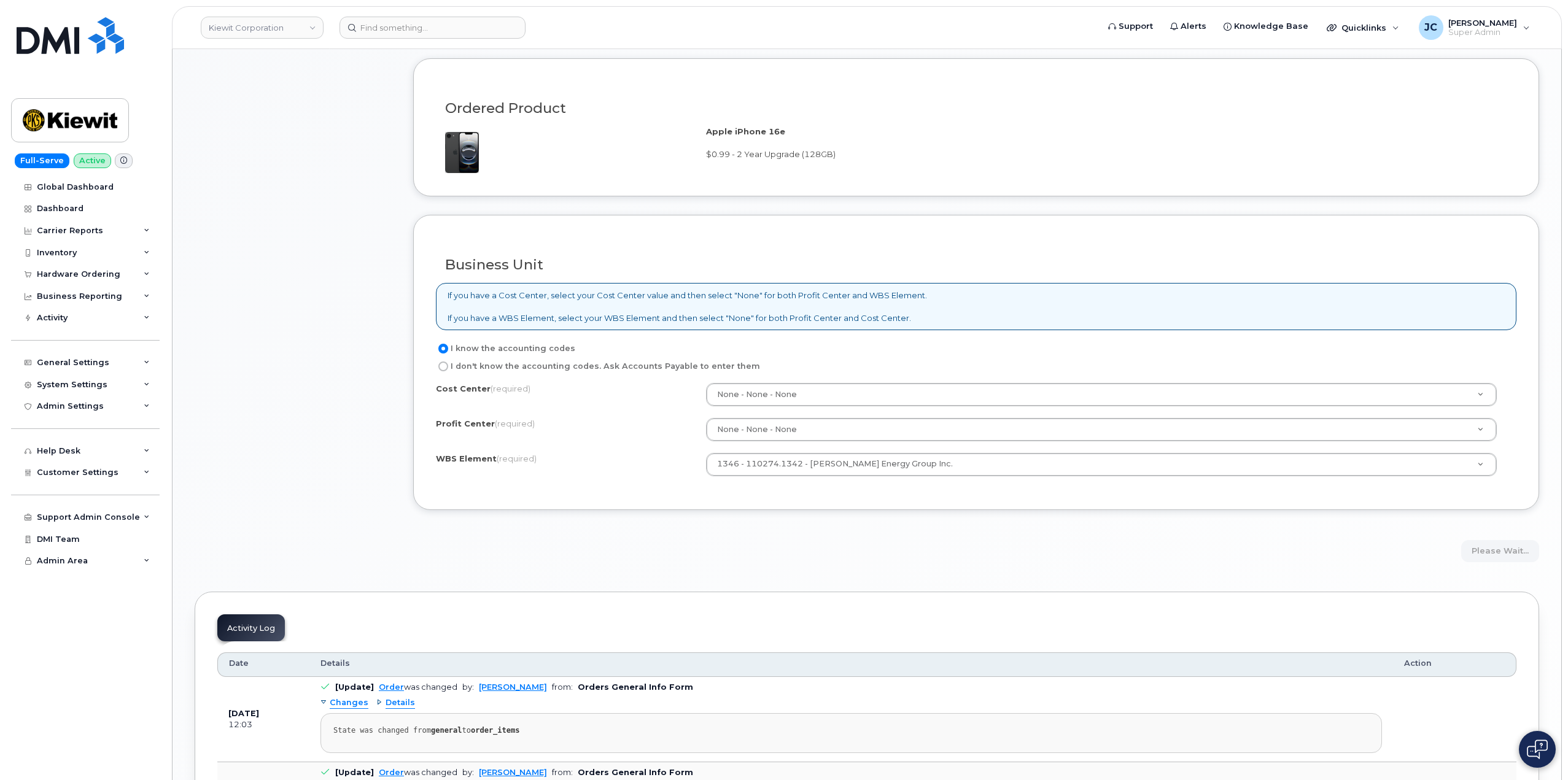
scroll to position [921, 0]
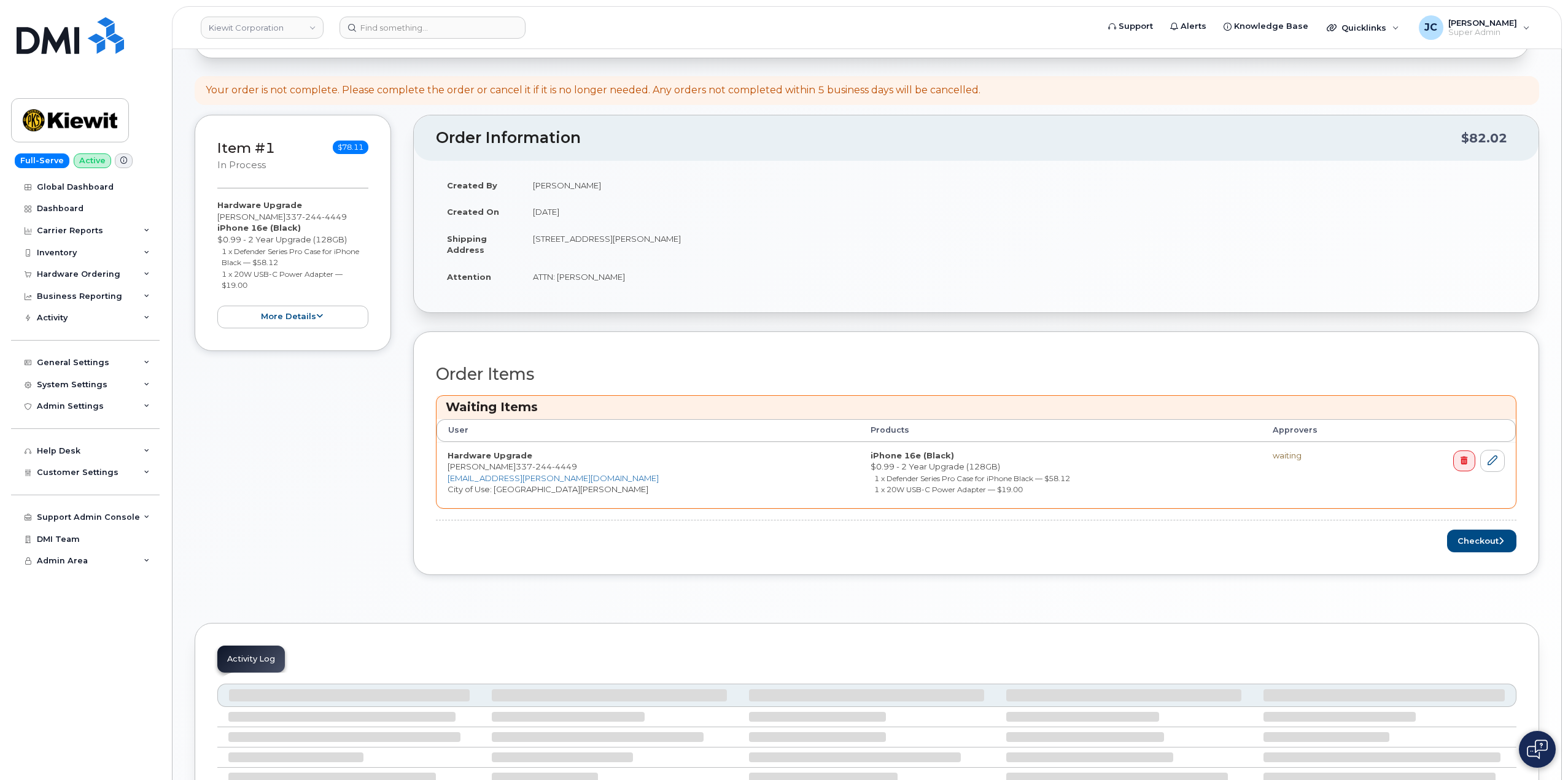
scroll to position [246, 0]
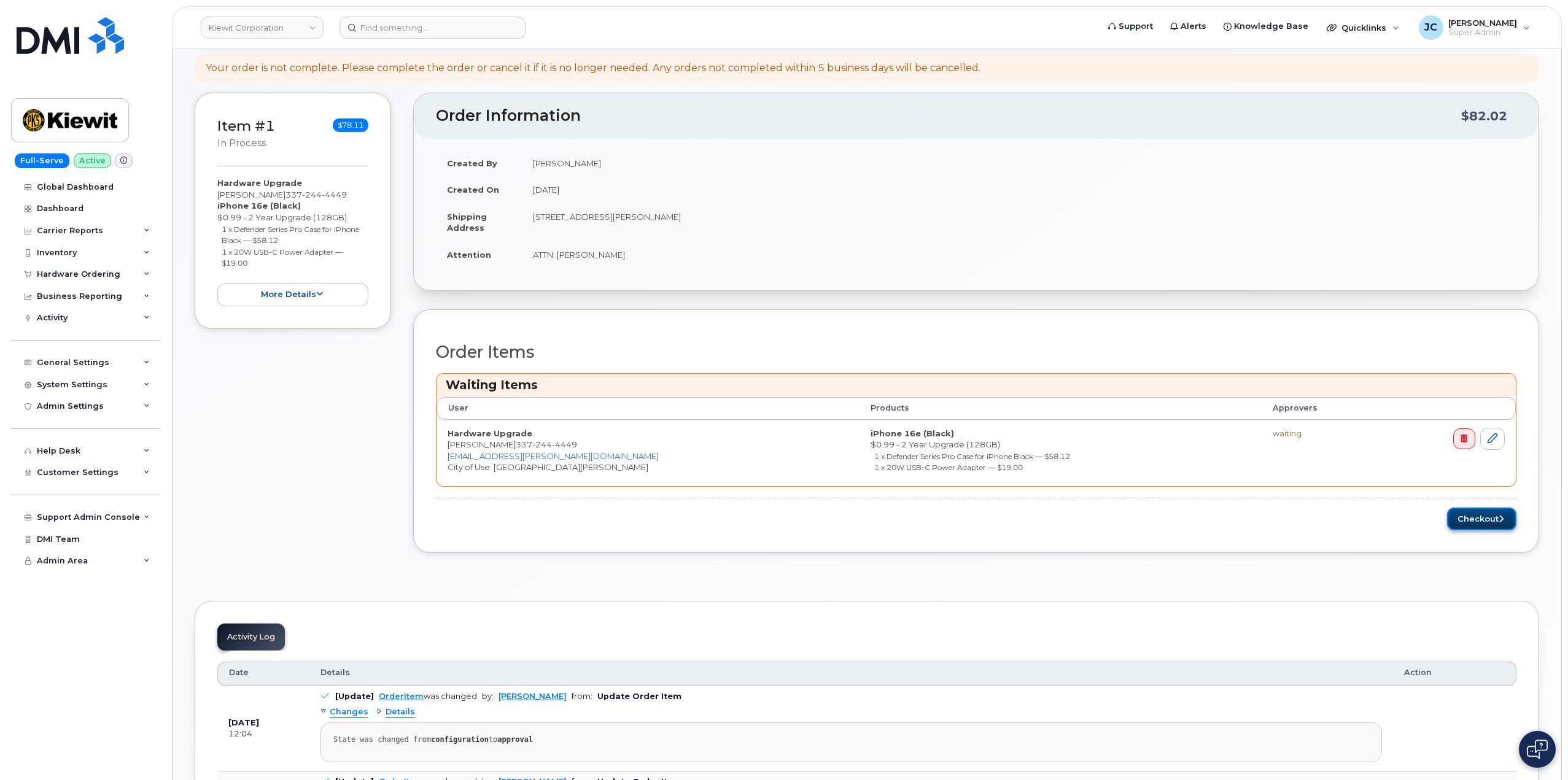
click at [1476, 521] on button "Checkout" at bounding box center [1482, 519] width 69 height 23
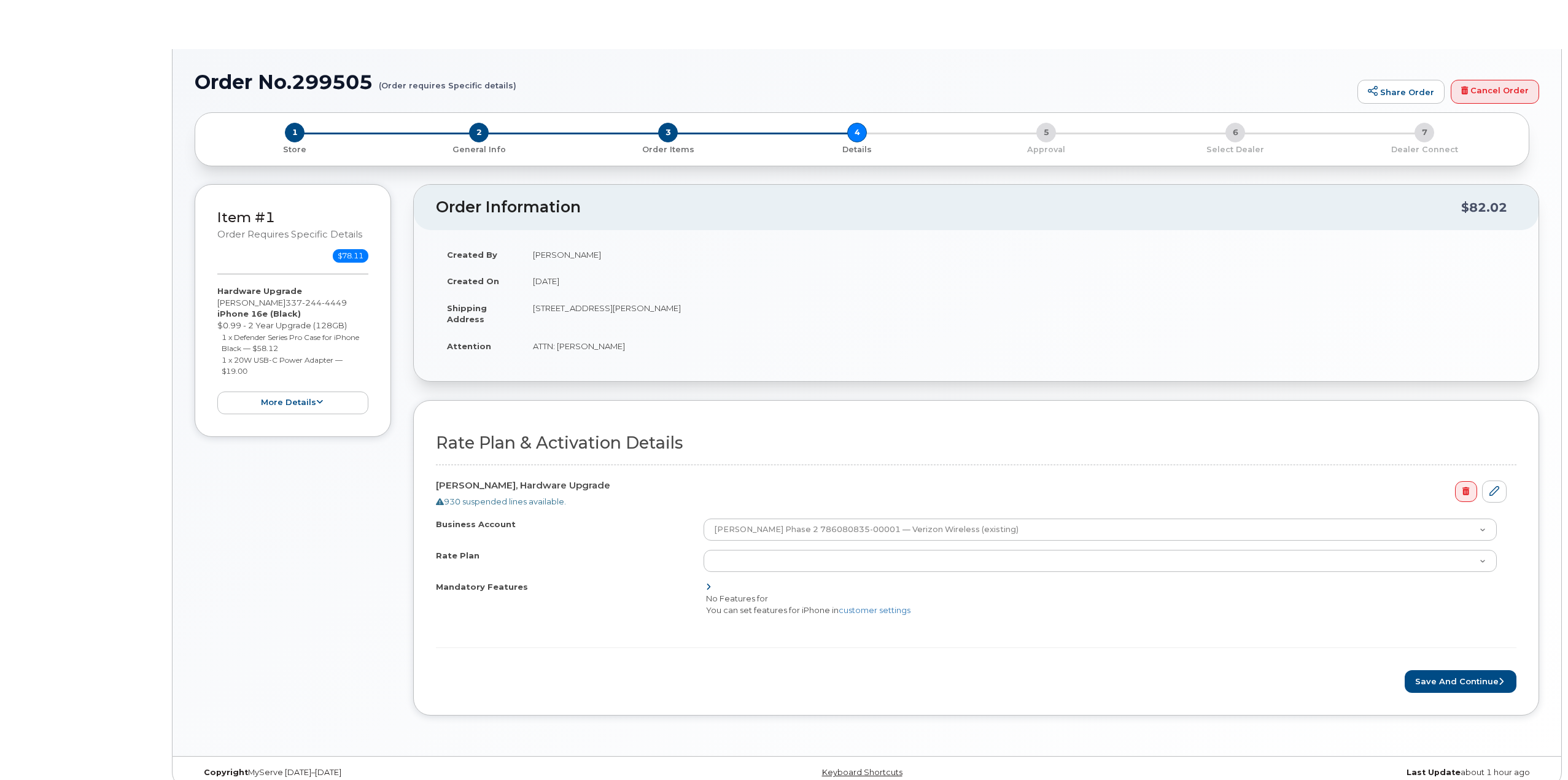
select select "Business Unlimited Smartphone"
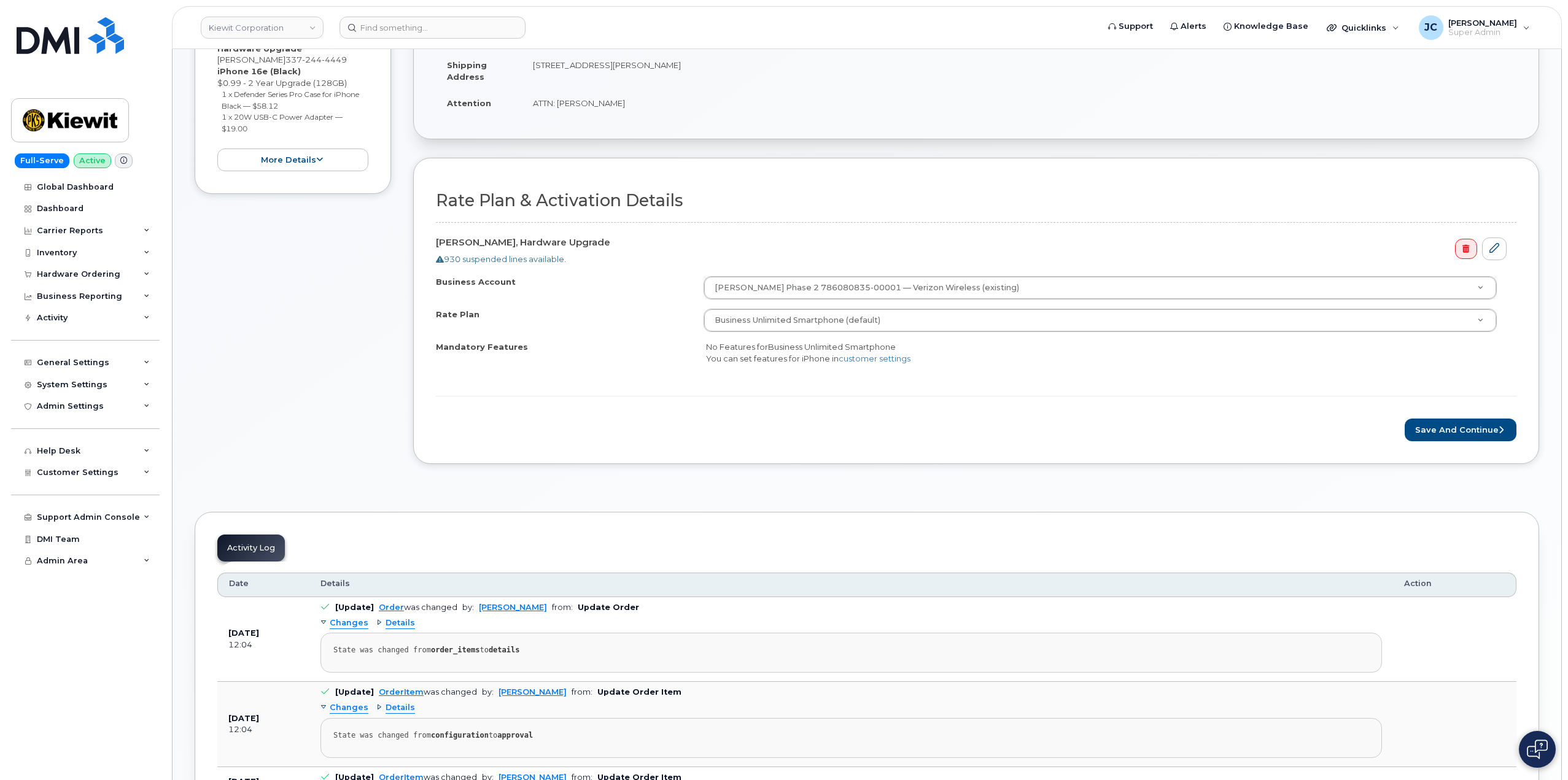
scroll to position [307, 0]
click at [1459, 437] on button "Save and Continue" at bounding box center [1461, 429] width 111 height 23
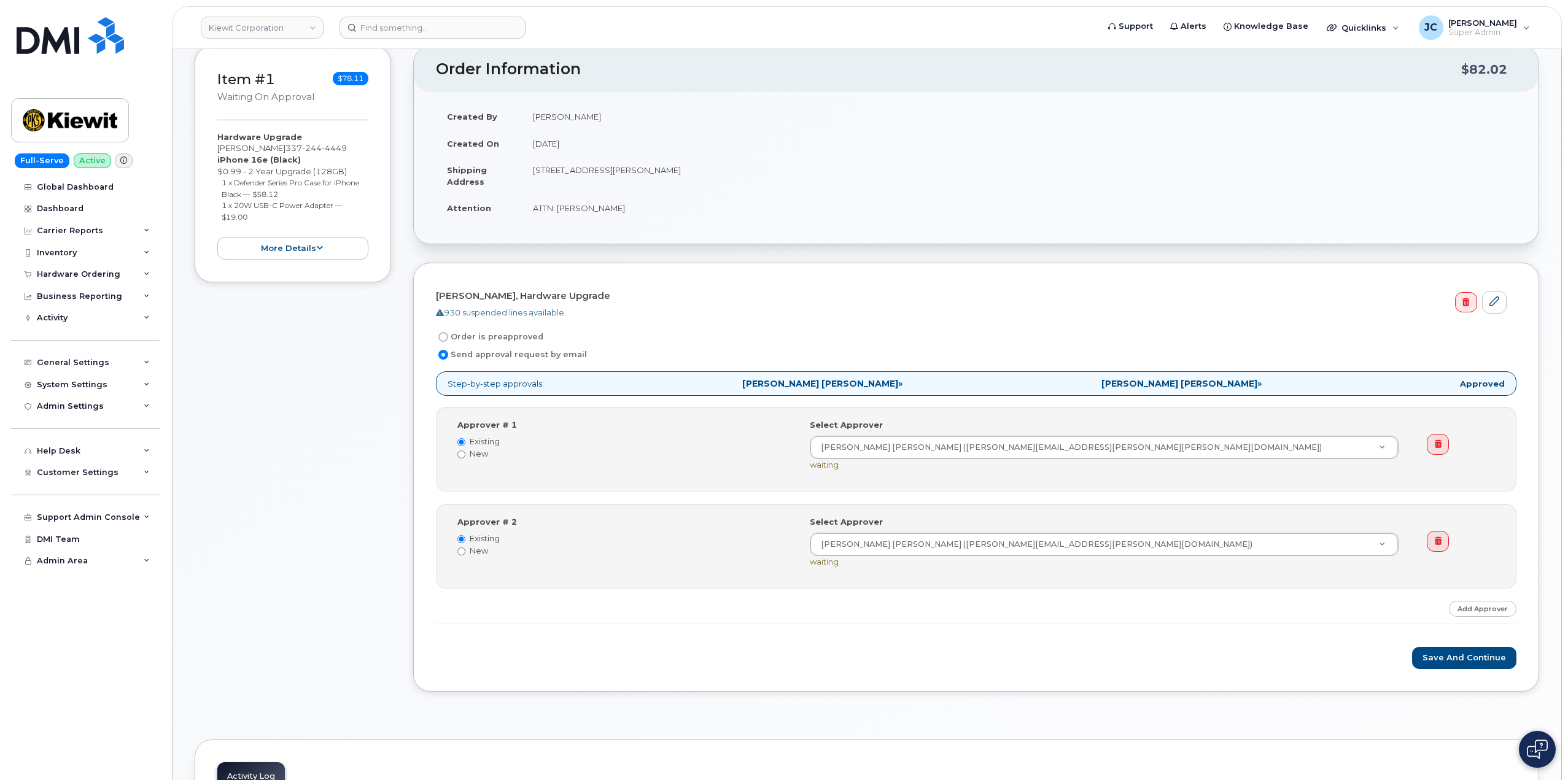
scroll to position [246, 0]
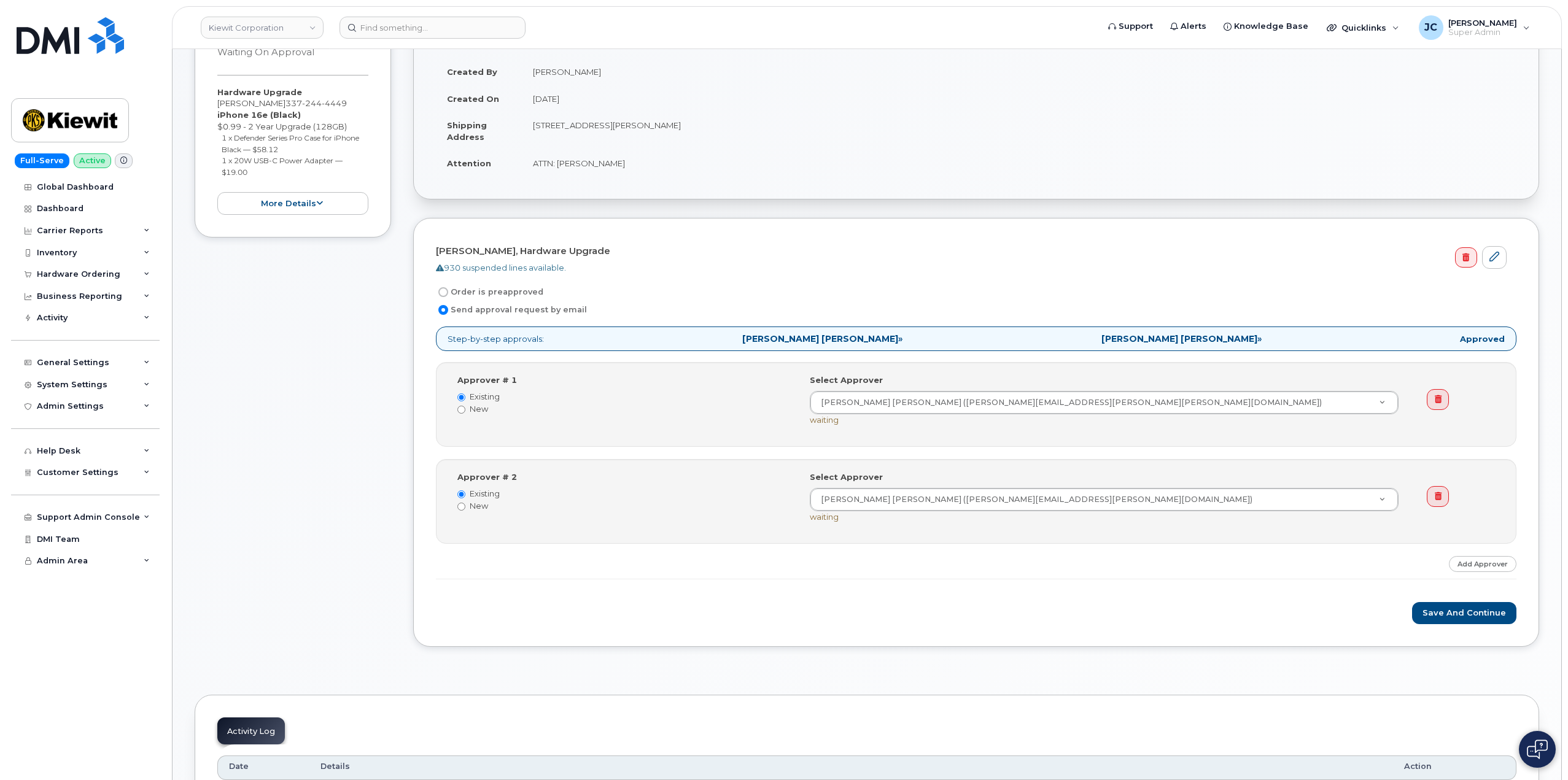
click at [442, 295] on input "Order is preapproved" at bounding box center [443, 292] width 10 height 10
radio input "true"
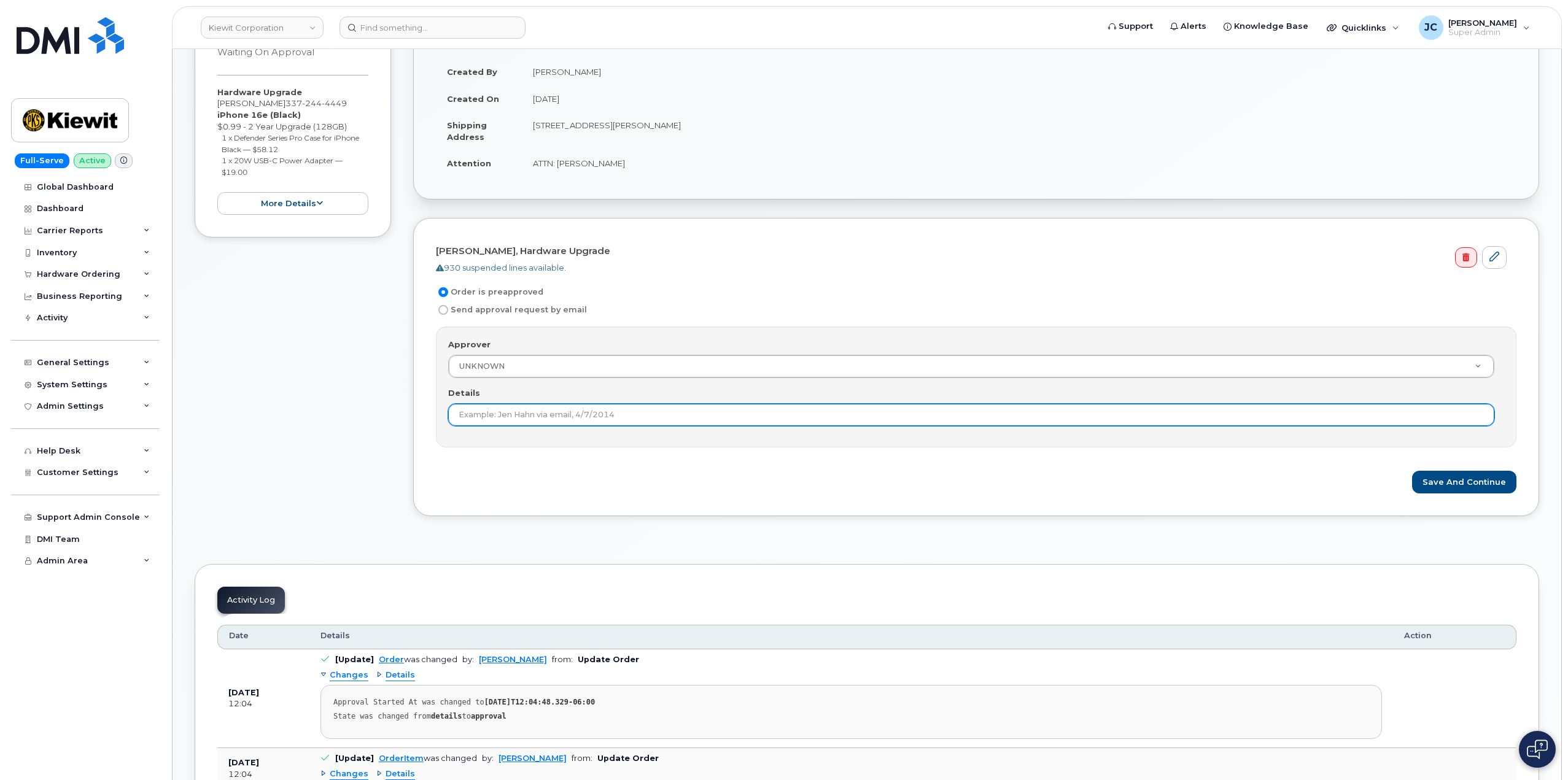
click at [541, 408] on input "Details" at bounding box center [971, 414] width 1046 height 22
type input "This order is pre-approved as it is within approved cost range."
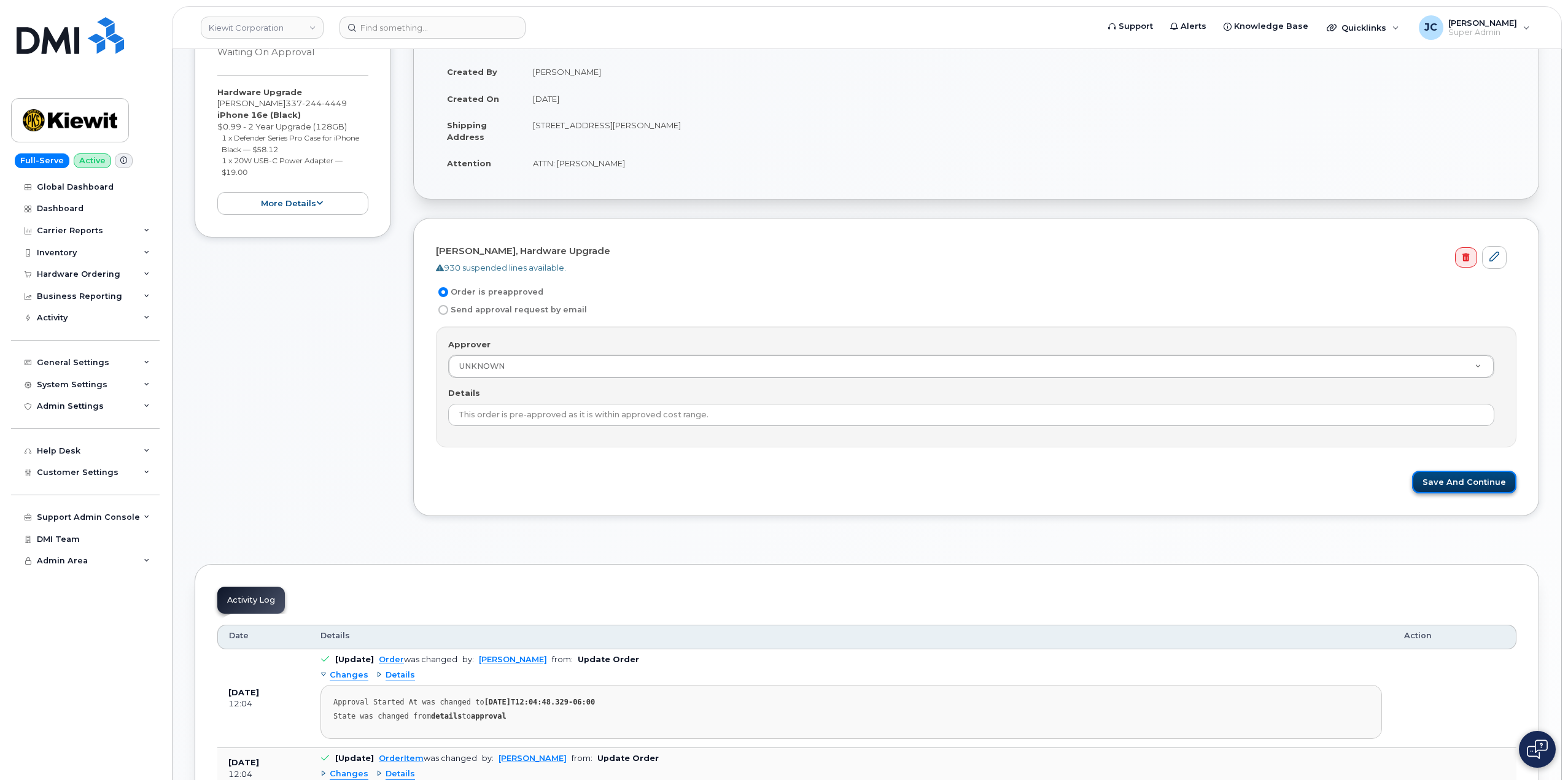
click at [1481, 483] on button "Save and Continue" at bounding box center [1464, 483] width 105 height 23
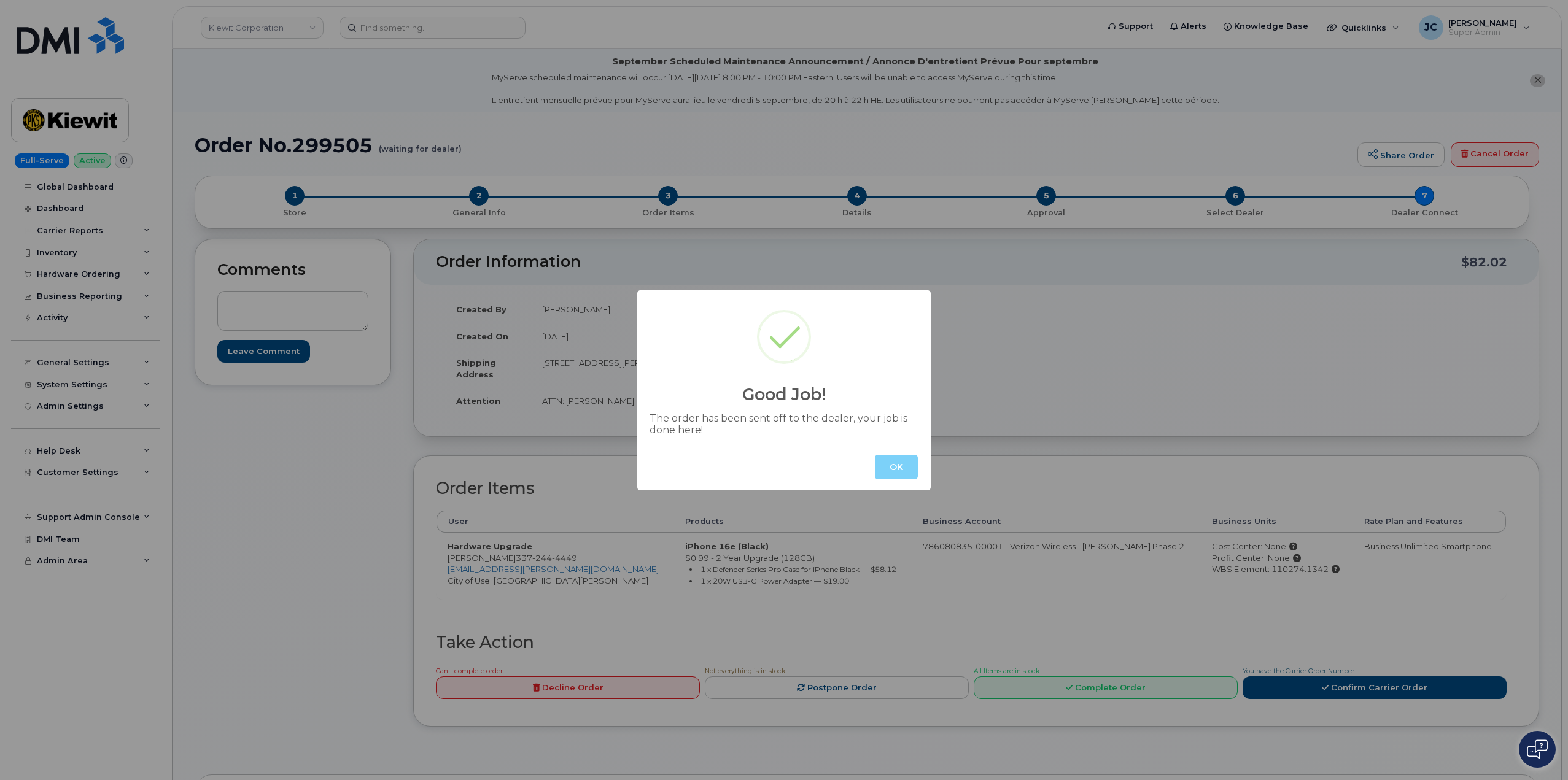
click at [896, 466] on button "OK" at bounding box center [896, 467] width 43 height 25
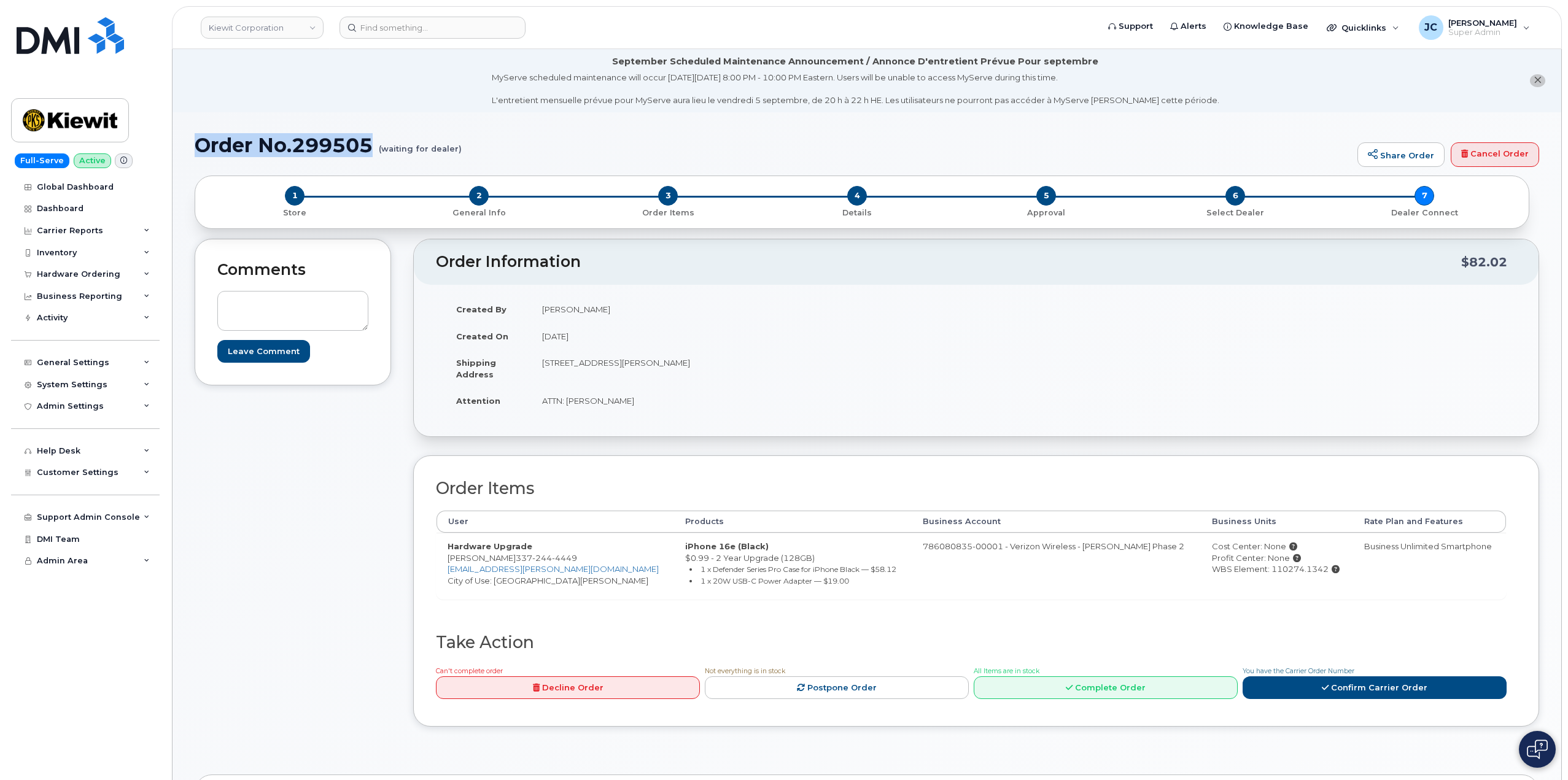
drag, startPoint x: 377, startPoint y: 142, endPoint x: 231, endPoint y: 147, distance: 146.1
